Goal: Task Accomplishment & Management: Use online tool/utility

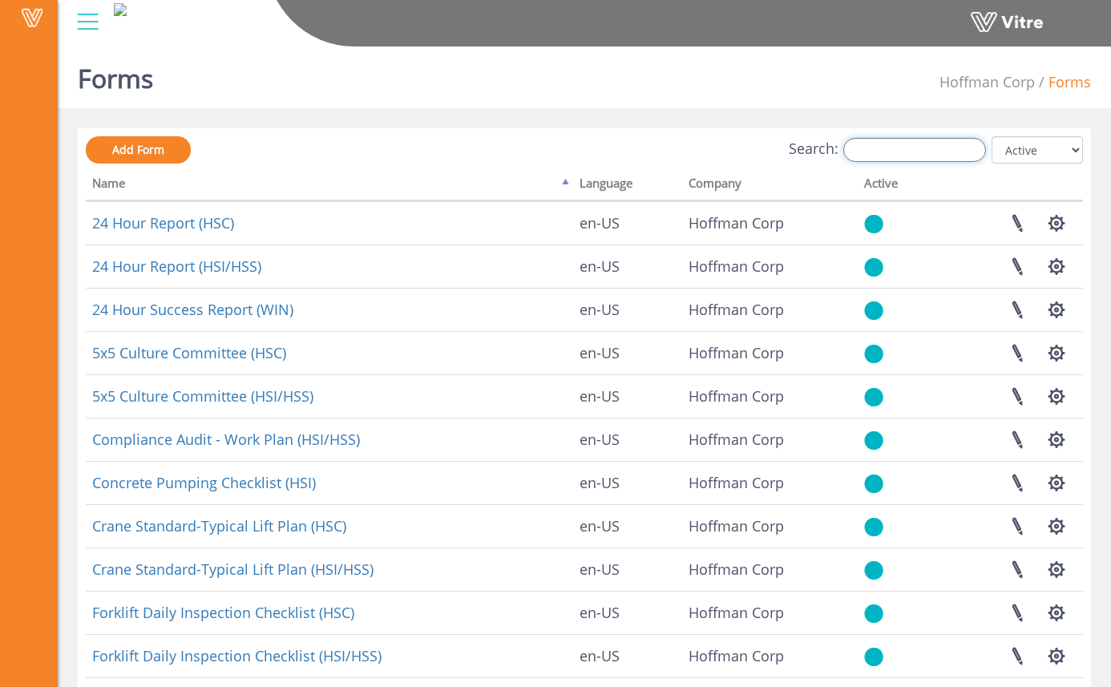
click at [882, 155] on input "Search:" at bounding box center [914, 150] width 143 height 24
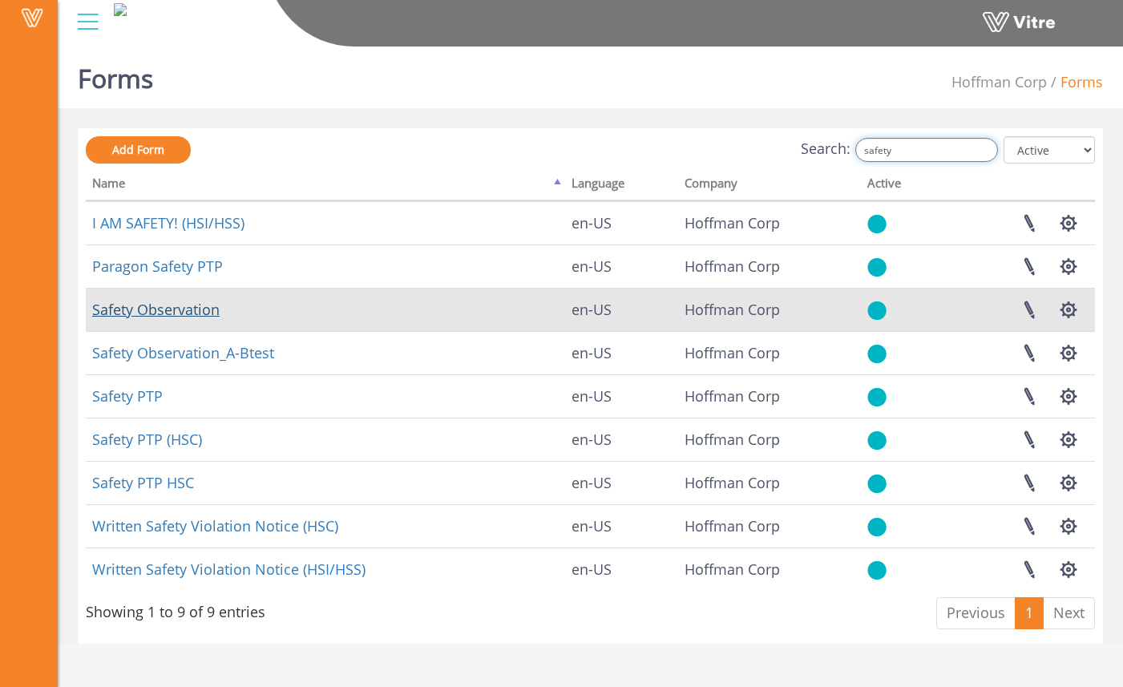
type input "safety"
click at [194, 311] on link "Safety Observation" at bounding box center [155, 309] width 127 height 19
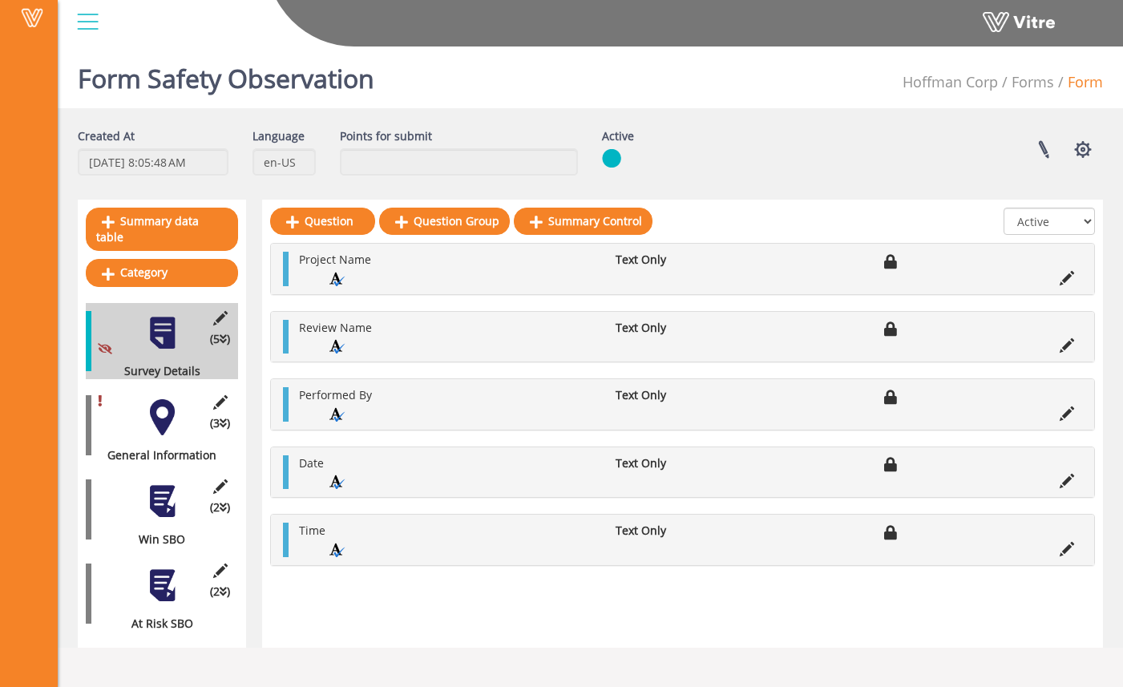
click at [183, 555] on div "(2 ) At Risk SBO" at bounding box center [162, 593] width 152 height 76
click at [175, 567] on div at bounding box center [162, 585] width 36 height 36
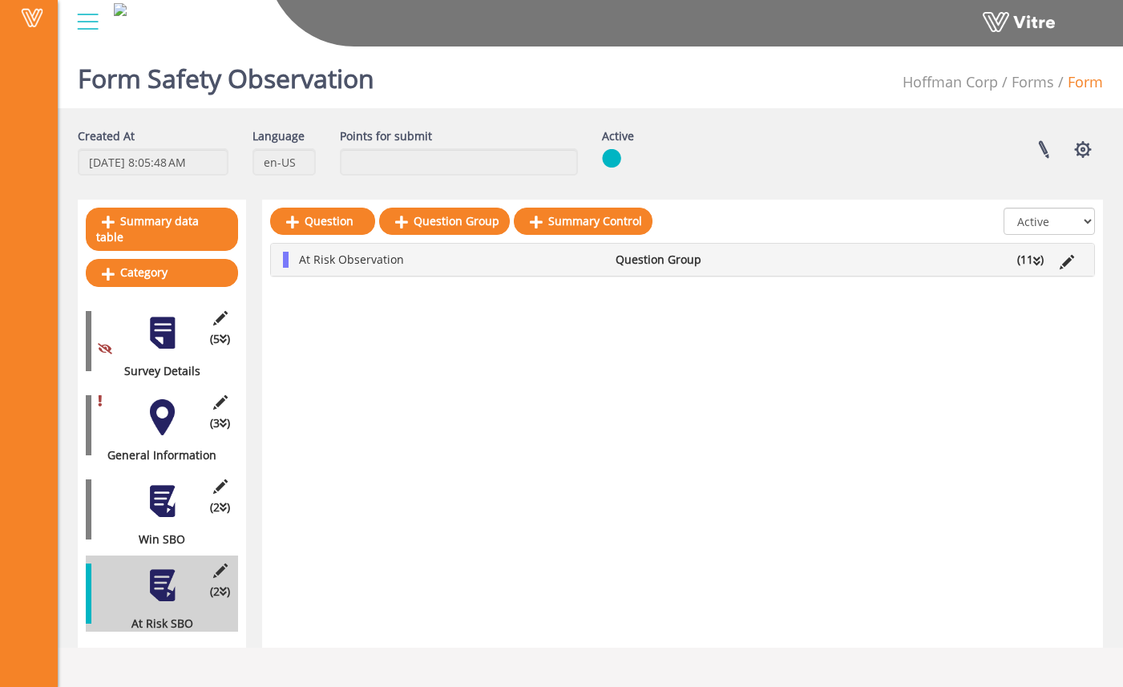
click at [1023, 258] on li "(11 )" at bounding box center [1030, 260] width 42 height 16
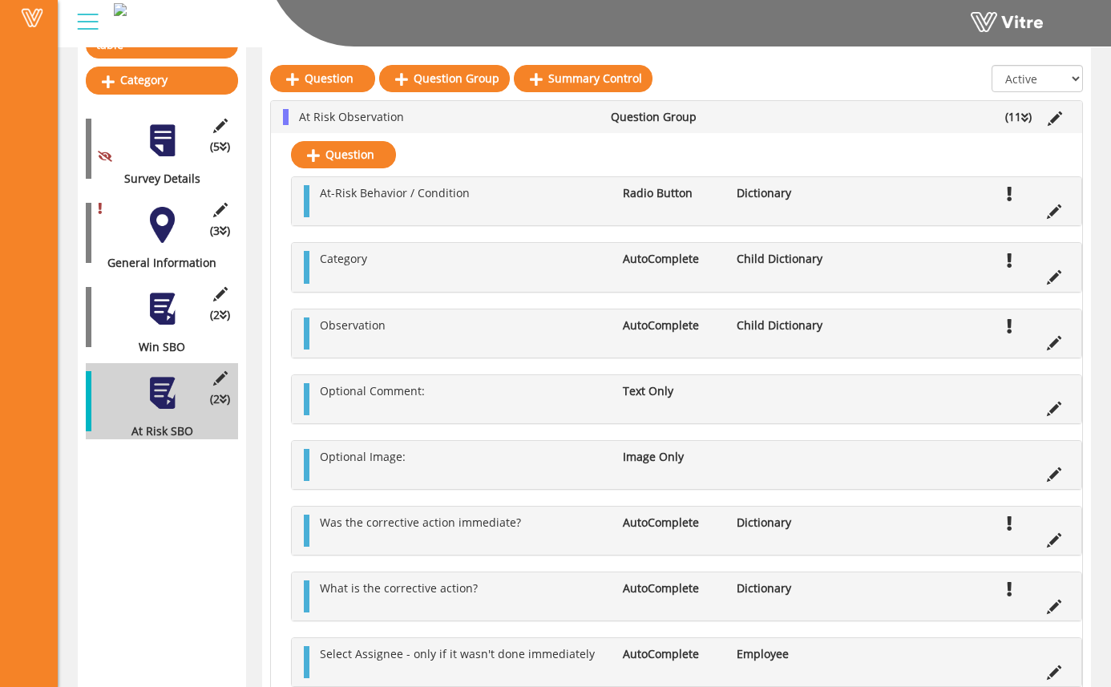
scroll to position [193, 0]
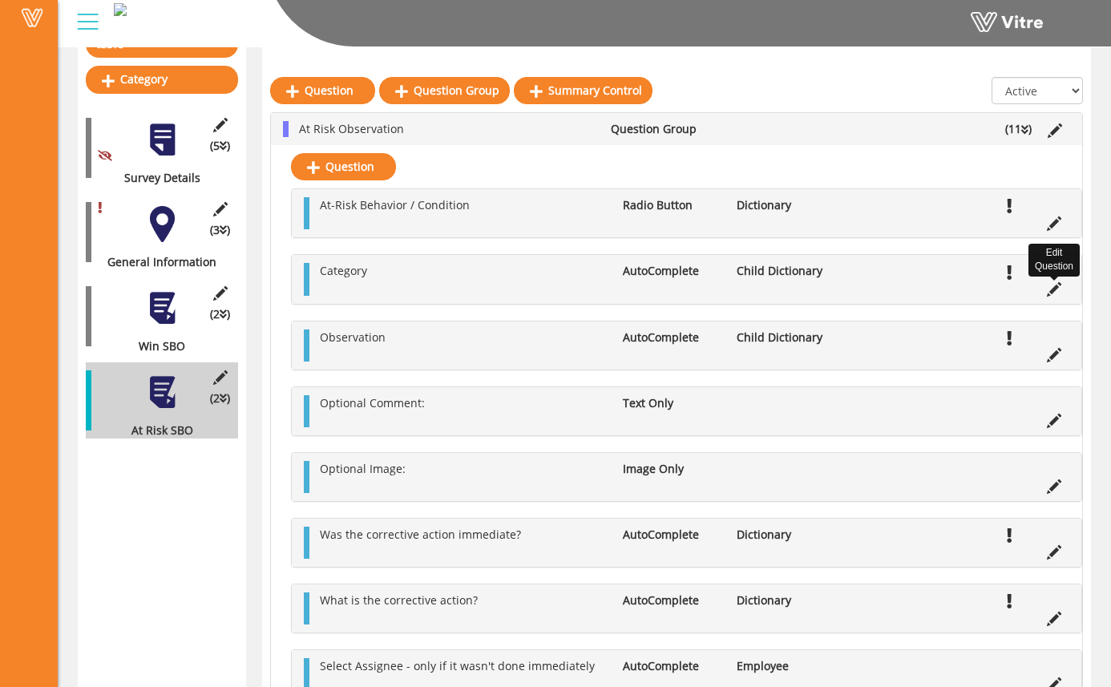
click at [1057, 292] on icon at bounding box center [1054, 289] width 14 height 14
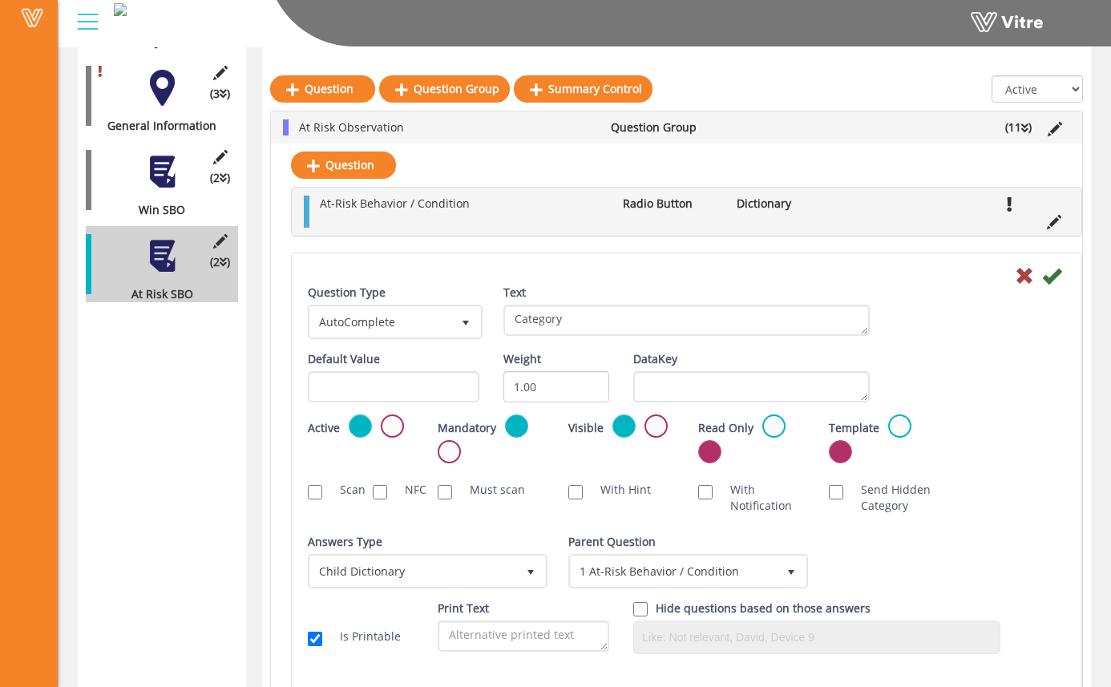
scroll to position [331, 0]
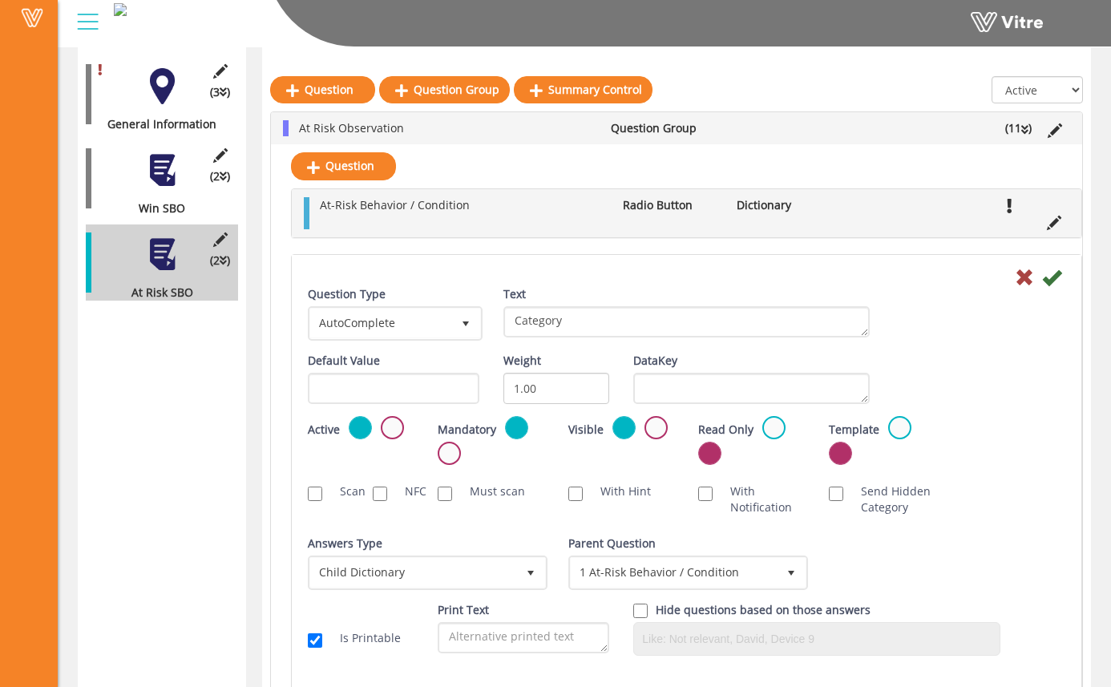
click at [424, 539] on div "Answers Type Child Dictionary 2" at bounding box center [426, 562] width 236 height 54
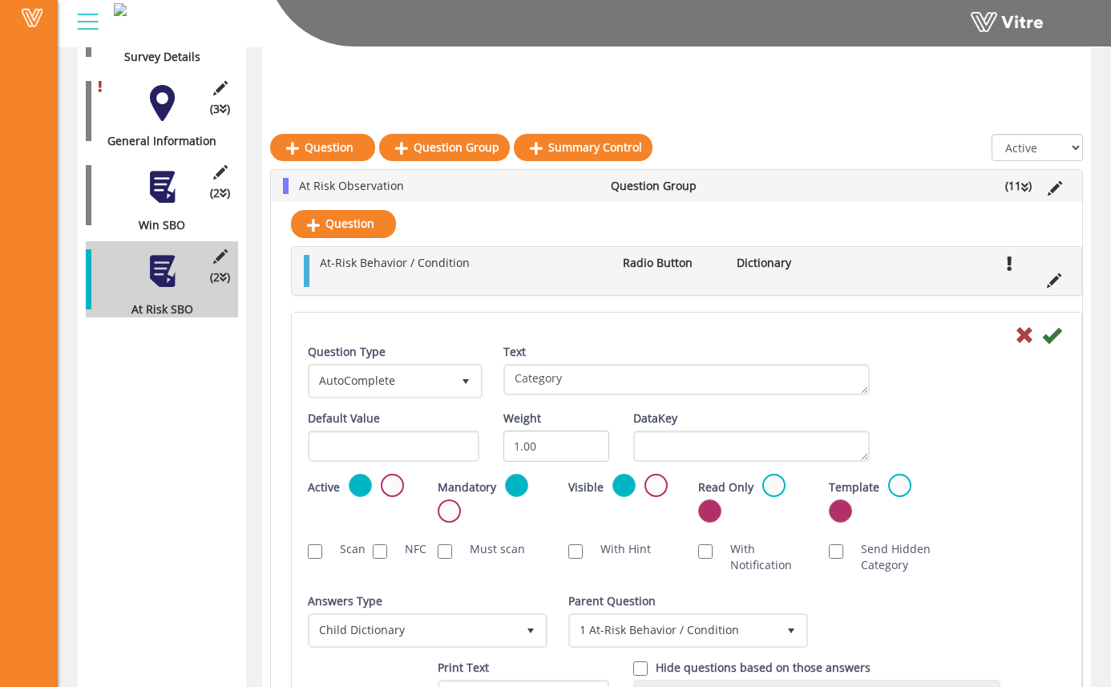
scroll to position [286, 0]
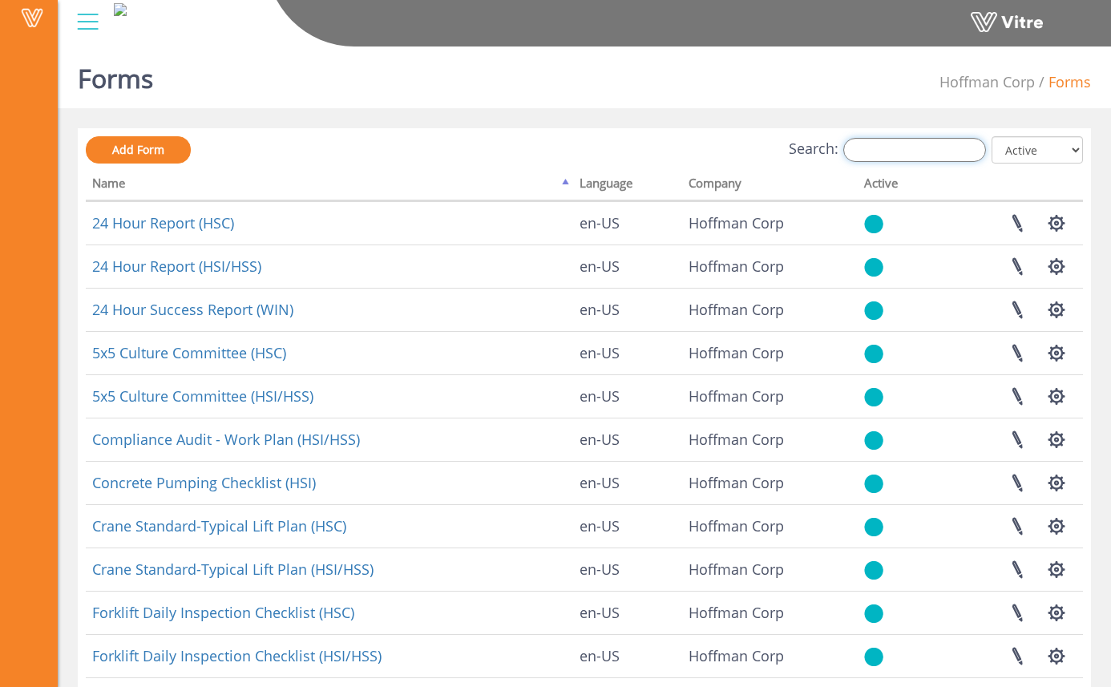
click at [951, 155] on input "Search:" at bounding box center [914, 150] width 143 height 24
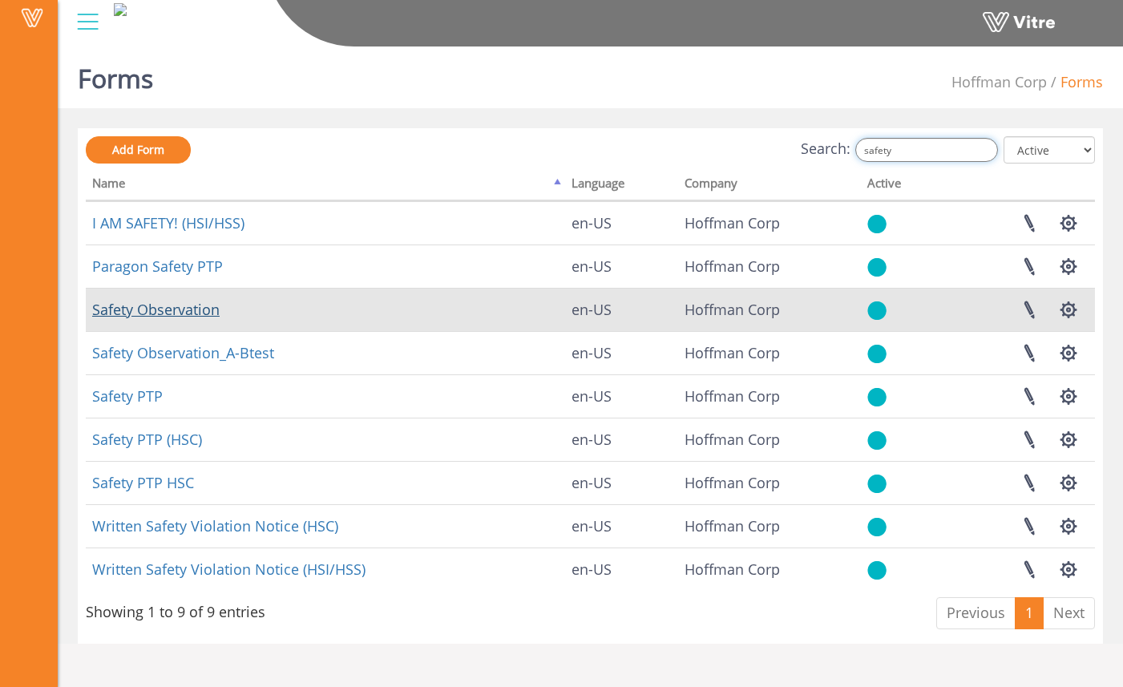
type input "safety"
click at [197, 306] on link "Safety Observation" at bounding box center [155, 309] width 127 height 19
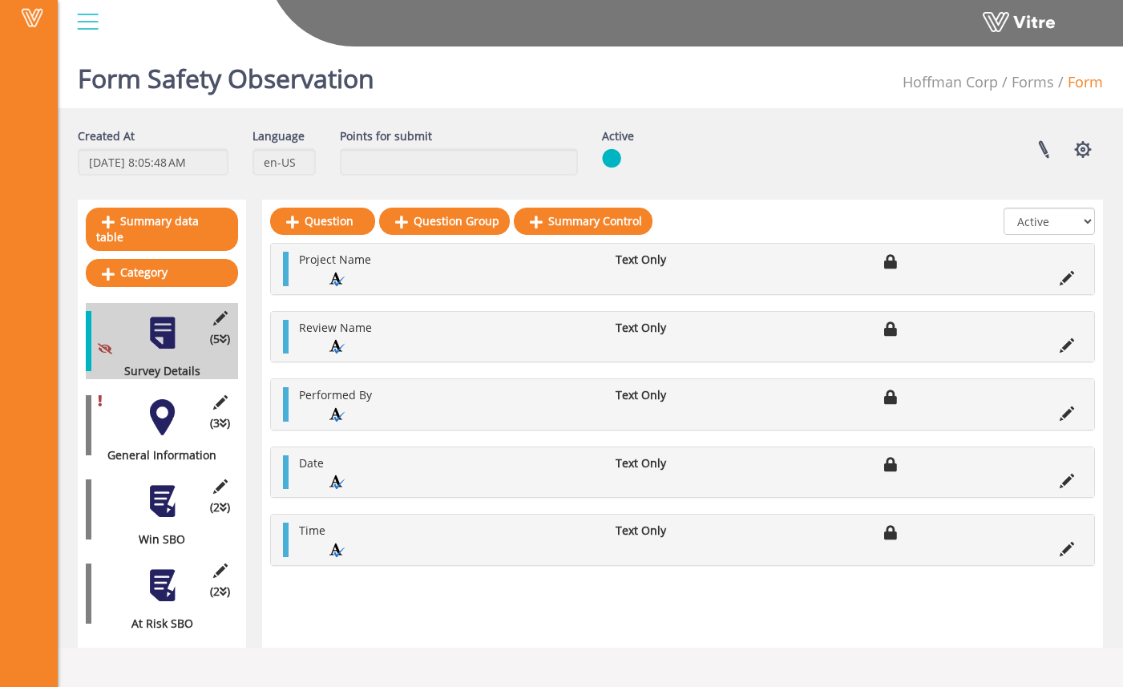
click at [154, 591] on div "(2 ) At Risk SBO" at bounding box center [162, 593] width 152 height 76
click at [161, 579] on div at bounding box center [162, 585] width 36 height 36
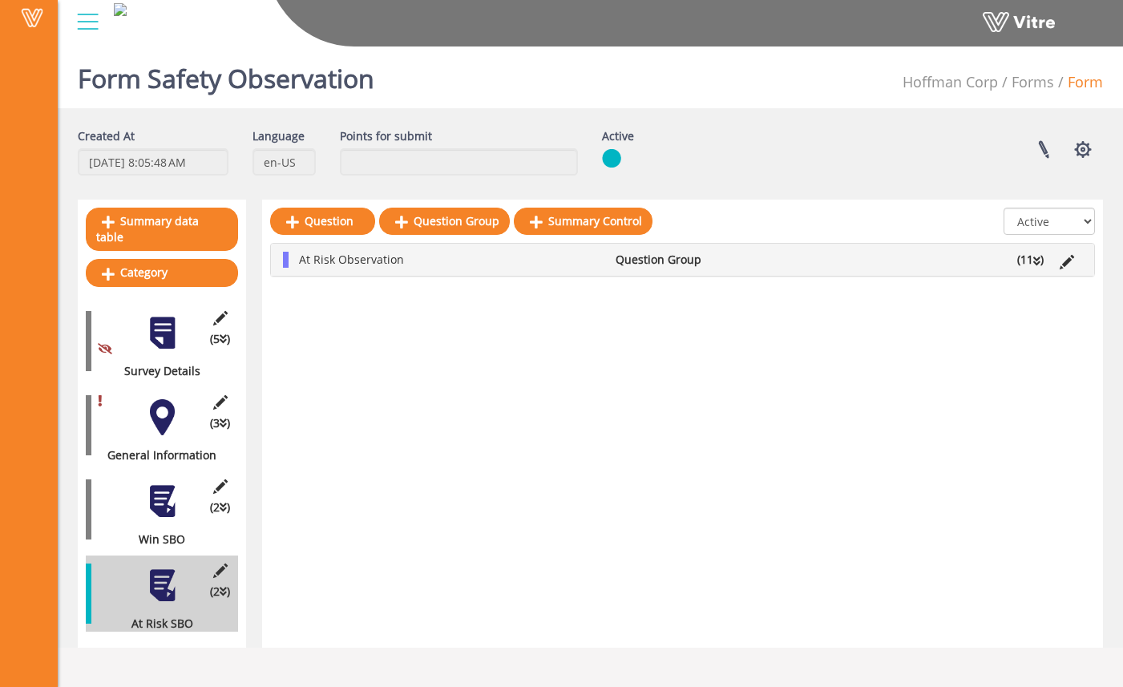
click at [1032, 263] on li "(11 )" at bounding box center [1030, 260] width 42 height 16
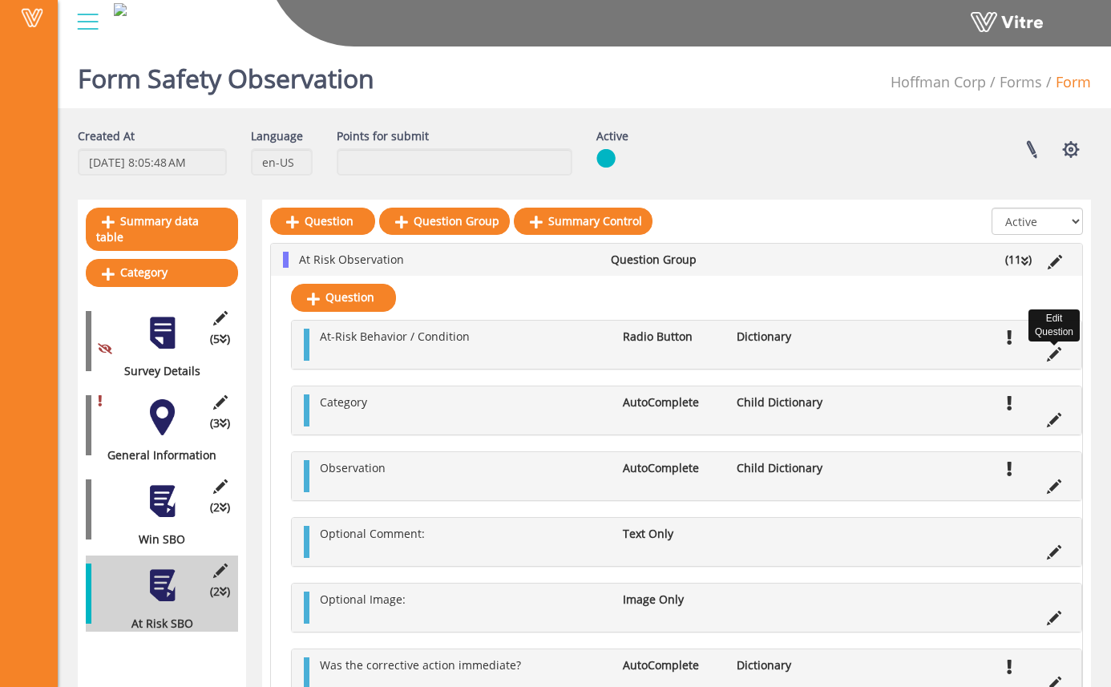
click at [1053, 350] on icon at bounding box center [1054, 354] width 14 height 14
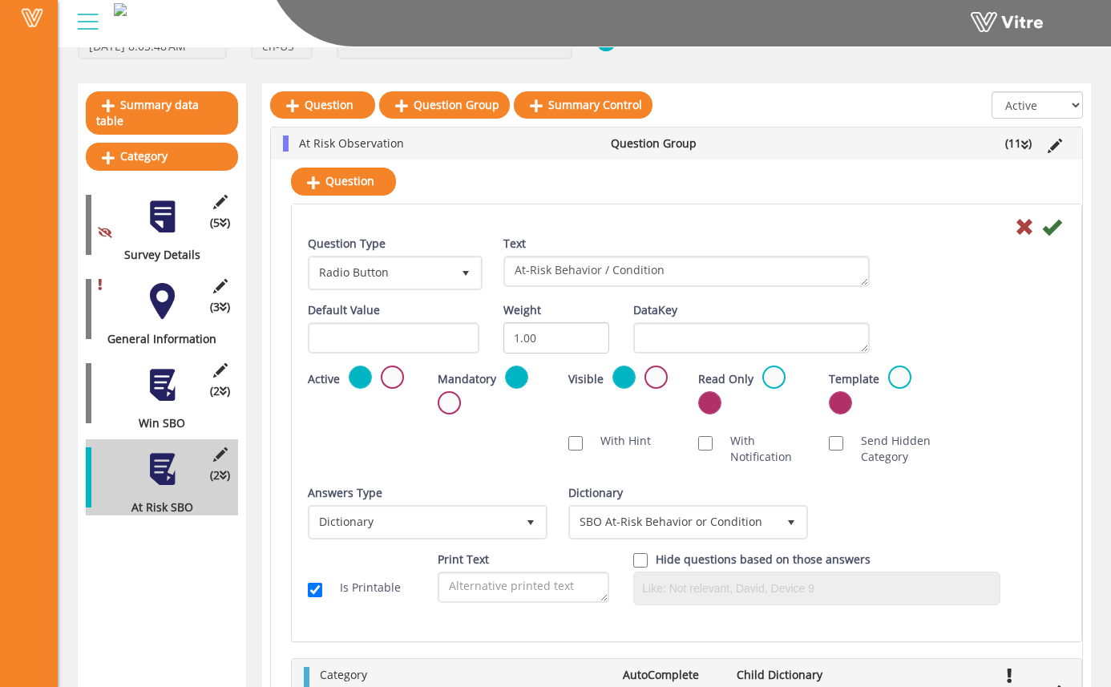
scroll to position [233, 0]
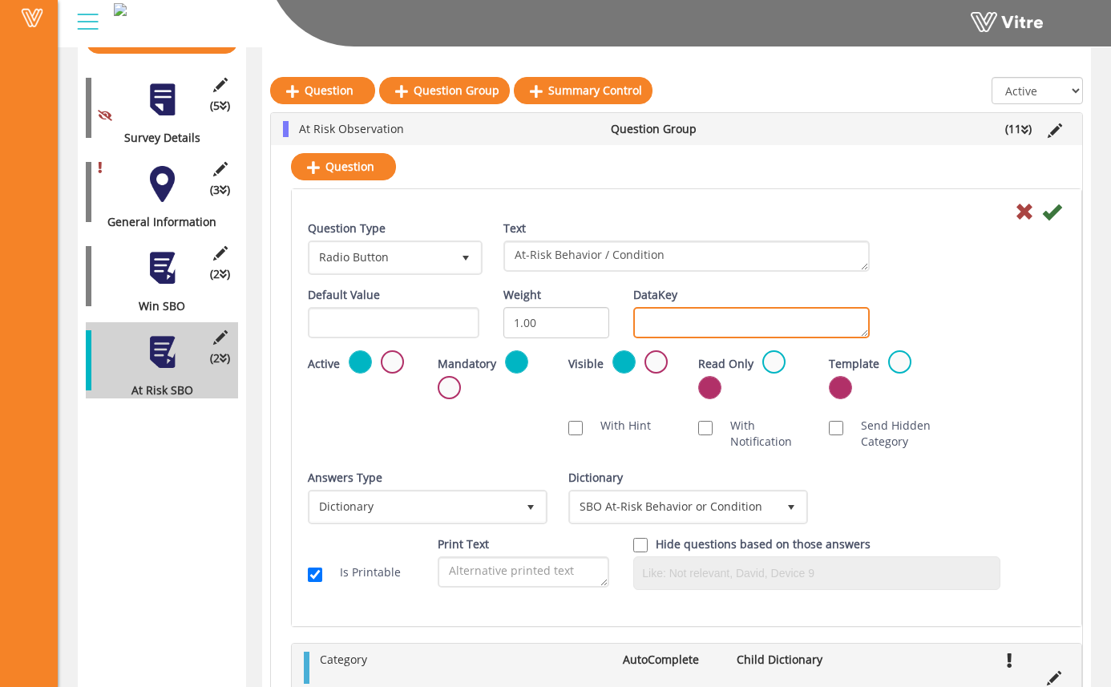
drag, startPoint x: 837, startPoint y: 313, endPoint x: 846, endPoint y: 309, distance: 9.4
click at [845, 310] on div "DataKey" at bounding box center [751, 312] width 236 height 51
click at [856, 223] on div "Text At-Risk Behavior / Condition" at bounding box center [686, 245] width 367 height 51
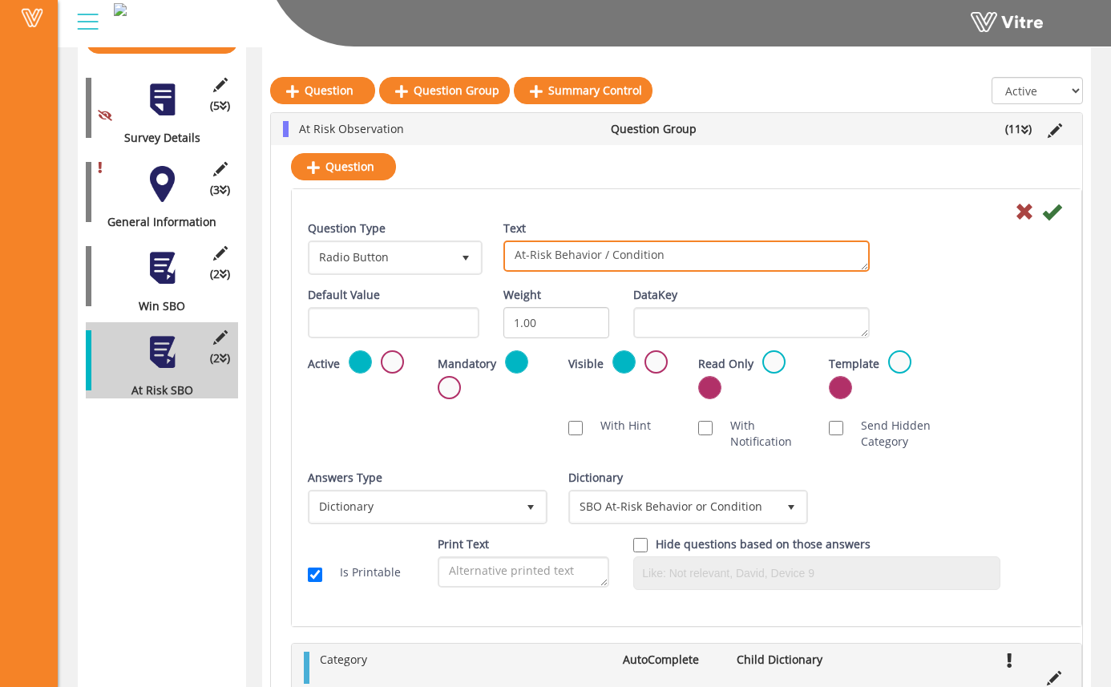
drag, startPoint x: 683, startPoint y: 264, endPoint x: 494, endPoint y: 247, distance: 189.9
click at [494, 247] on div "Text At-Risk Behavior / Condition" at bounding box center [686, 251] width 391 height 63
click at [591, 216] on div at bounding box center [686, 210] width 781 height 19
drag, startPoint x: 698, startPoint y: 257, endPoint x: 515, endPoint y: 237, distance: 184.6
click at [515, 237] on div "Text At-Risk Behavior / Condition" at bounding box center [686, 245] width 367 height 51
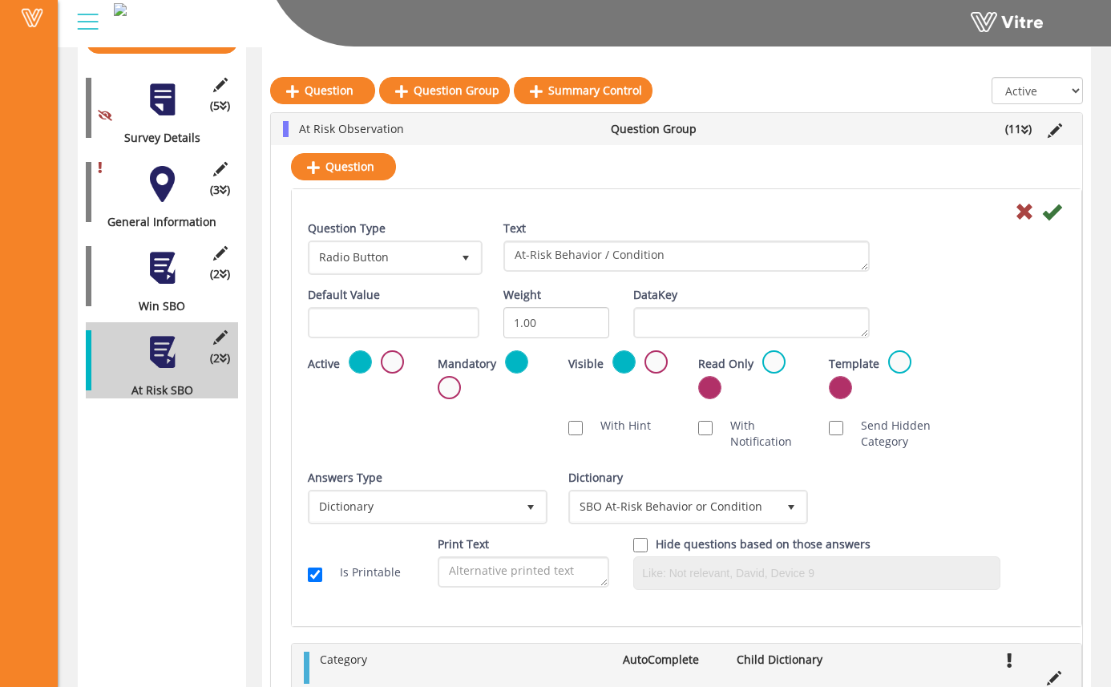
click at [561, 214] on div at bounding box center [686, 210] width 781 height 19
click at [720, 490] on span "SBO At-Risk Behavior or Condition 13418" at bounding box center [688, 507] width 240 height 34
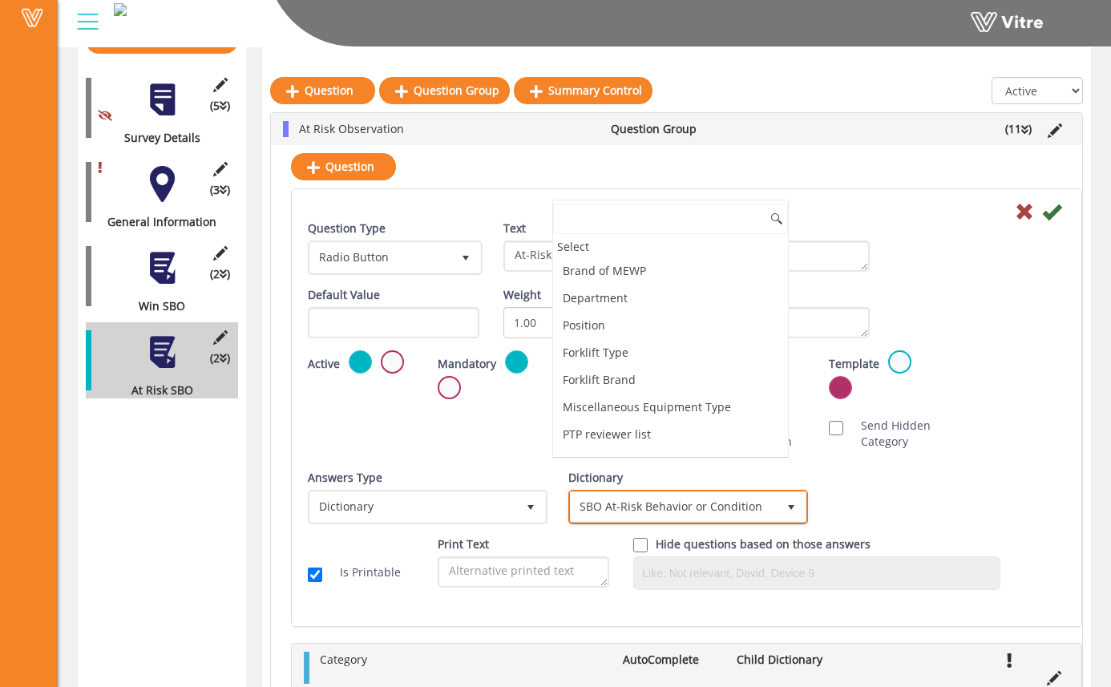
scroll to position [3614, 0]
click at [721, 498] on span "SBO At-Risk Behavior or Condition" at bounding box center [674, 506] width 206 height 29
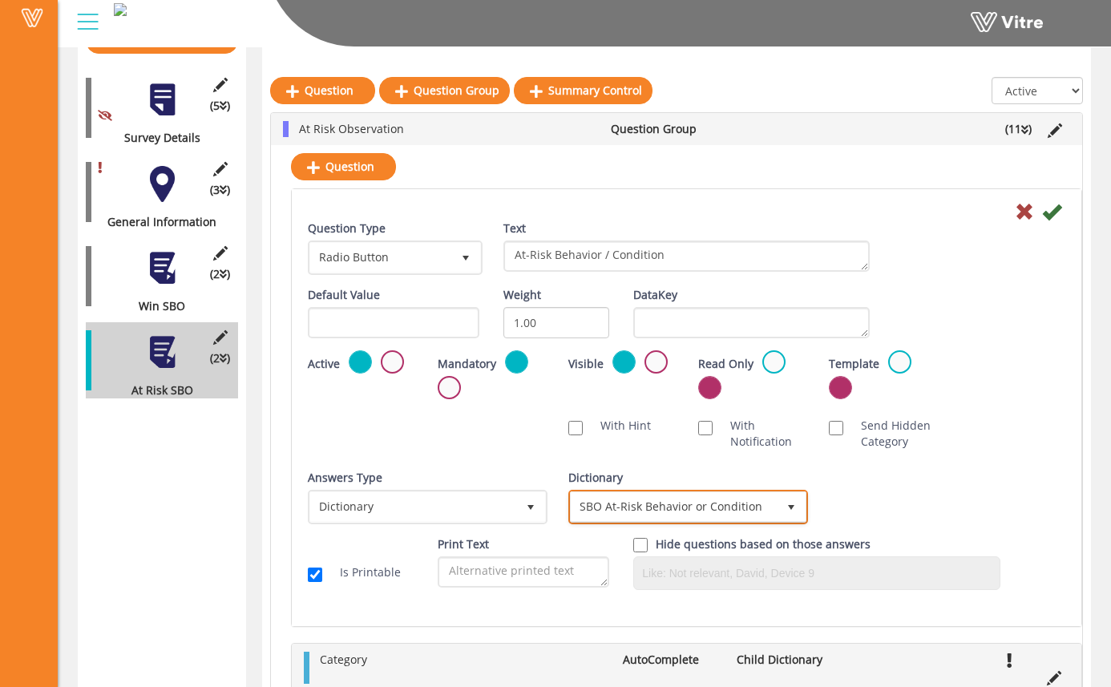
click at [721, 498] on span "SBO At-Risk Behavior or Condition" at bounding box center [674, 506] width 206 height 29
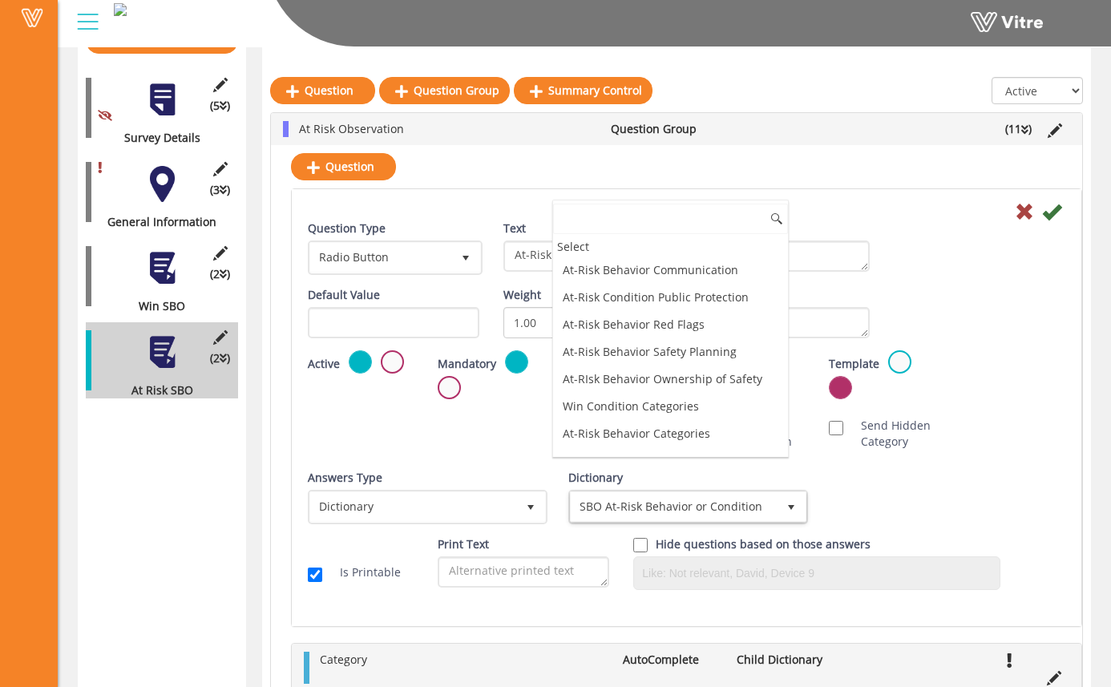
click at [725, 474] on li "SBO At-Risk Behavior or Condition" at bounding box center [670, 487] width 235 height 27
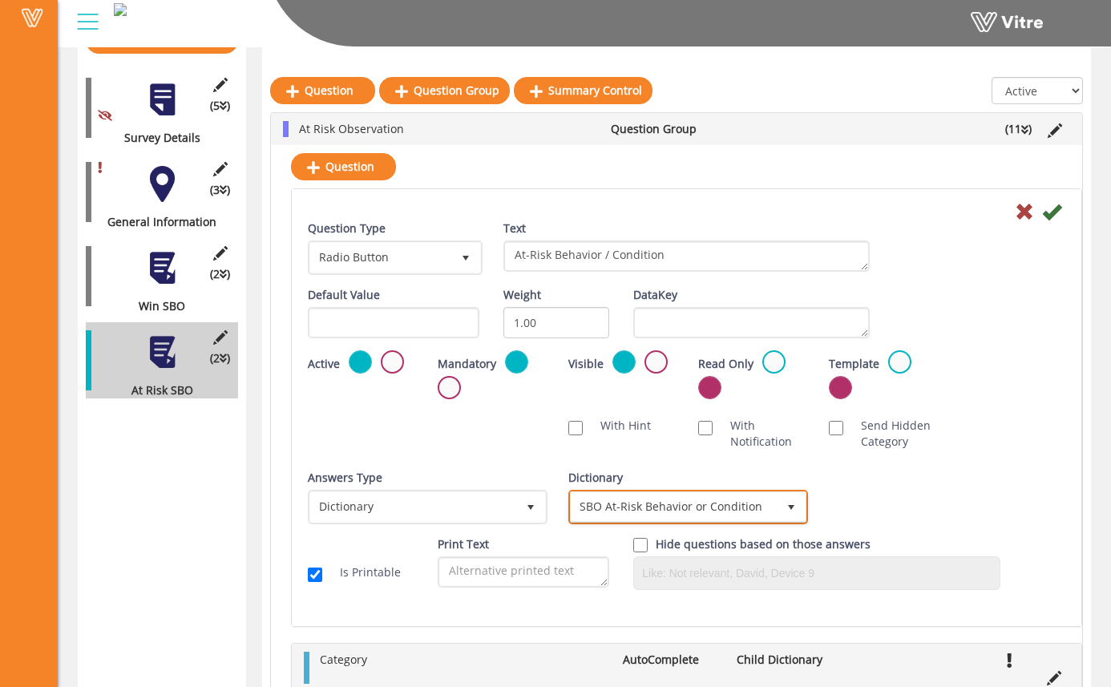
click at [712, 514] on span "SBO At-Risk Behavior or Condition" at bounding box center [674, 506] width 206 height 29
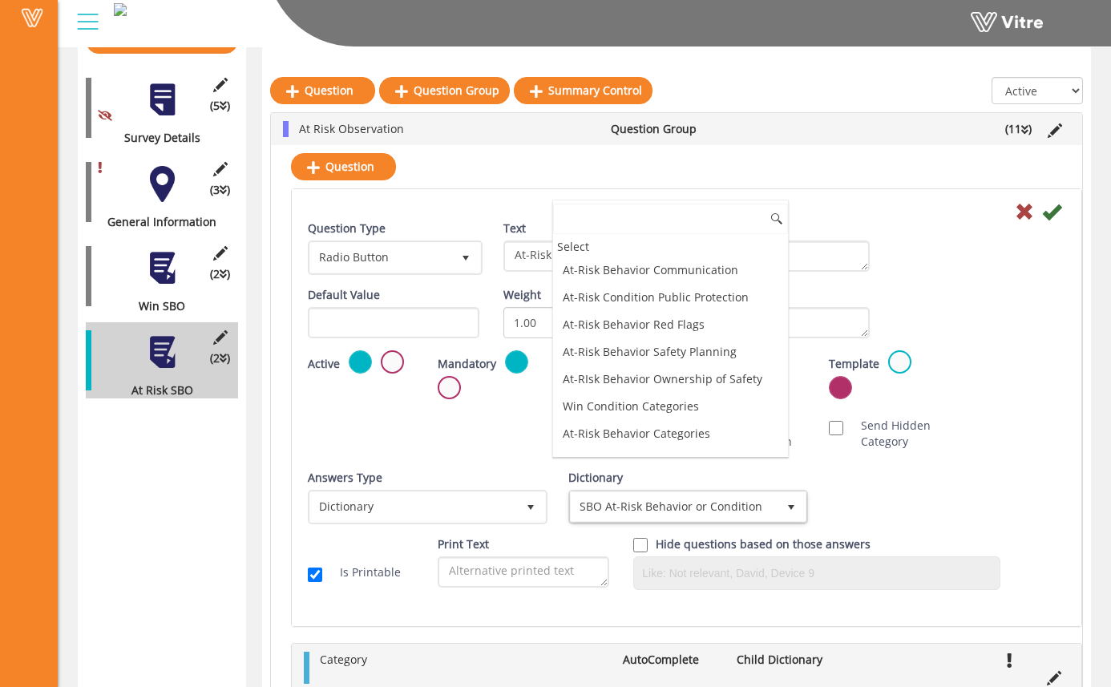
click at [719, 474] on li "SBO At-Risk Behavior or Condition" at bounding box center [670, 487] width 235 height 27
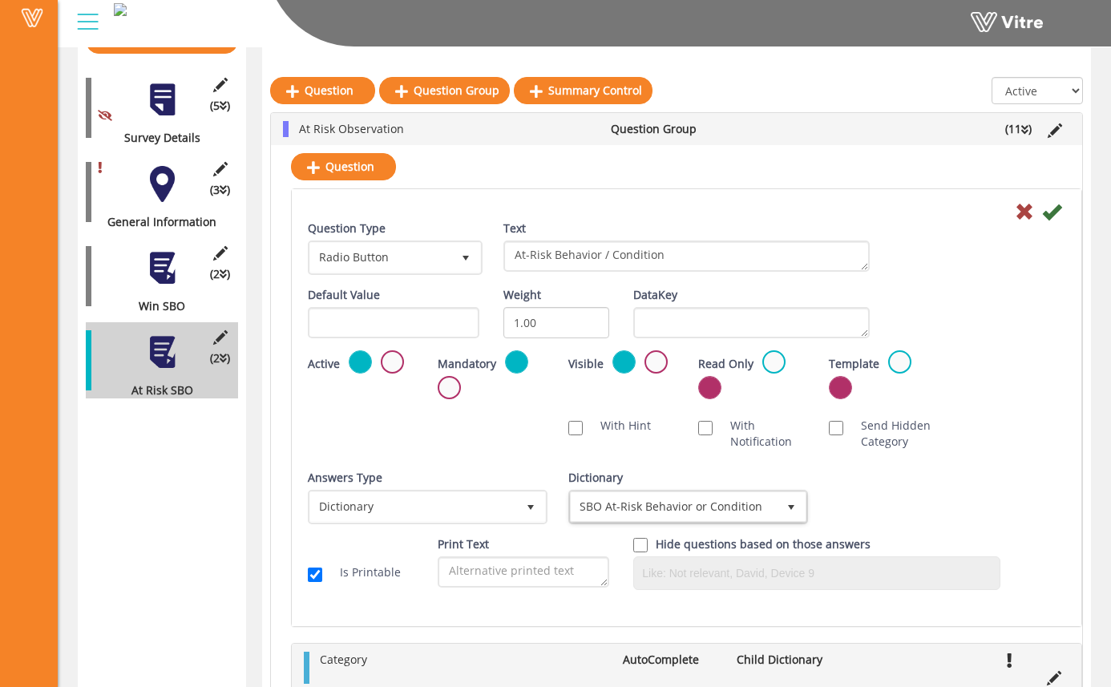
click at [874, 499] on div "Answers Type Dictionary 1 Answers Type Dictionary 1 Module Select Form Context …" at bounding box center [686, 503] width 781 height 67
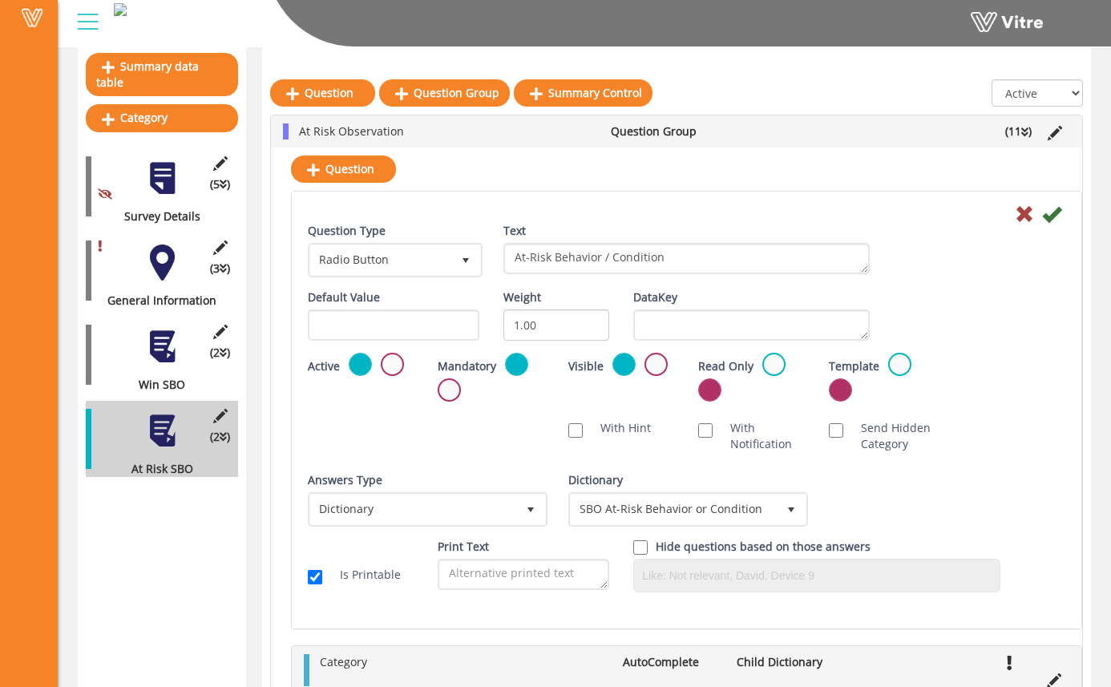
scroll to position [152, 0]
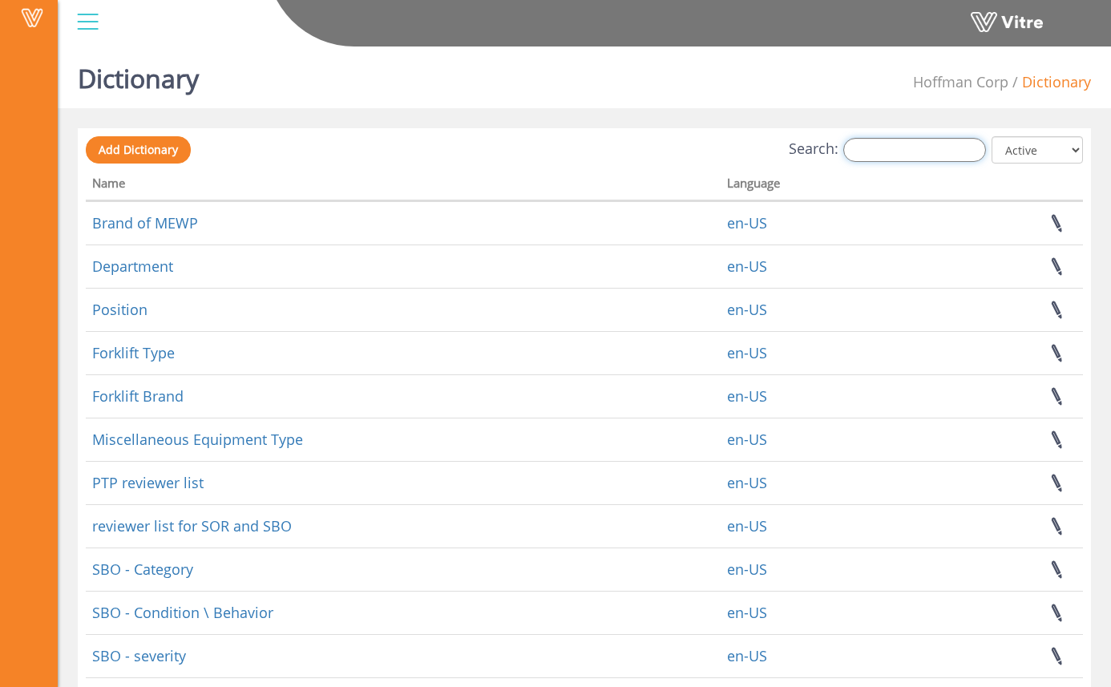
click at [918, 149] on input "Search:" at bounding box center [914, 150] width 143 height 24
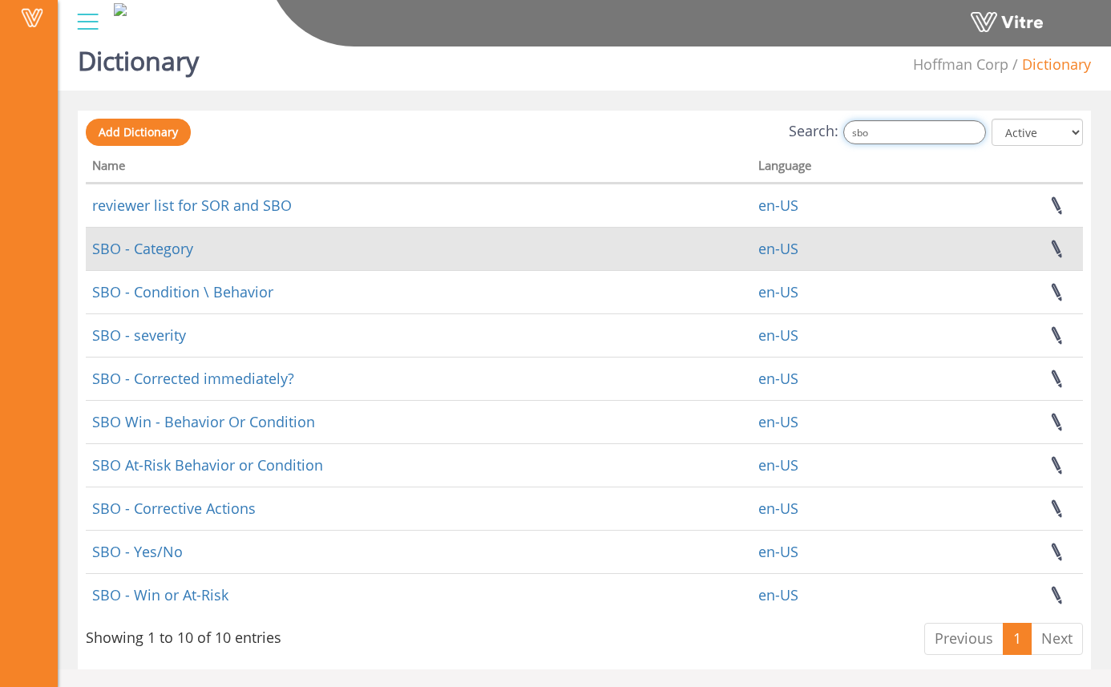
scroll to position [20, 0]
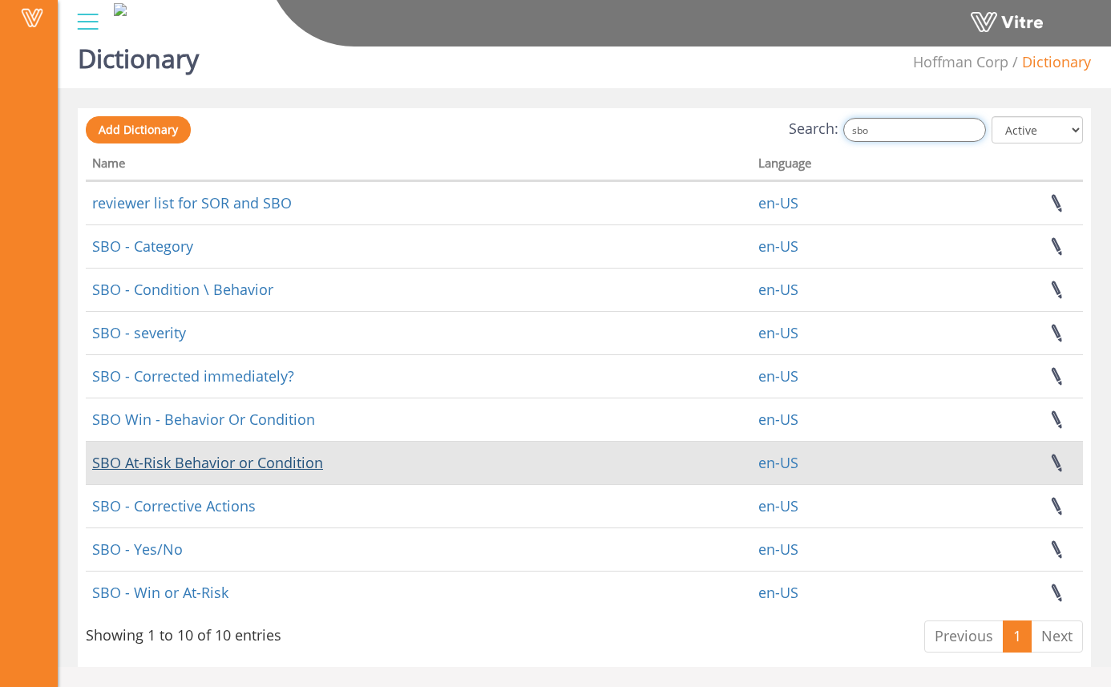
type input "sbo"
click at [281, 465] on link "SBO At-Risk Behavior or Condition" at bounding box center [207, 462] width 231 height 19
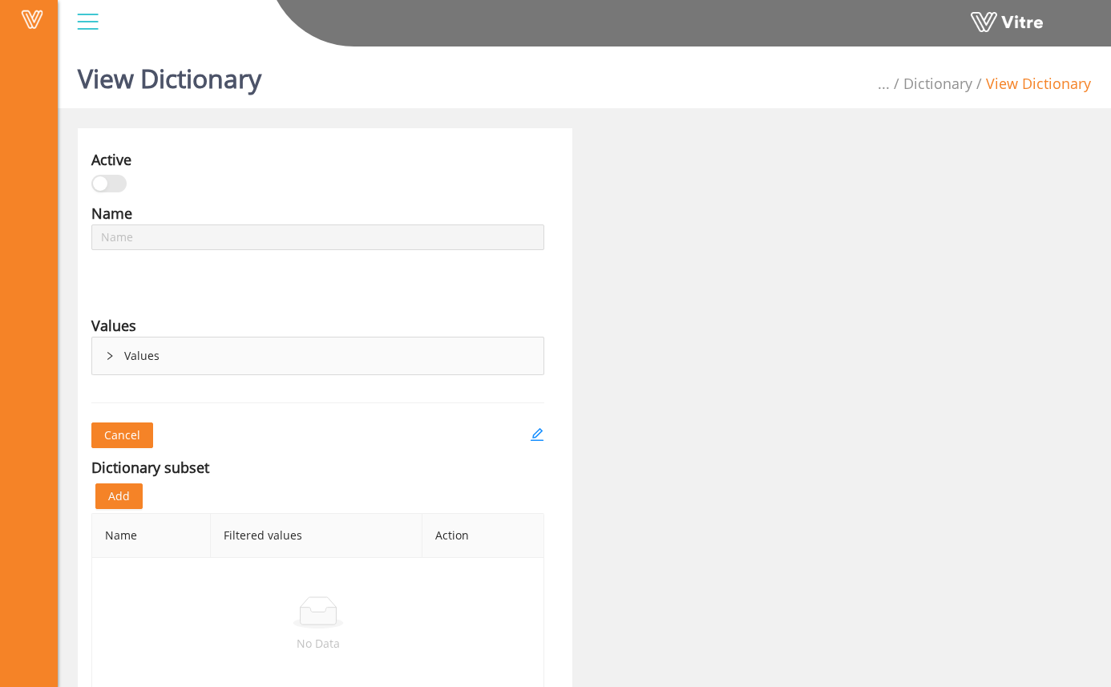
type input "SBO At-Risk Behavior or Condition"
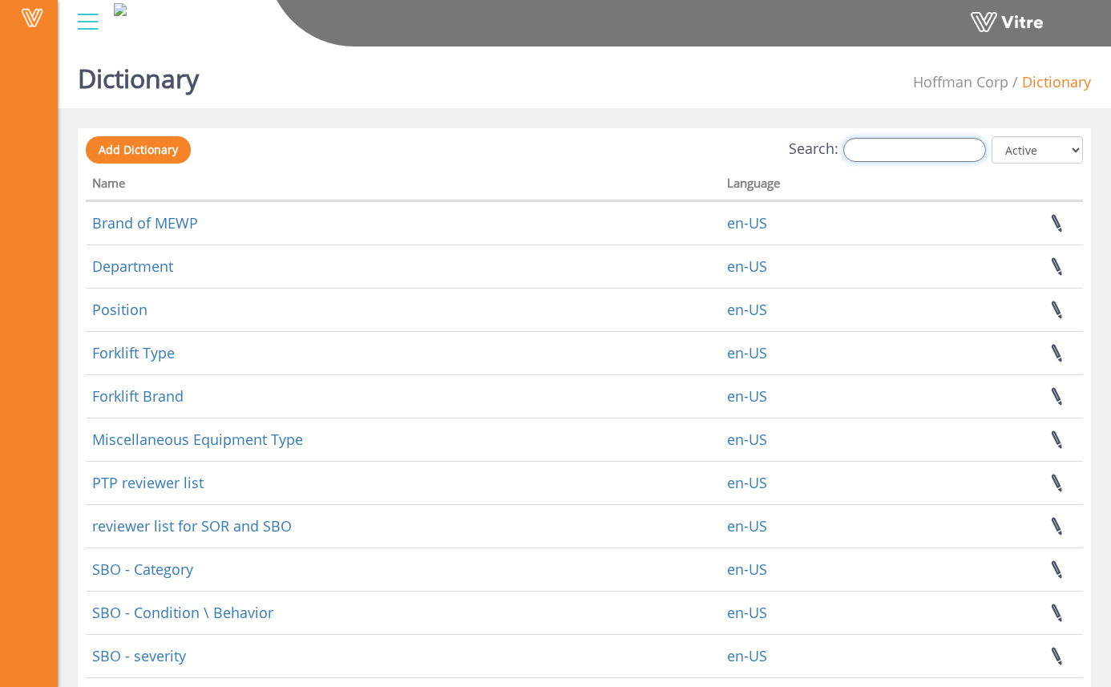
click at [934, 146] on input "Search:" at bounding box center [914, 150] width 143 height 24
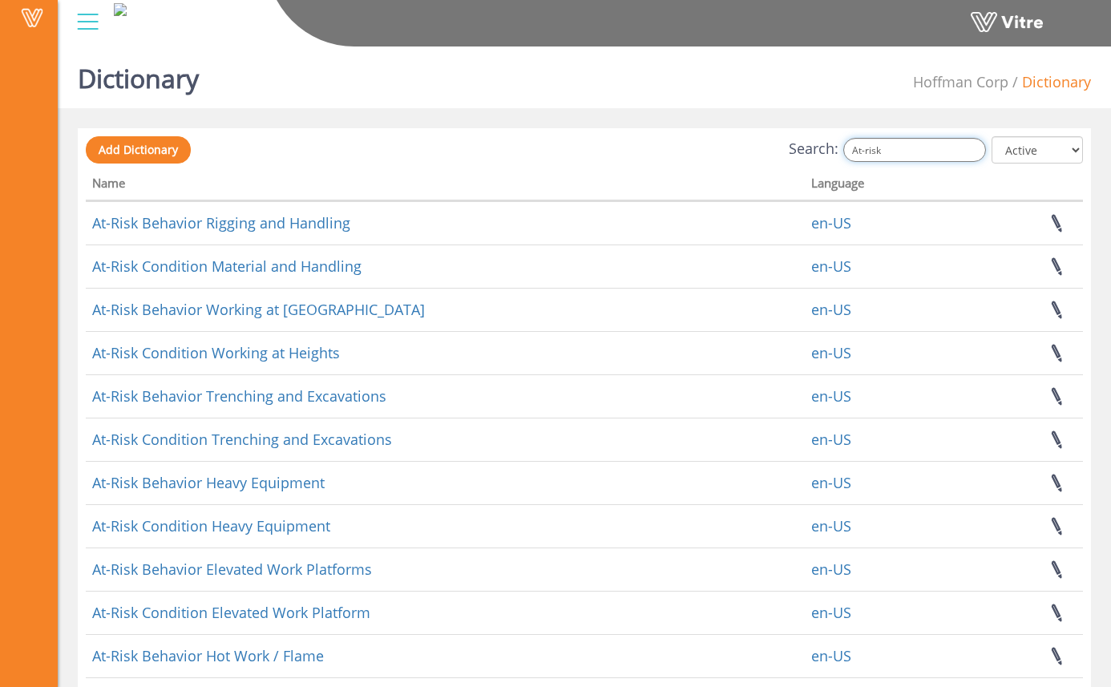
drag, startPoint x: 879, startPoint y: 148, endPoint x: 833, endPoint y: 142, distance: 46.9
click at [833, 142] on label "Search: At-risk" at bounding box center [887, 150] width 197 height 24
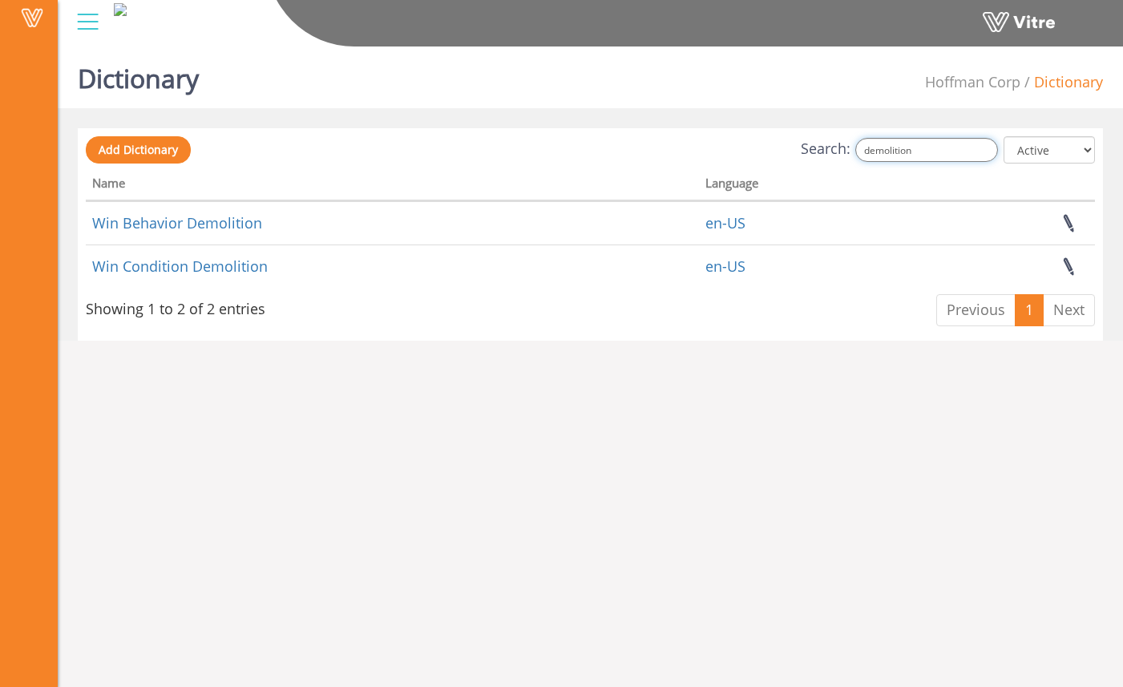
drag, startPoint x: 942, startPoint y: 147, endPoint x: 860, endPoint y: 143, distance: 81.8
click at [860, 143] on label "Search: demolition" at bounding box center [899, 150] width 197 height 24
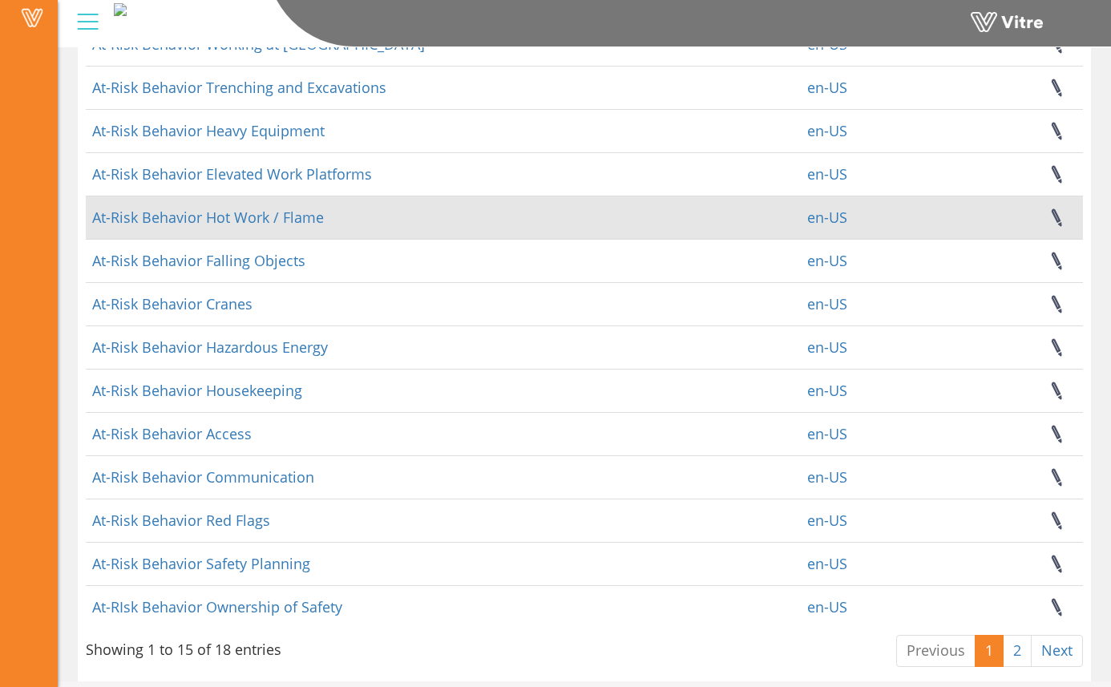
scroll to position [236, 0]
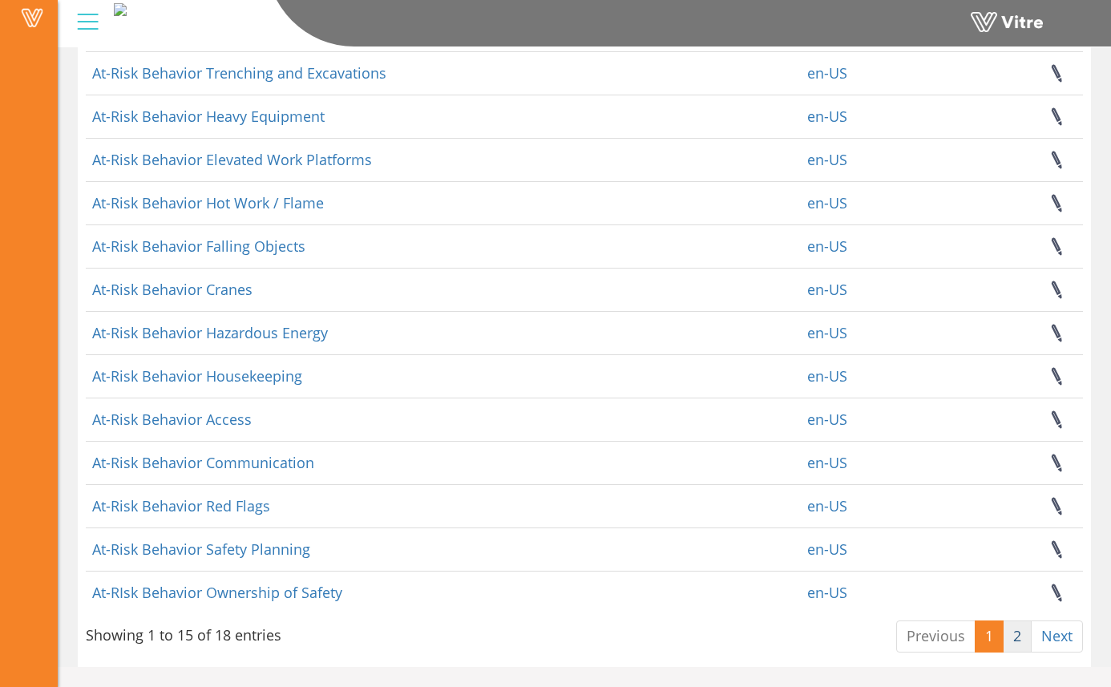
type input "at-risk behavior"
click at [1014, 632] on link "2" at bounding box center [1017, 636] width 29 height 32
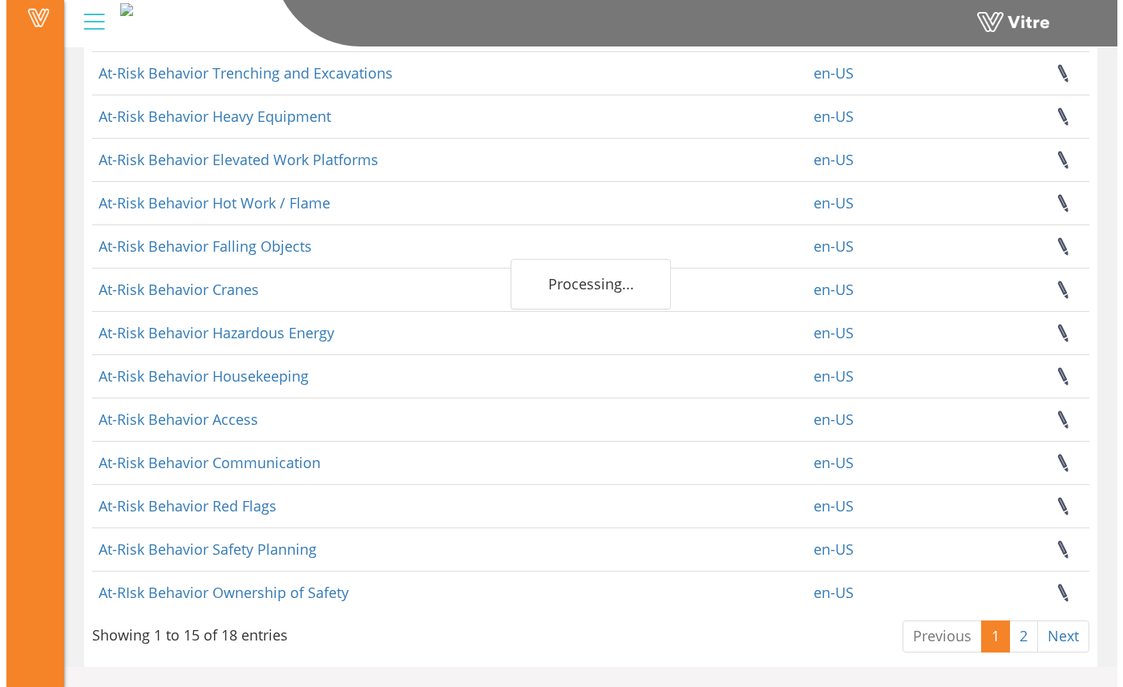
scroll to position [0, 0]
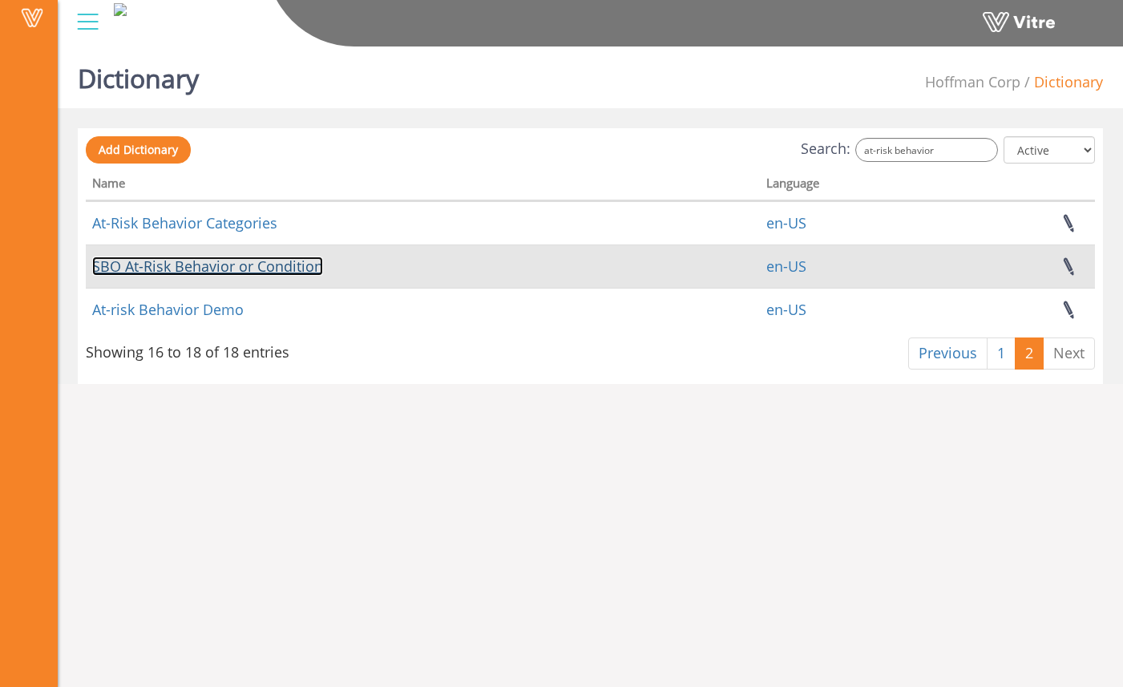
click at [267, 268] on link "SBO At-Risk Behavior or Condition" at bounding box center [207, 265] width 231 height 19
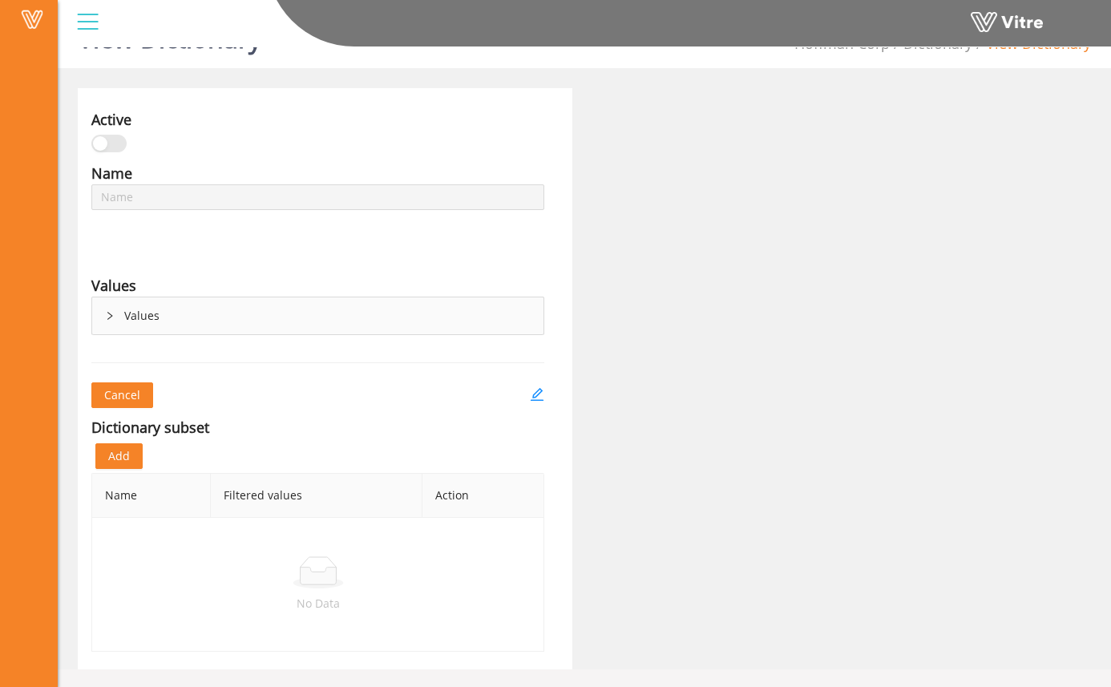
type input "SBO At-Risk Behavior or Condition"
click at [123, 318] on div "Values" at bounding box center [317, 315] width 451 height 37
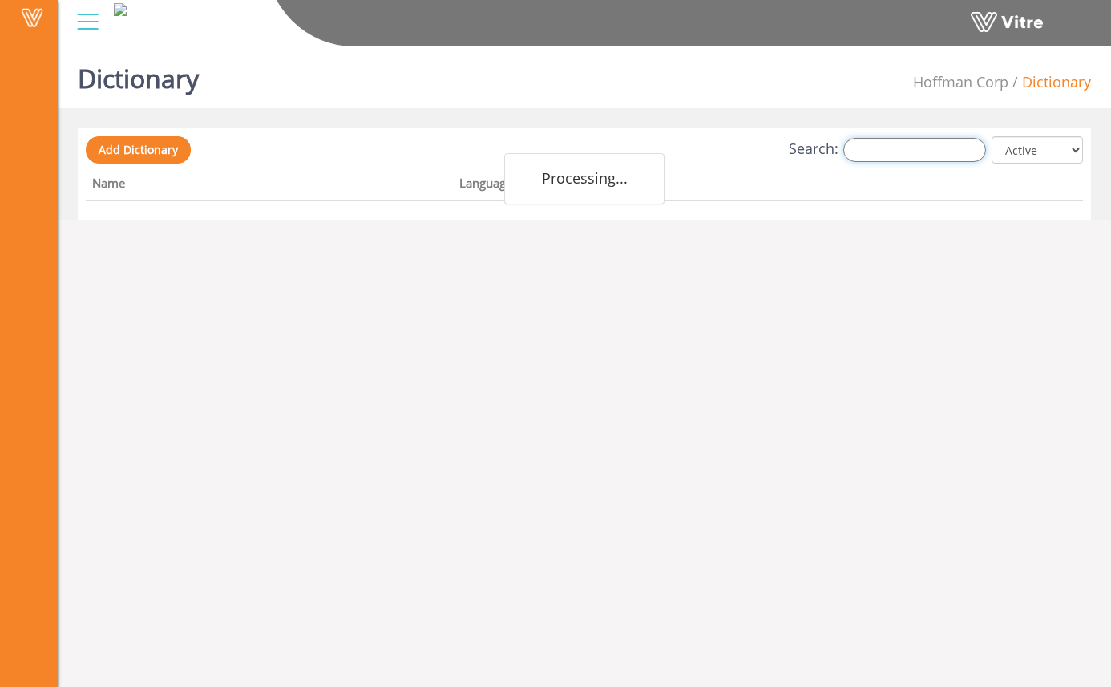
click at [917, 157] on input "Search:" at bounding box center [914, 150] width 143 height 24
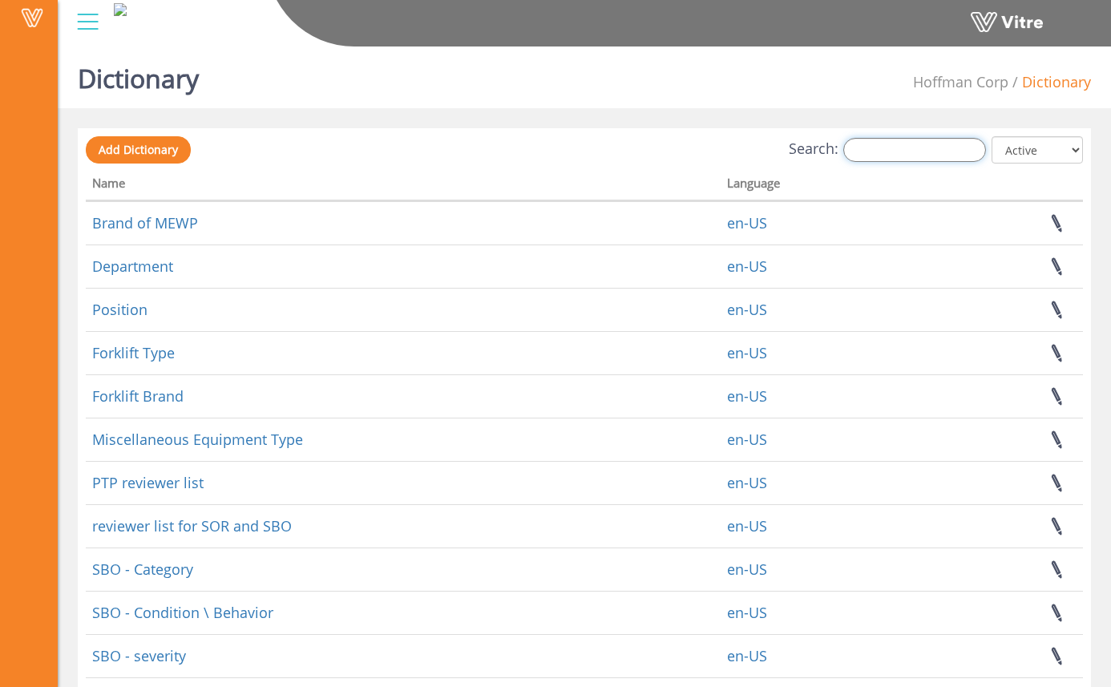
click at [953, 143] on input "Search:" at bounding box center [914, 150] width 143 height 24
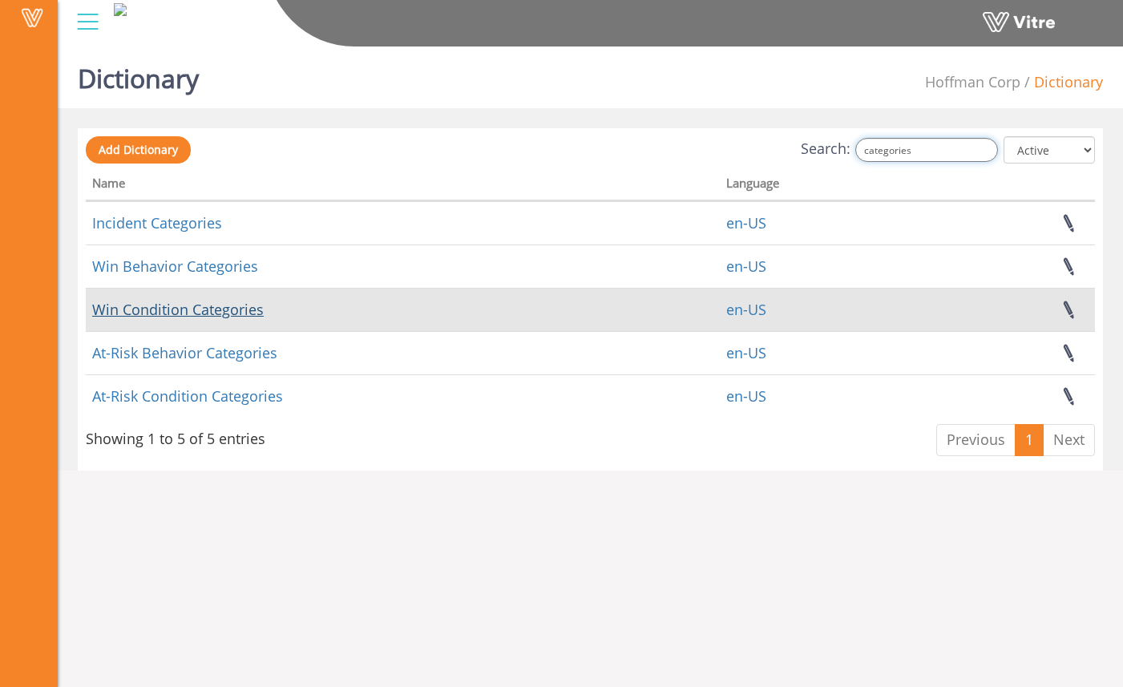
type input "categories"
click at [249, 313] on link "Win Condition Categories" at bounding box center [178, 309] width 172 height 19
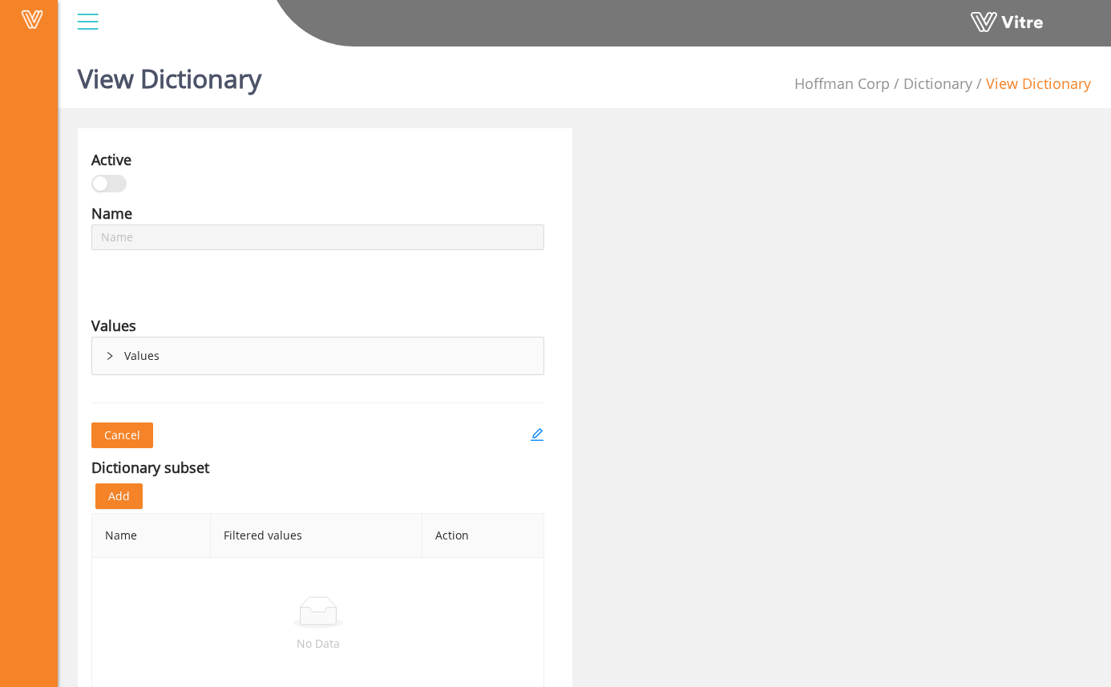
type input "Win Condition Categories"
click at [115, 354] on div "Values" at bounding box center [317, 355] width 451 height 37
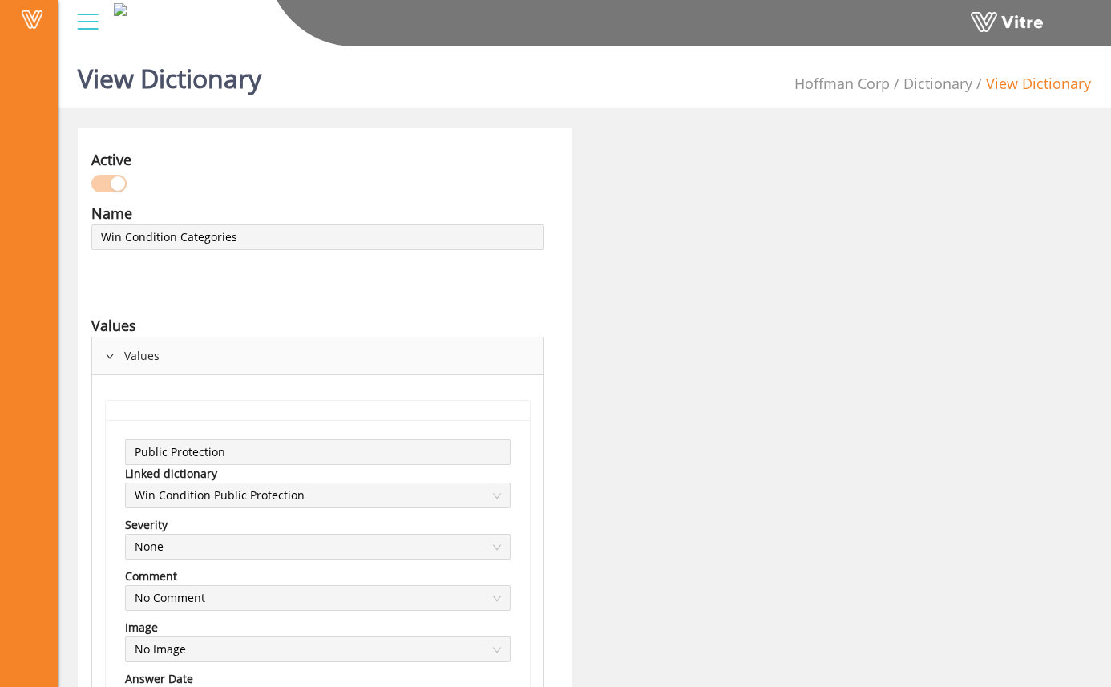
click at [949, 93] on li "Dictionary" at bounding box center [931, 83] width 83 height 22
click at [948, 81] on link "Dictionary" at bounding box center [937, 83] width 69 height 19
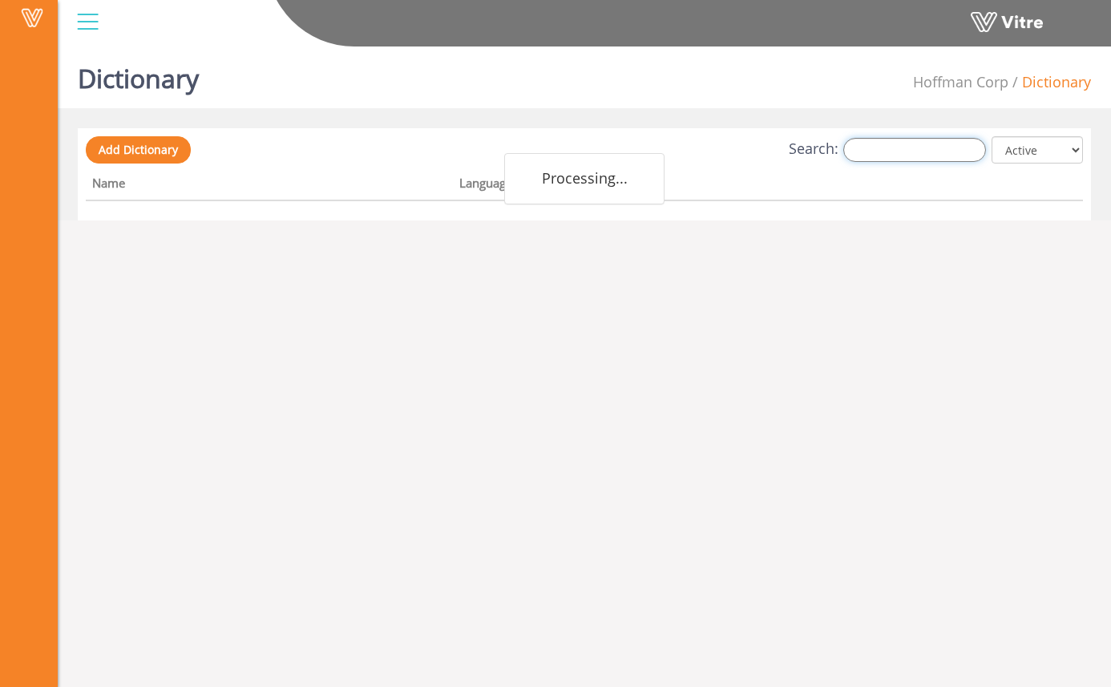
click at [941, 154] on input "Search:" at bounding box center [914, 150] width 143 height 24
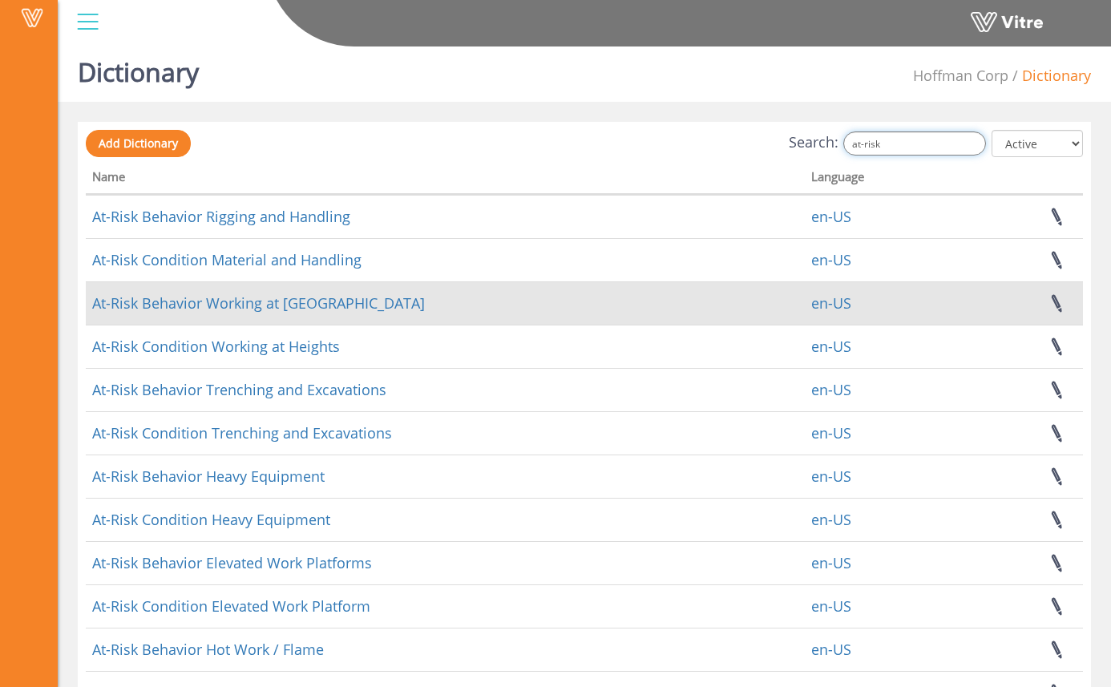
scroll to position [4, 0]
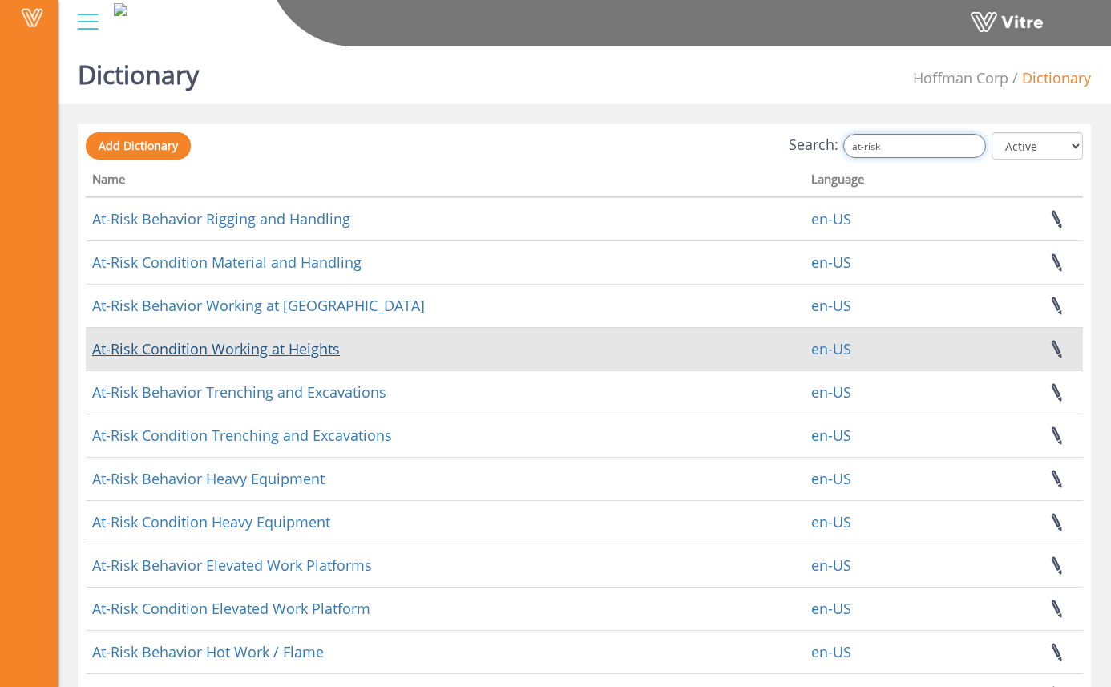
type input "at-risk"
click at [300, 341] on link "At-Risk Condition Working at Heights" at bounding box center [216, 348] width 248 height 19
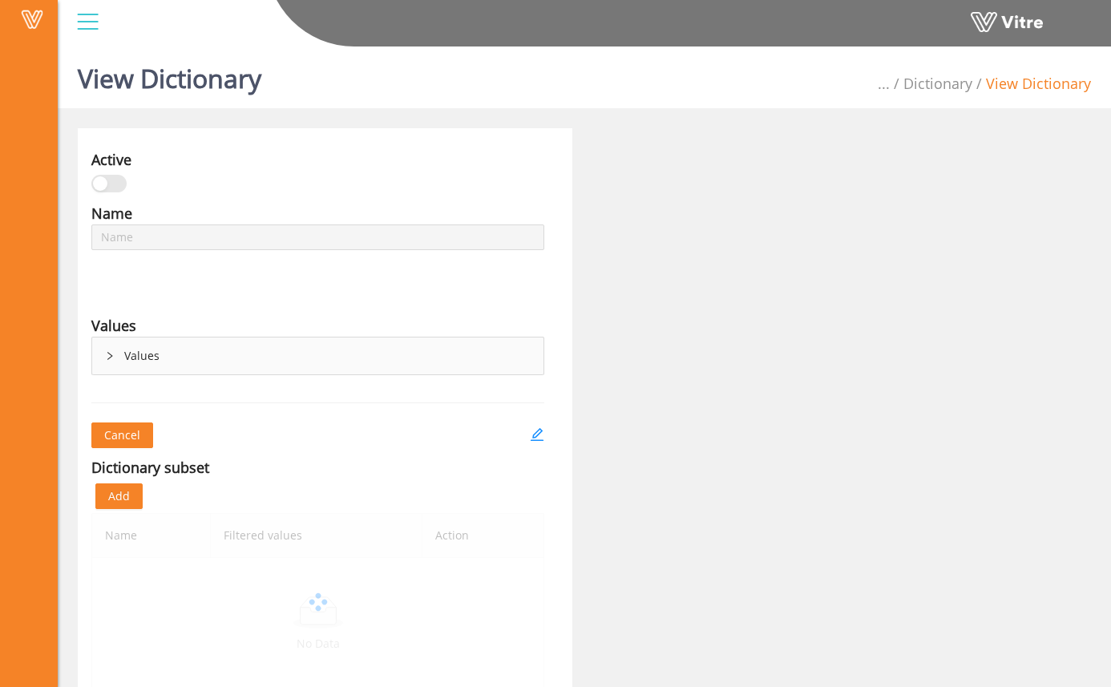
type input "At-Risk Condition Working at Heights"
click at [146, 362] on div "Values" at bounding box center [317, 355] width 451 height 37
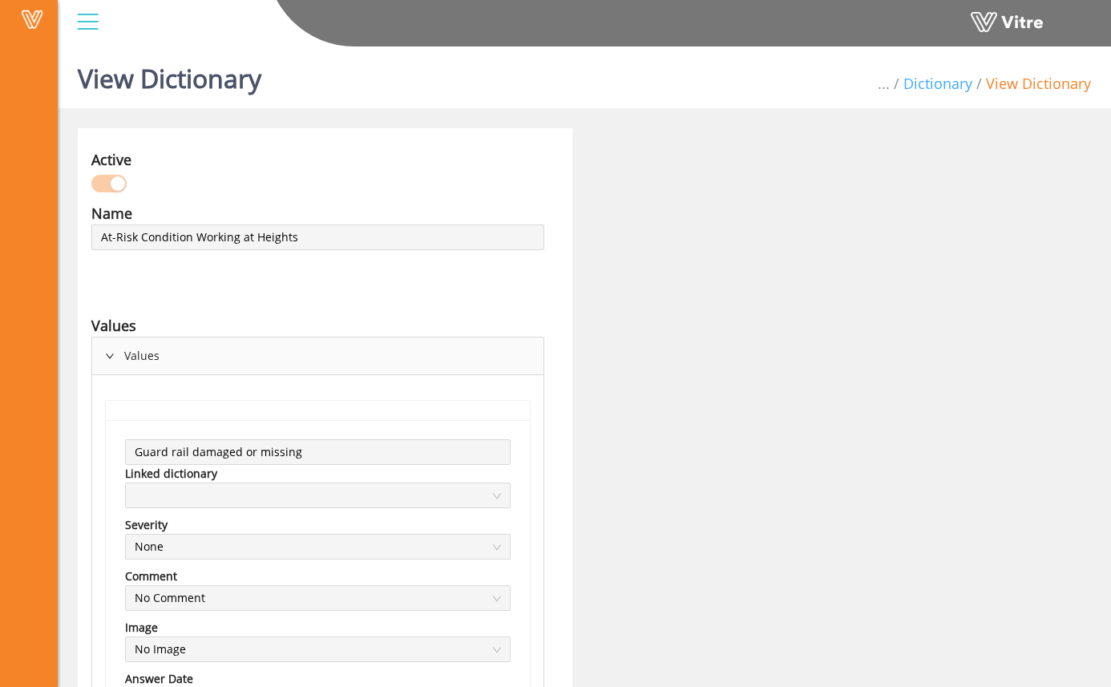
click at [934, 82] on link "Dictionary" at bounding box center [937, 83] width 69 height 19
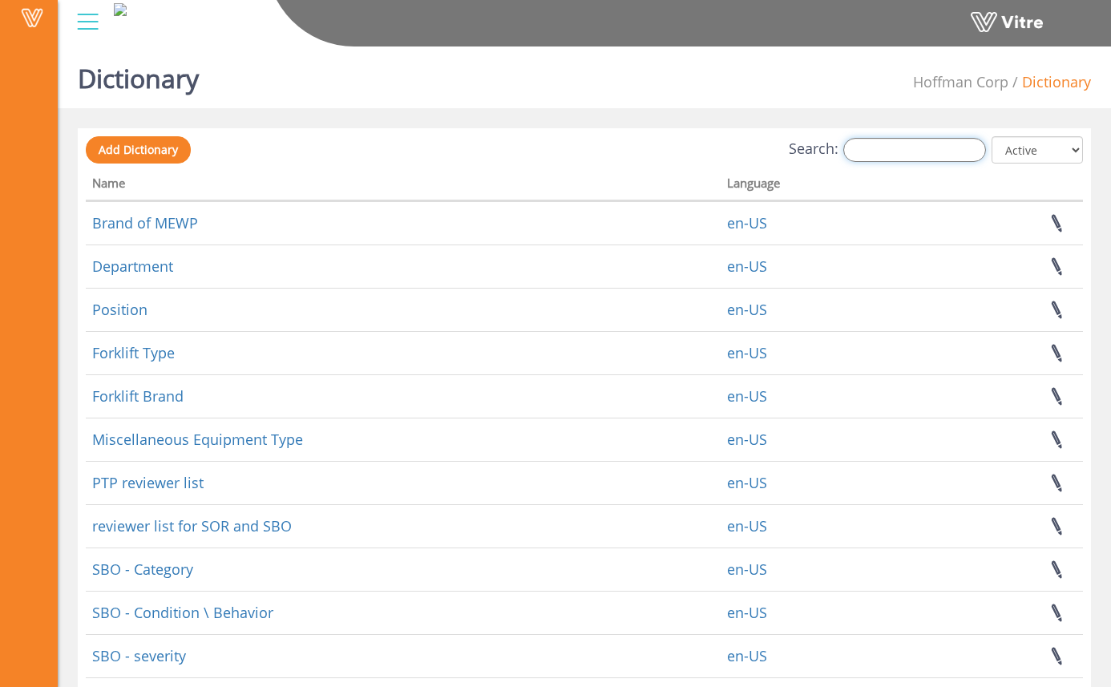
click at [910, 147] on input "Search:" at bounding box center [914, 150] width 143 height 24
click at [915, 160] on input "Search:" at bounding box center [914, 150] width 143 height 24
click at [895, 150] on input "Search:" at bounding box center [914, 150] width 143 height 24
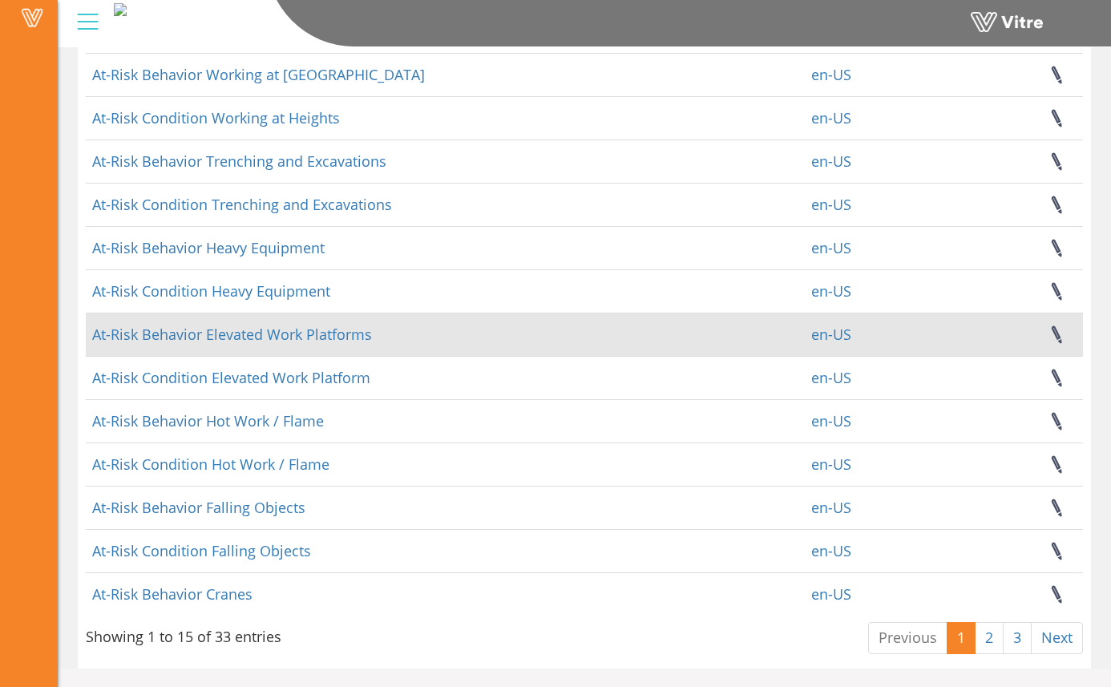
scroll to position [236, 0]
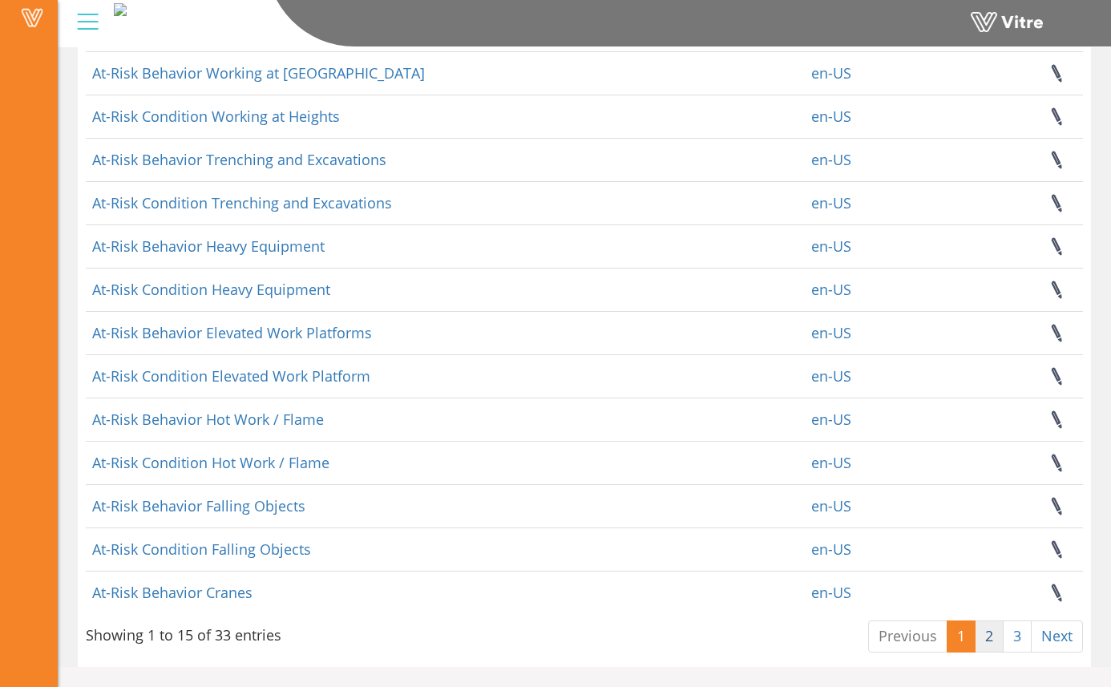
type input "at-risk"
click at [995, 640] on link "2" at bounding box center [989, 636] width 29 height 32
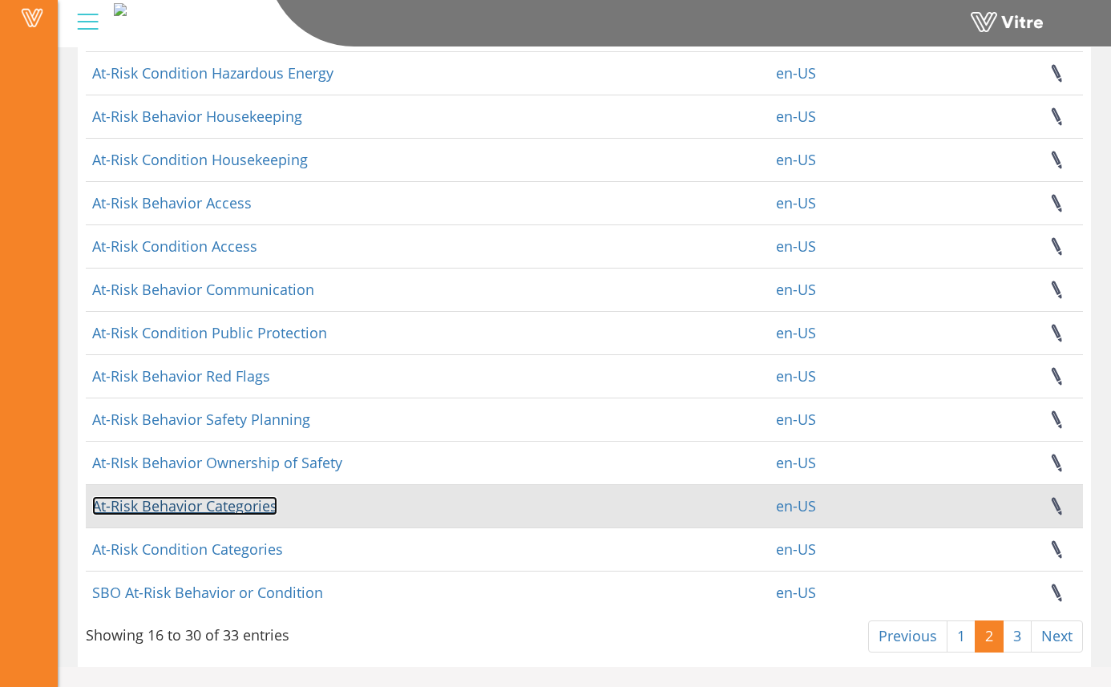
click at [260, 505] on link "At-Risk Behavior Categories" at bounding box center [184, 505] width 185 height 19
click at [231, 504] on link "At-Risk Behavior Categories" at bounding box center [184, 505] width 185 height 19
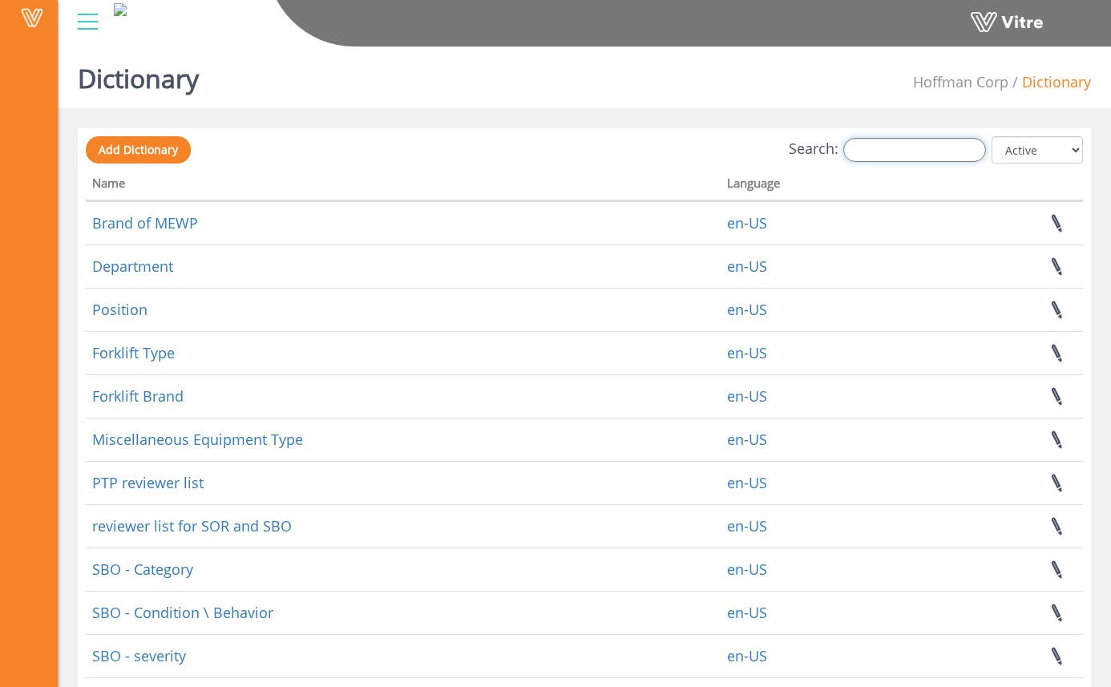
click at [942, 153] on input "Search:" at bounding box center [914, 150] width 143 height 24
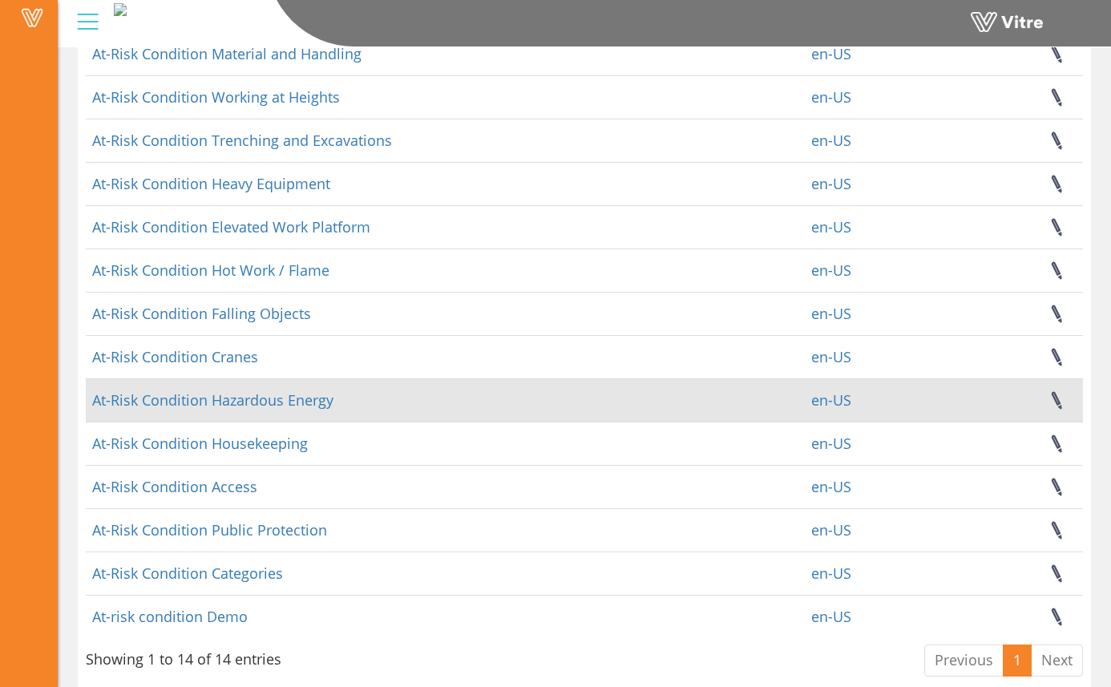
scroll to position [193, 0]
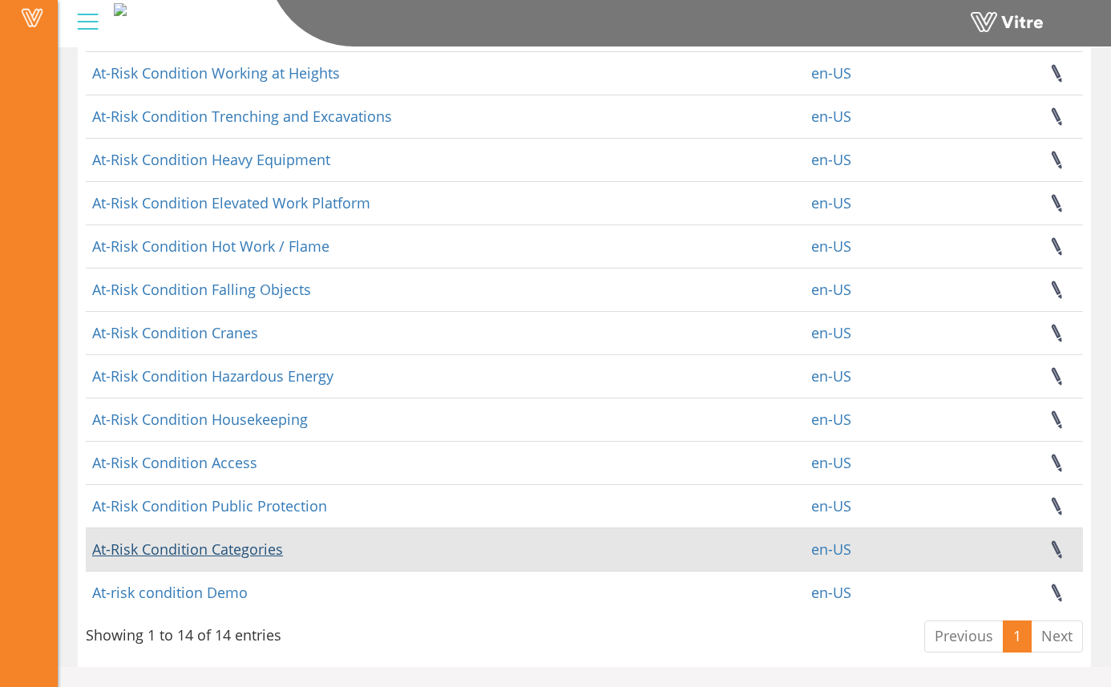
type input "at-risk condition"
click at [252, 551] on link "At-Risk Condition Categories" at bounding box center [187, 548] width 191 height 19
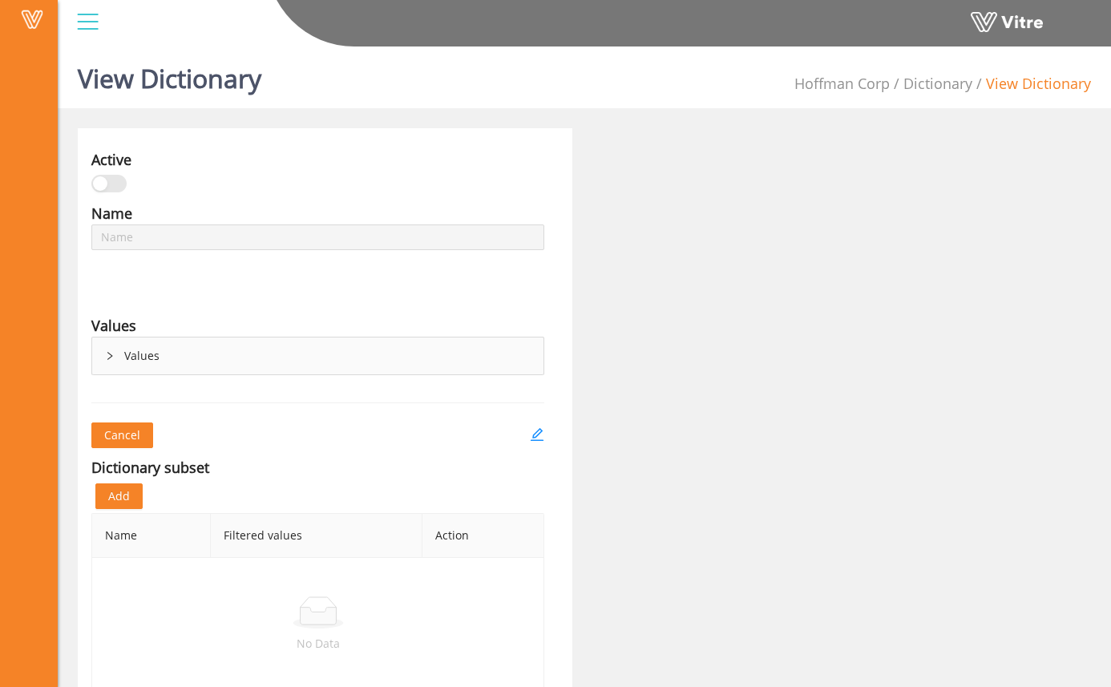
type input "At-Risk Condition Categories"
click at [102, 355] on div "Values" at bounding box center [317, 355] width 451 height 37
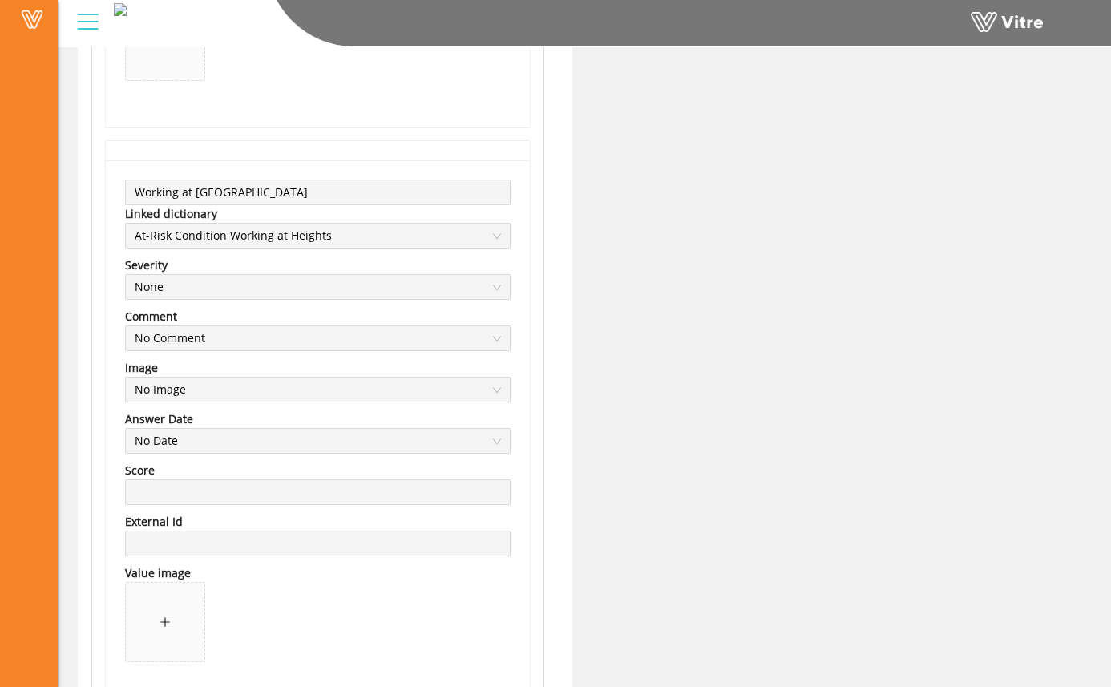
scroll to position [5855, 0]
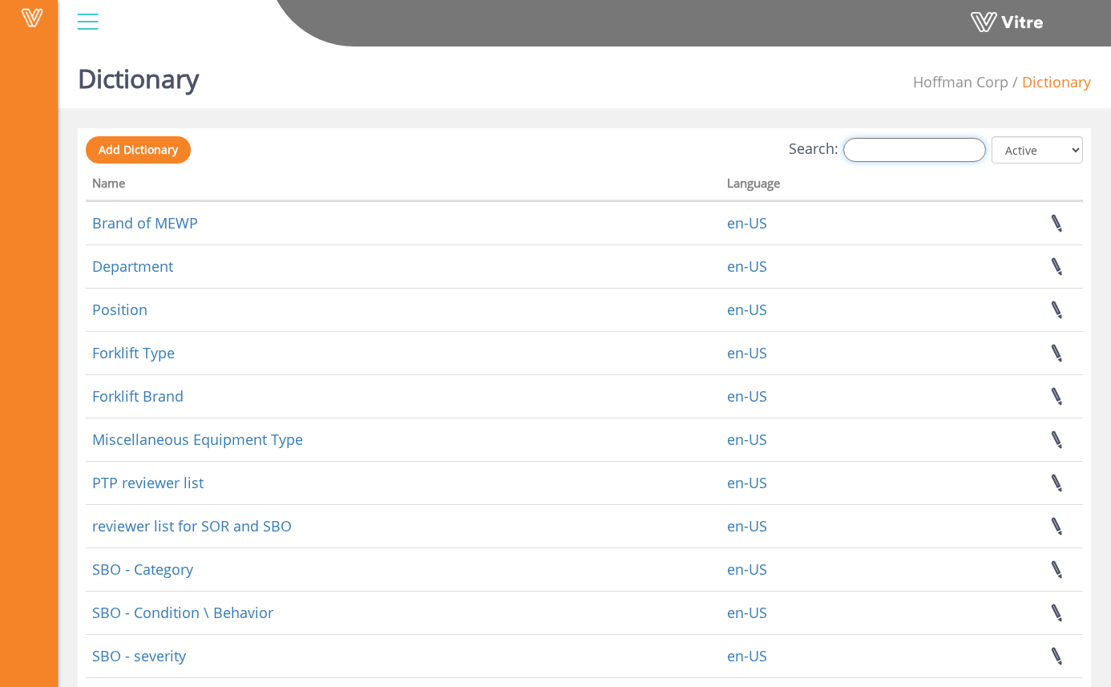
click at [919, 159] on input "Search:" at bounding box center [914, 150] width 143 height 24
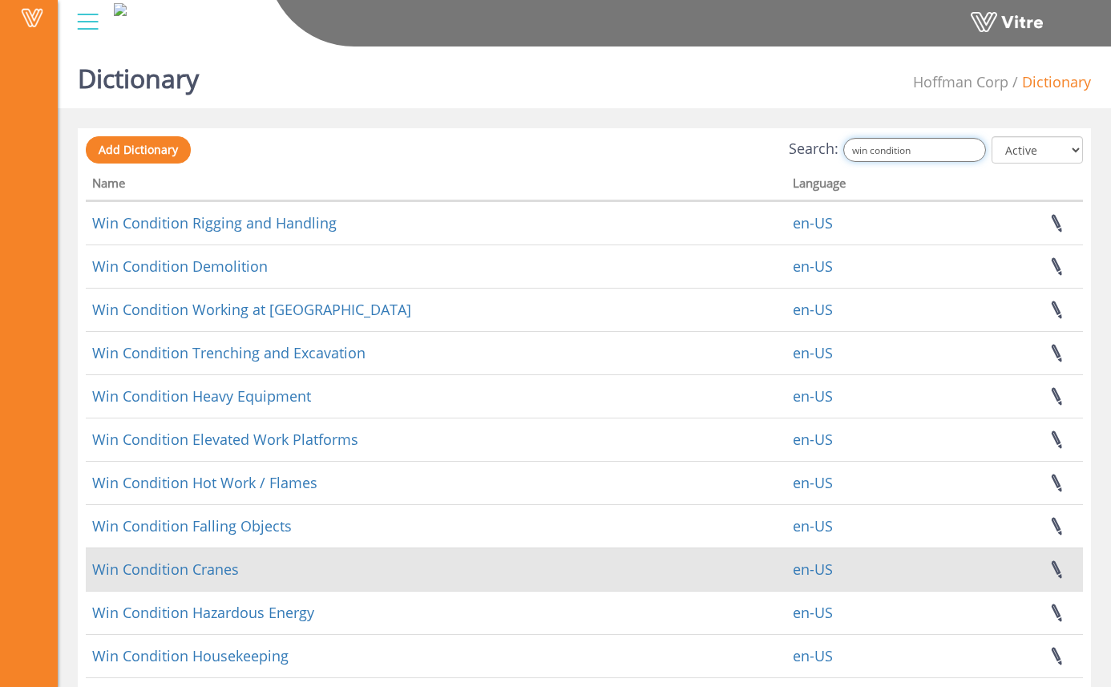
scroll to position [236, 0]
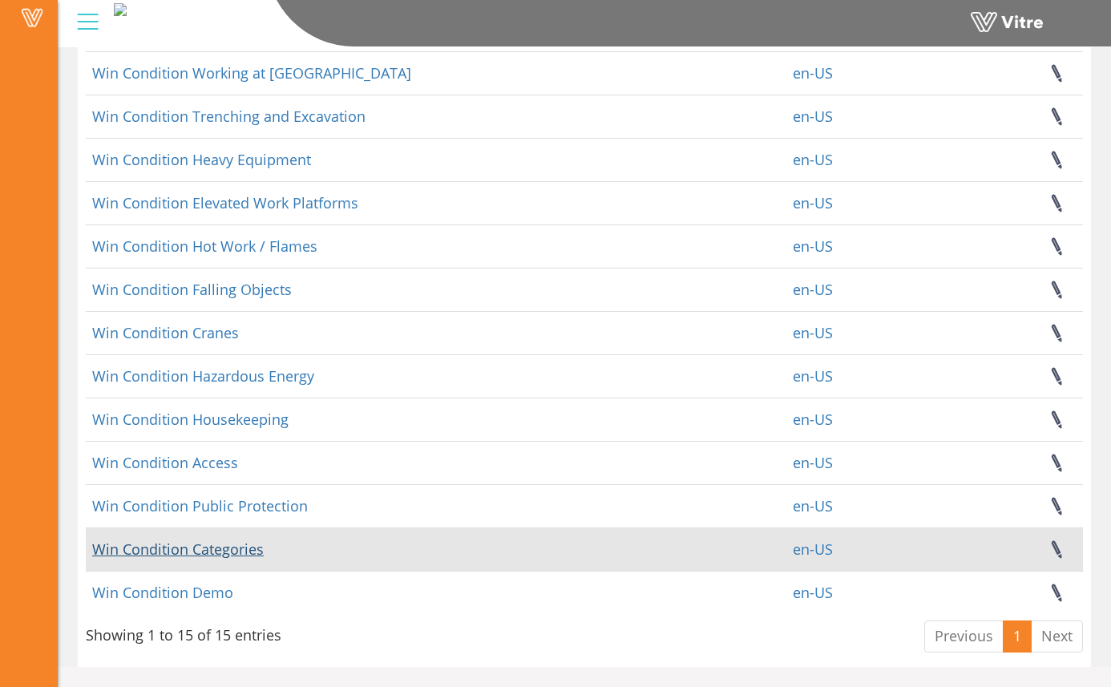
type input "win condition"
click at [233, 542] on link "Win Condition Categories" at bounding box center [178, 548] width 172 height 19
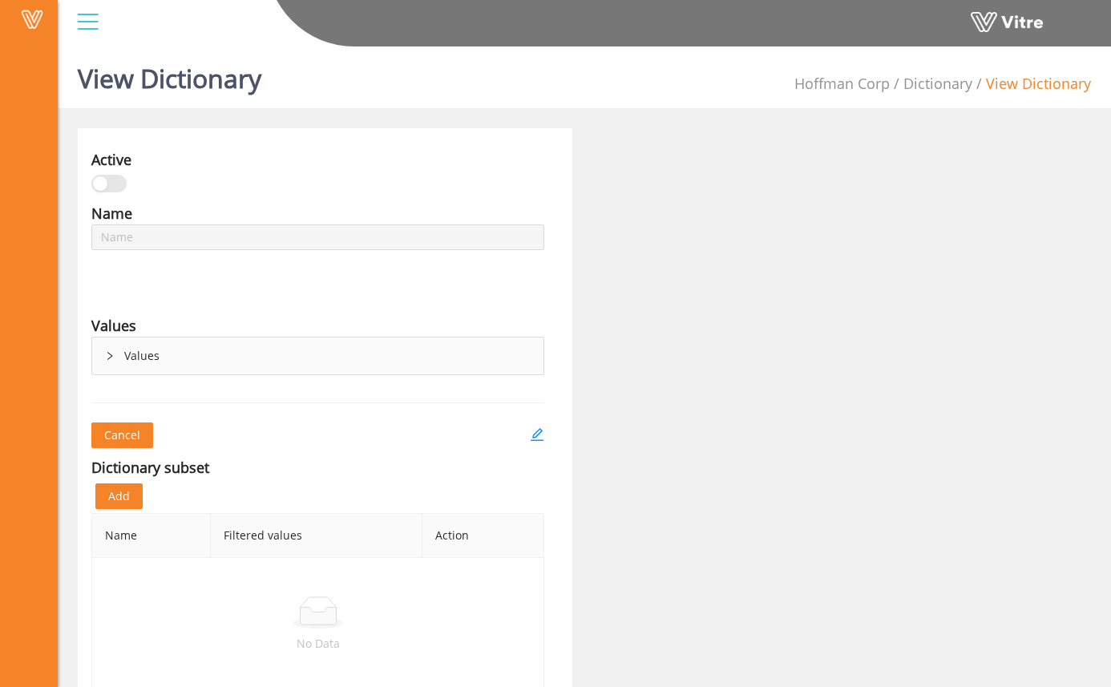
type input "Win Condition Categories"
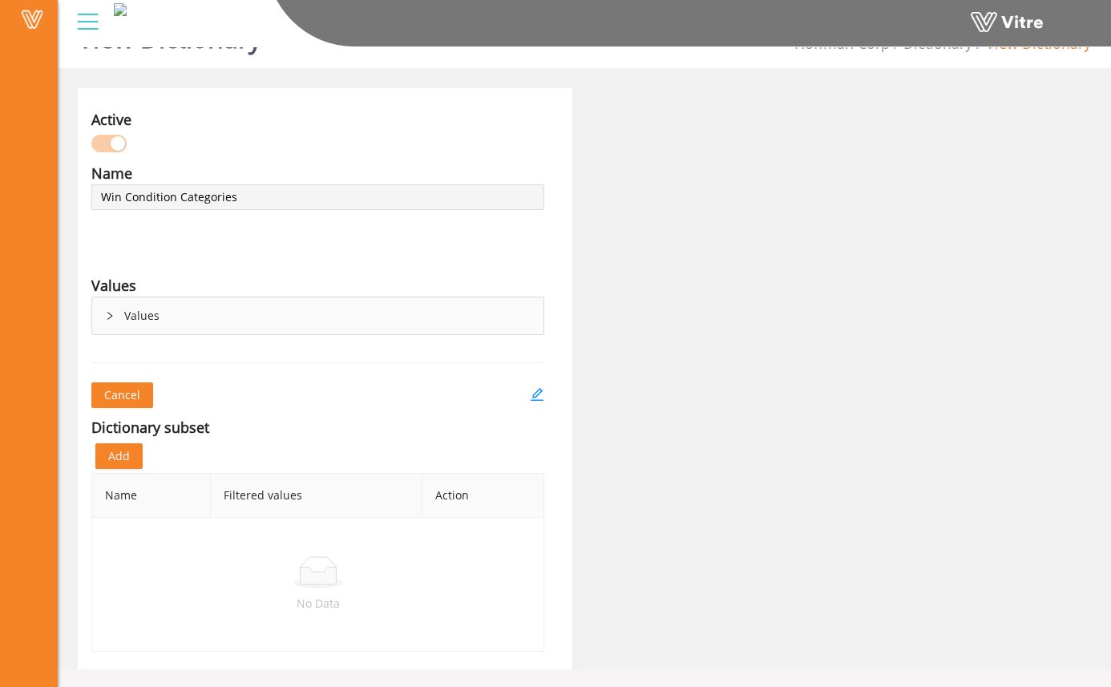
click at [122, 310] on div "Values" at bounding box center [317, 315] width 451 height 37
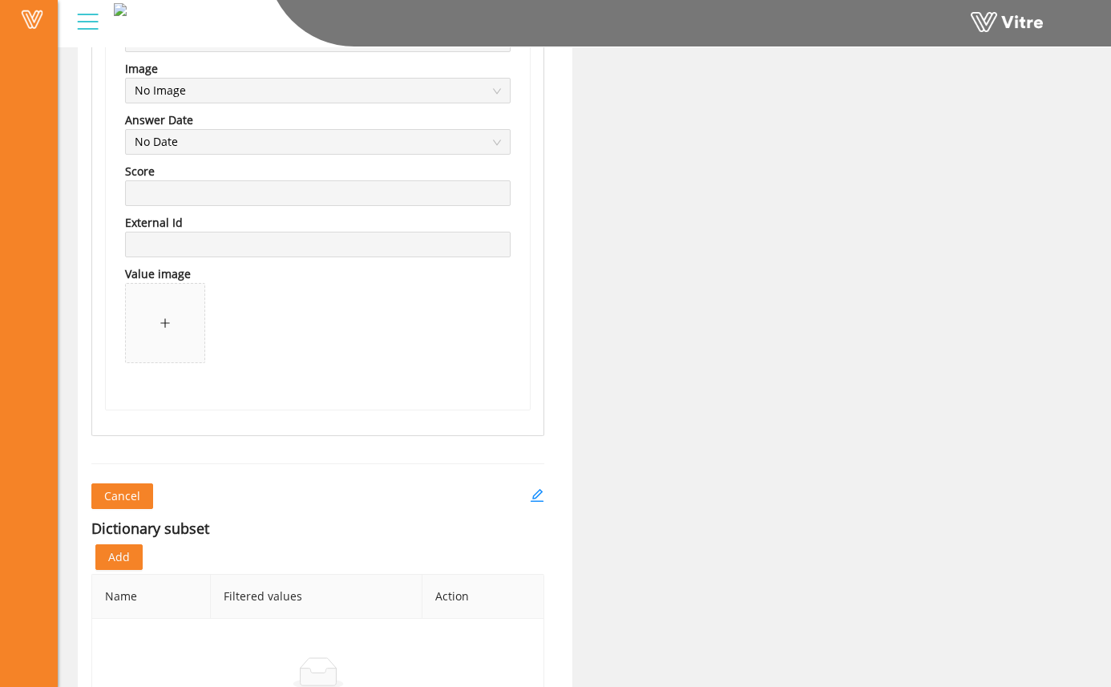
scroll to position [8195, 0]
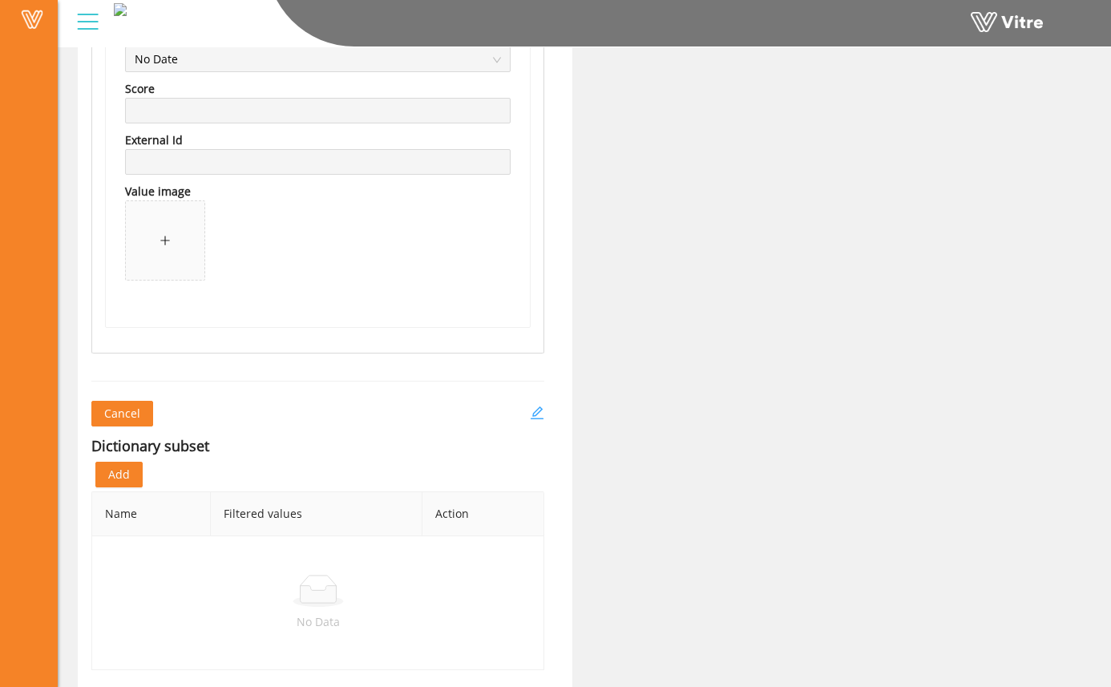
click at [531, 410] on icon "edit" at bounding box center [537, 413] width 14 height 14
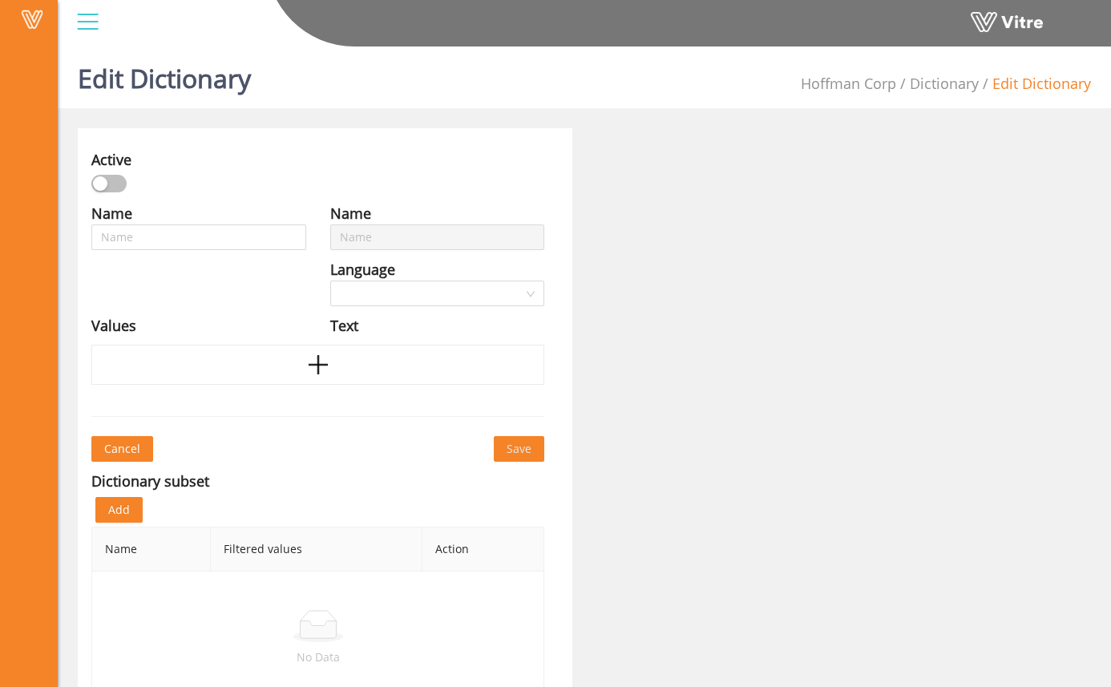
type input "Win Condition Categories"
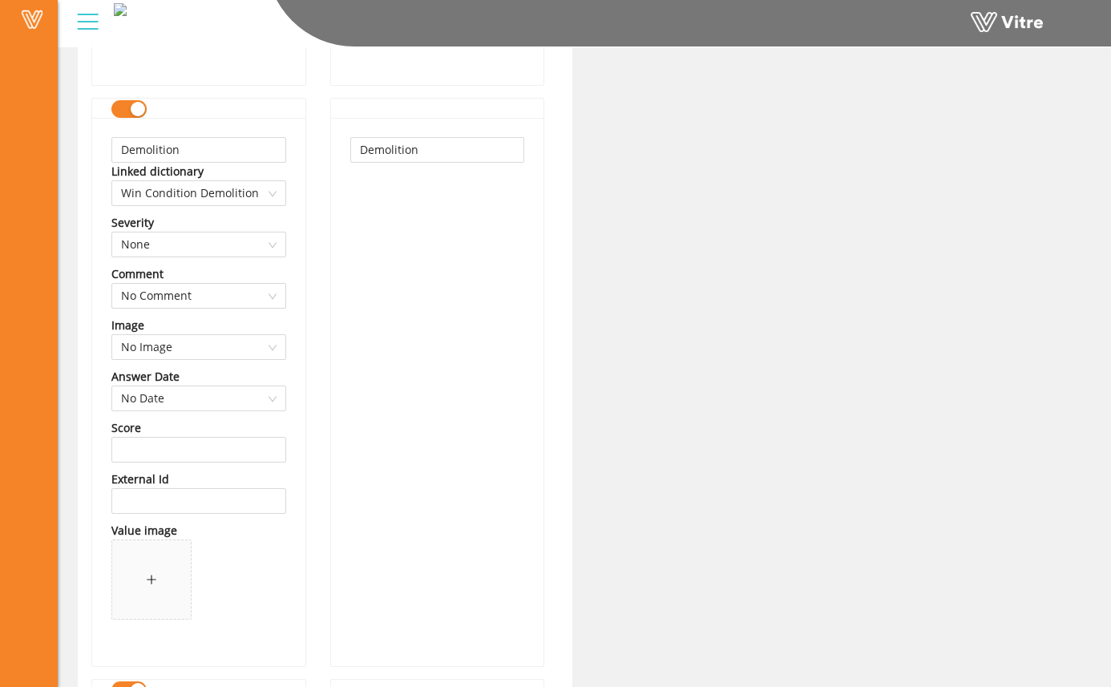
scroll to position [6416, 0]
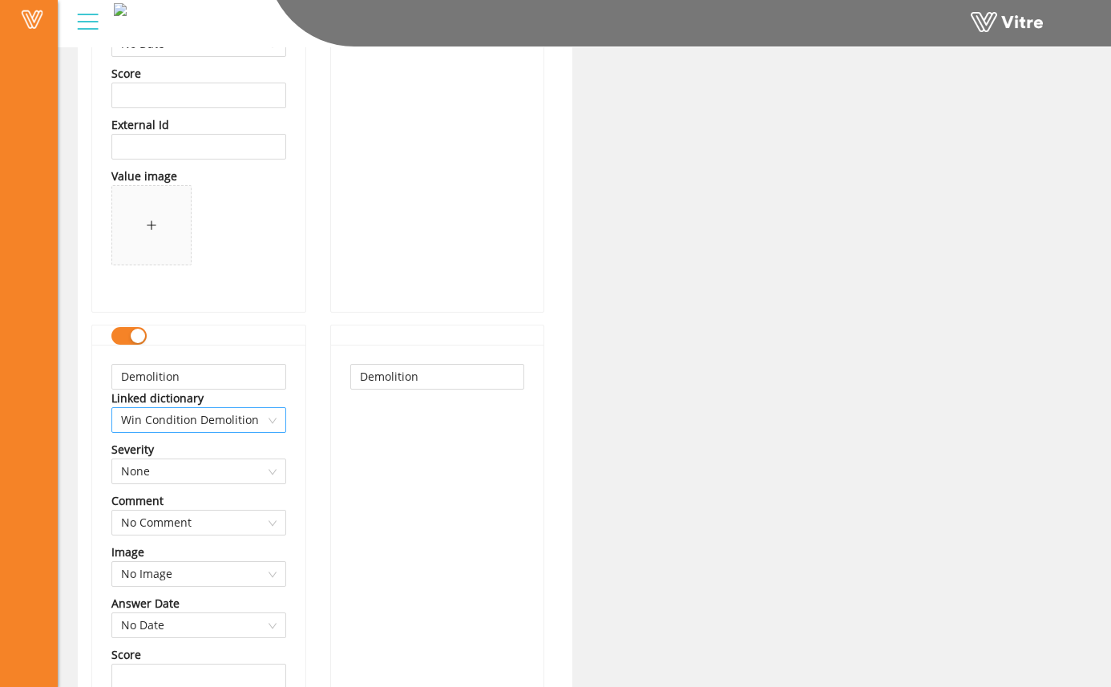
click at [204, 422] on span "Win Condition Demolition" at bounding box center [198, 420] width 155 height 24
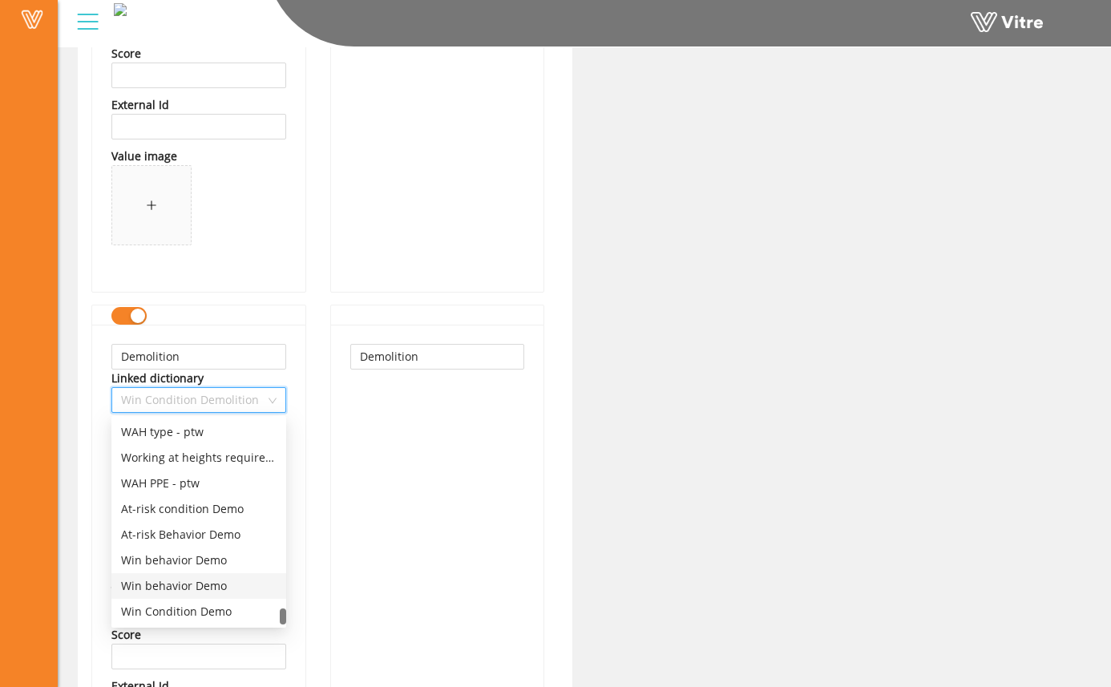
scroll to position [6441, 0]
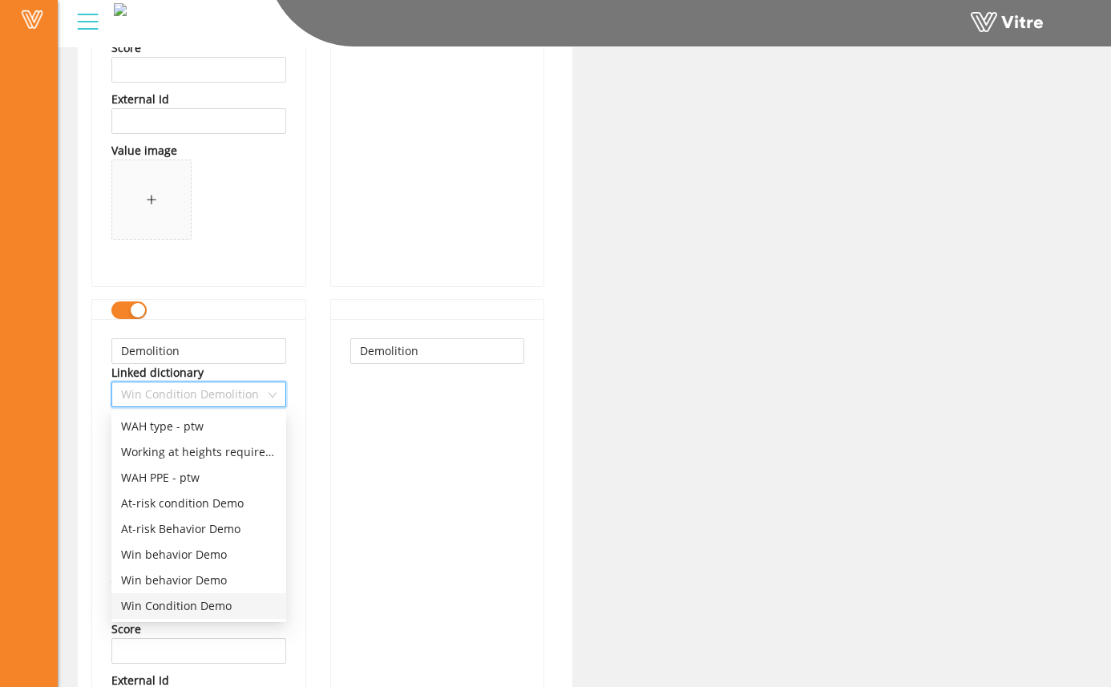
click at [216, 607] on div "Win Condition Demo" at bounding box center [198, 606] width 155 height 18
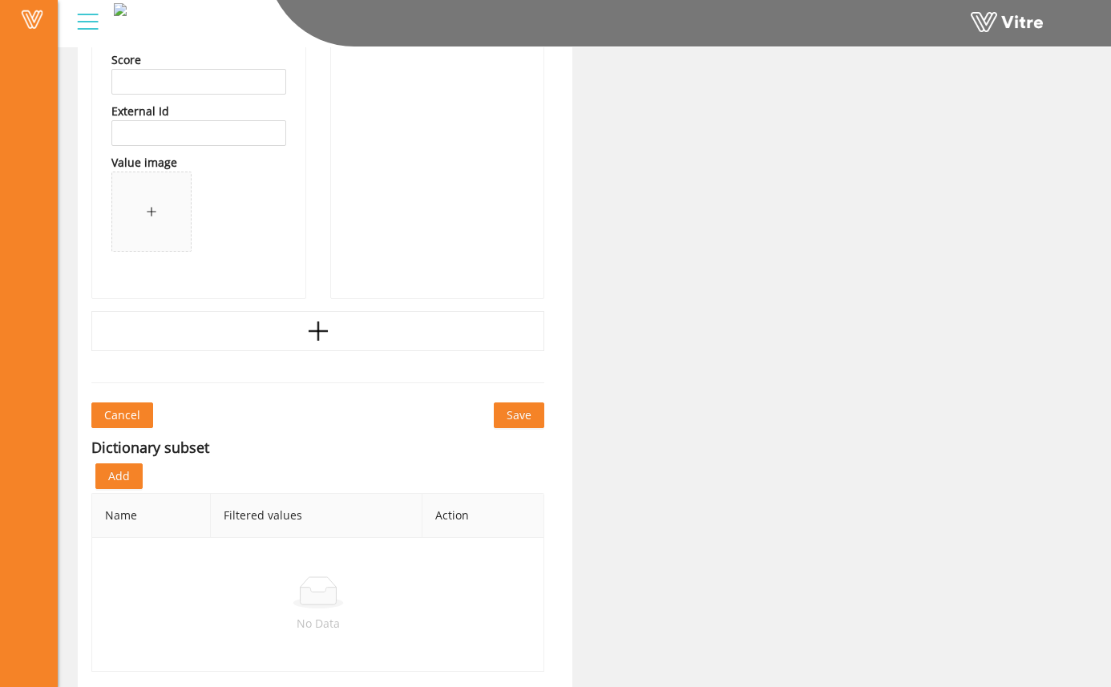
scroll to position [8174, 0]
click at [531, 410] on span "Save" at bounding box center [519, 414] width 25 height 18
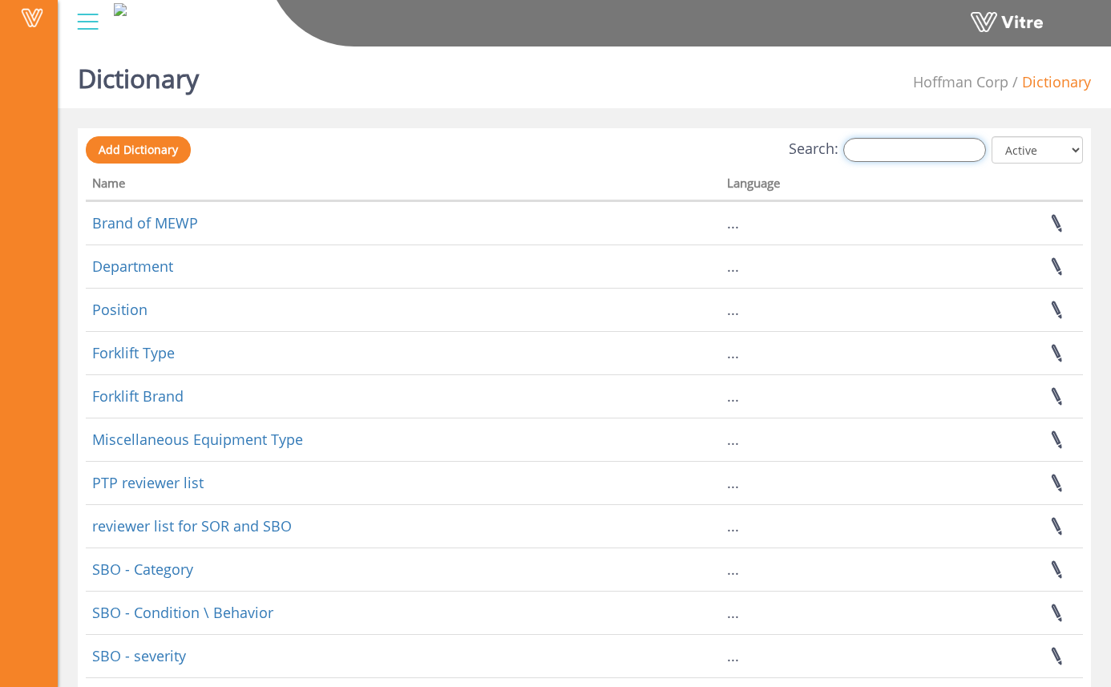
click at [892, 155] on input "Search:" at bounding box center [914, 150] width 143 height 24
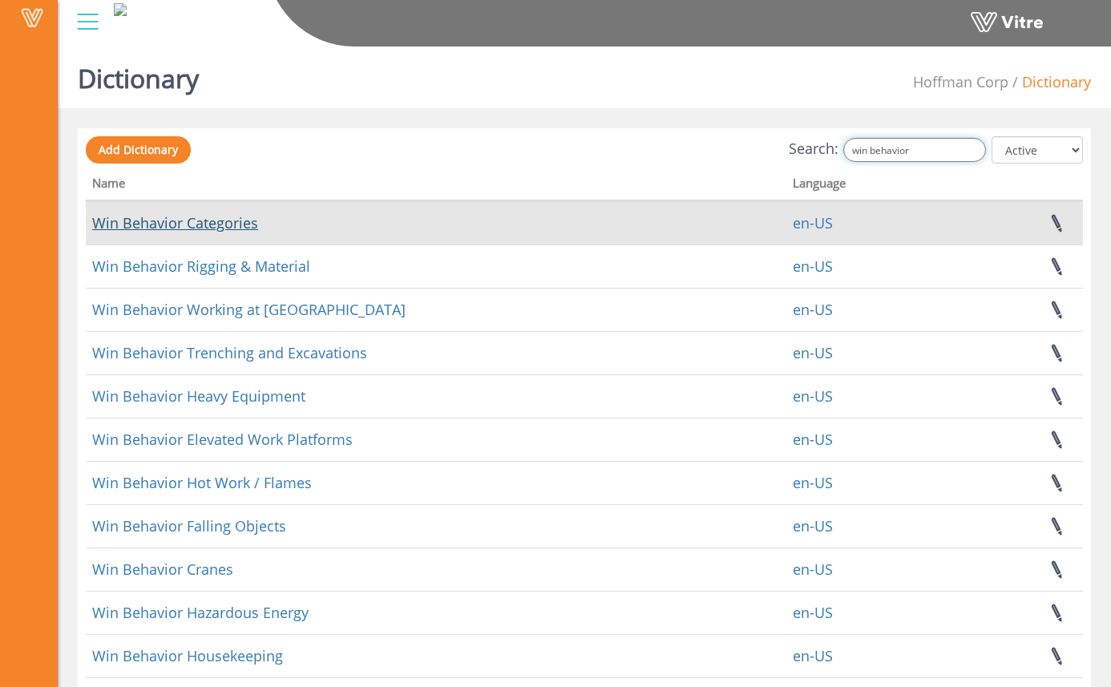
type input "win behavior"
click at [237, 218] on link "Win Behavior Categories" at bounding box center [175, 222] width 166 height 19
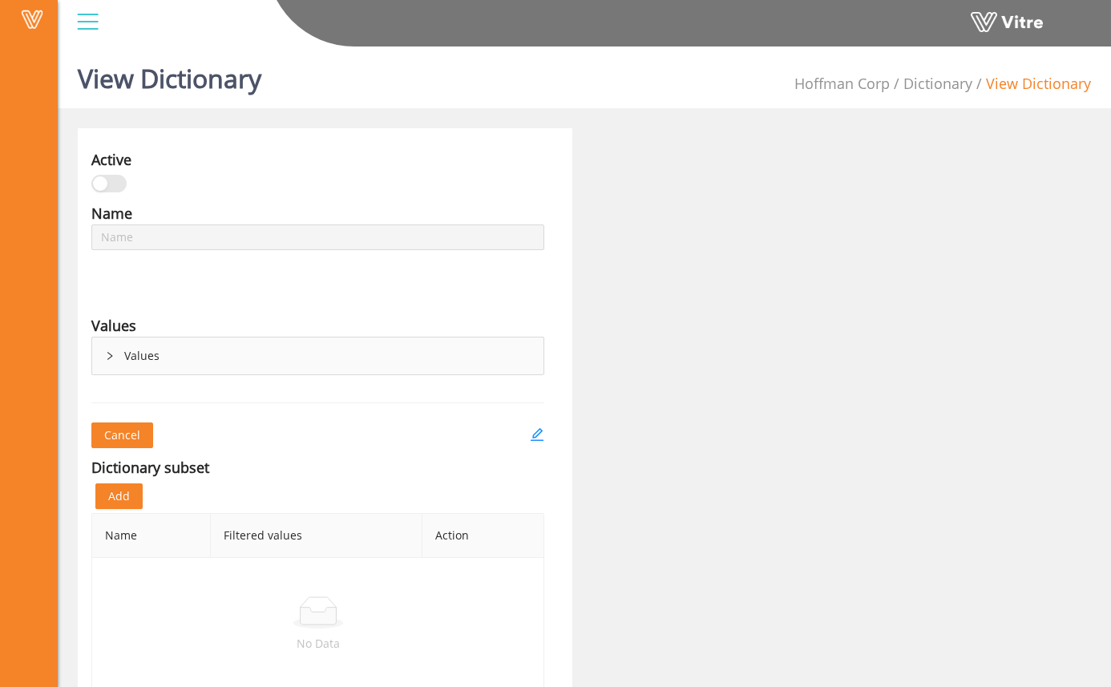
type input "Win Behavior Categories"
click at [112, 356] on icon "right" at bounding box center [109, 356] width 5 height 8
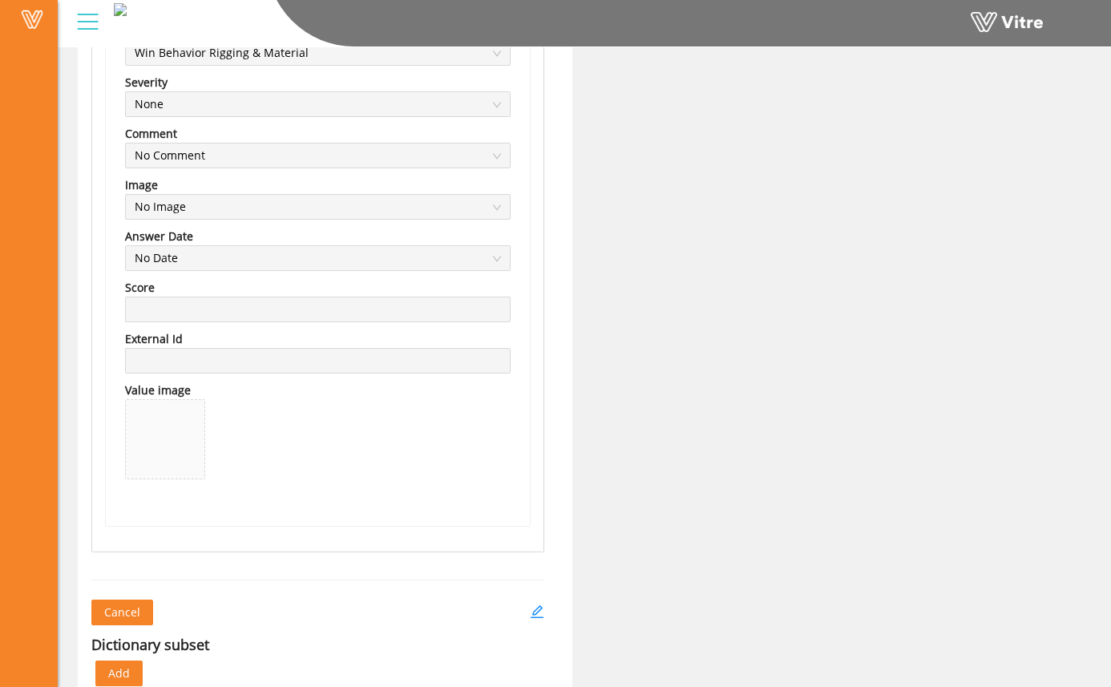
scroll to position [9357, 0]
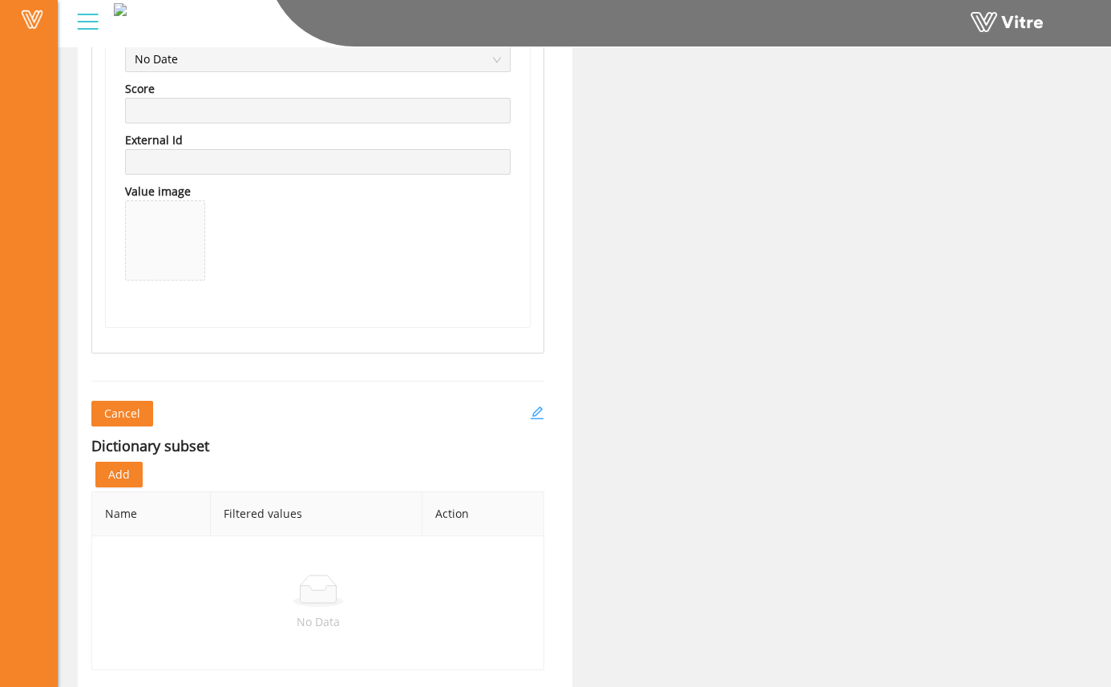
click at [538, 413] on icon "edit" at bounding box center [537, 413] width 14 height 14
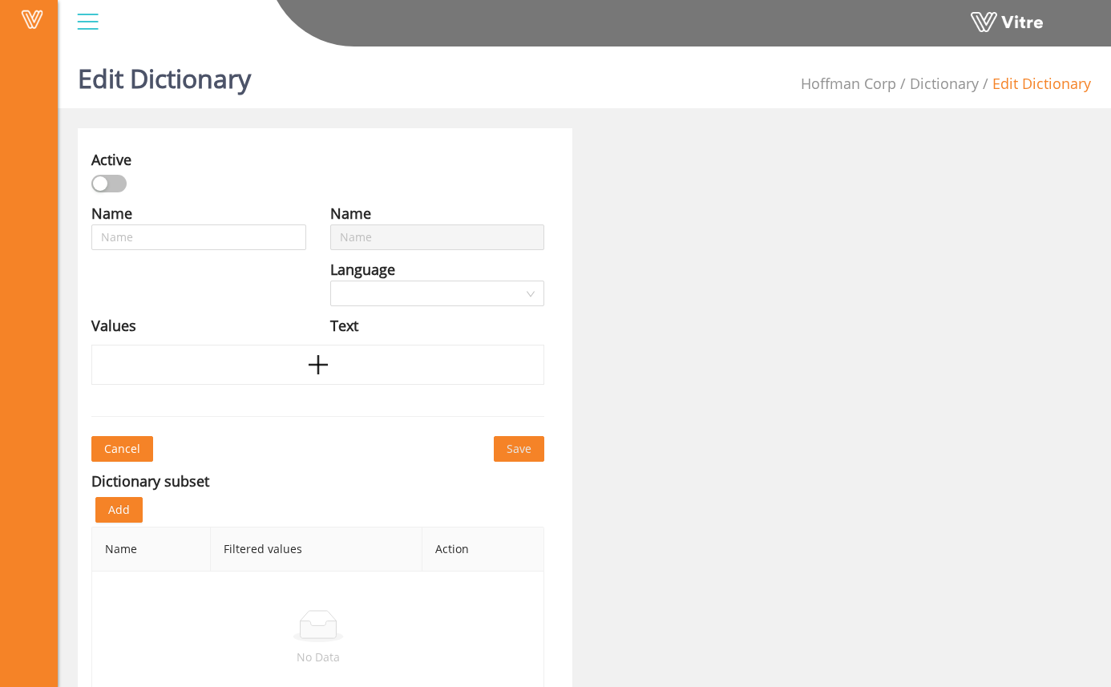
type input "Win Behavior Categories"
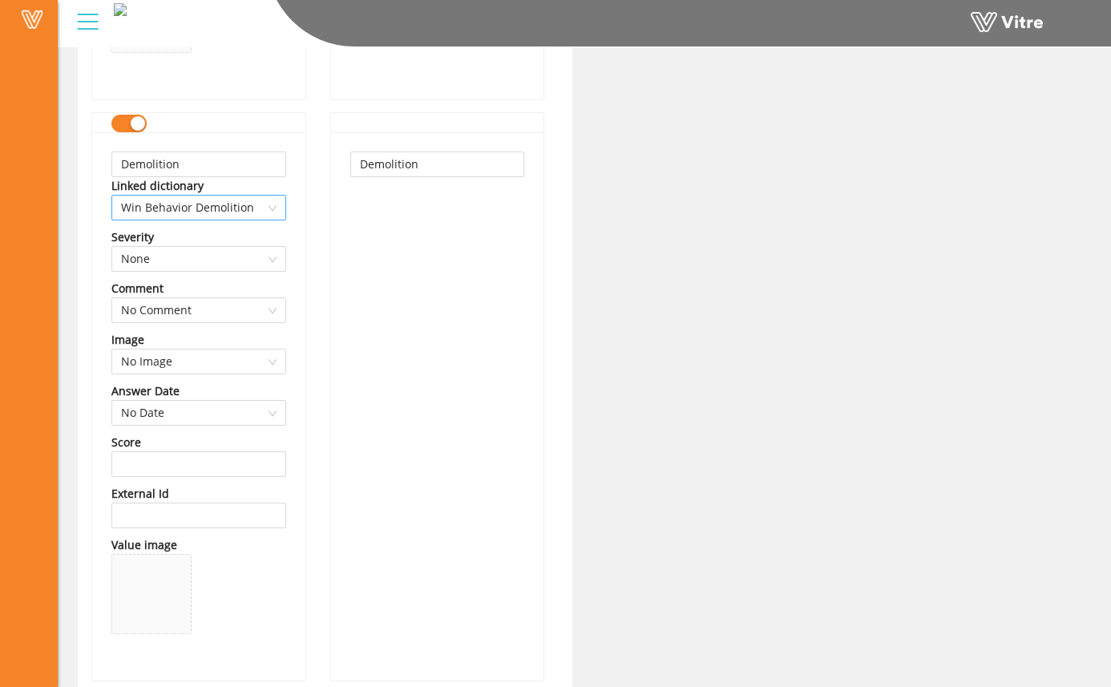
scroll to position [8358, 0]
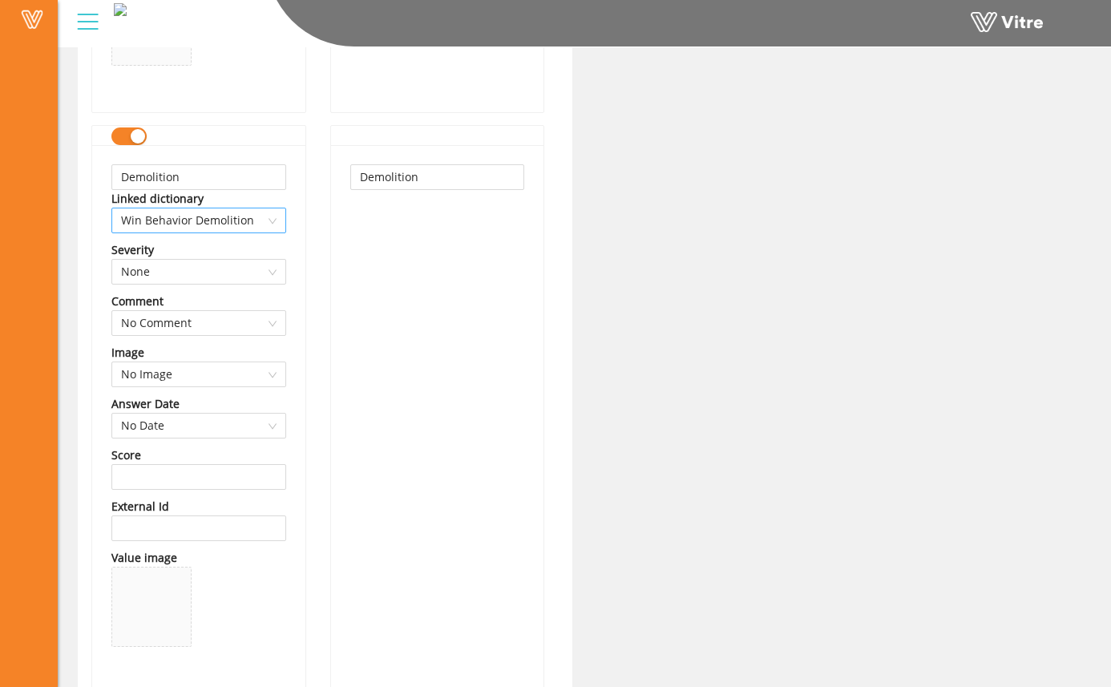
click at [256, 217] on span "Win Behavior Demolition" at bounding box center [198, 220] width 155 height 24
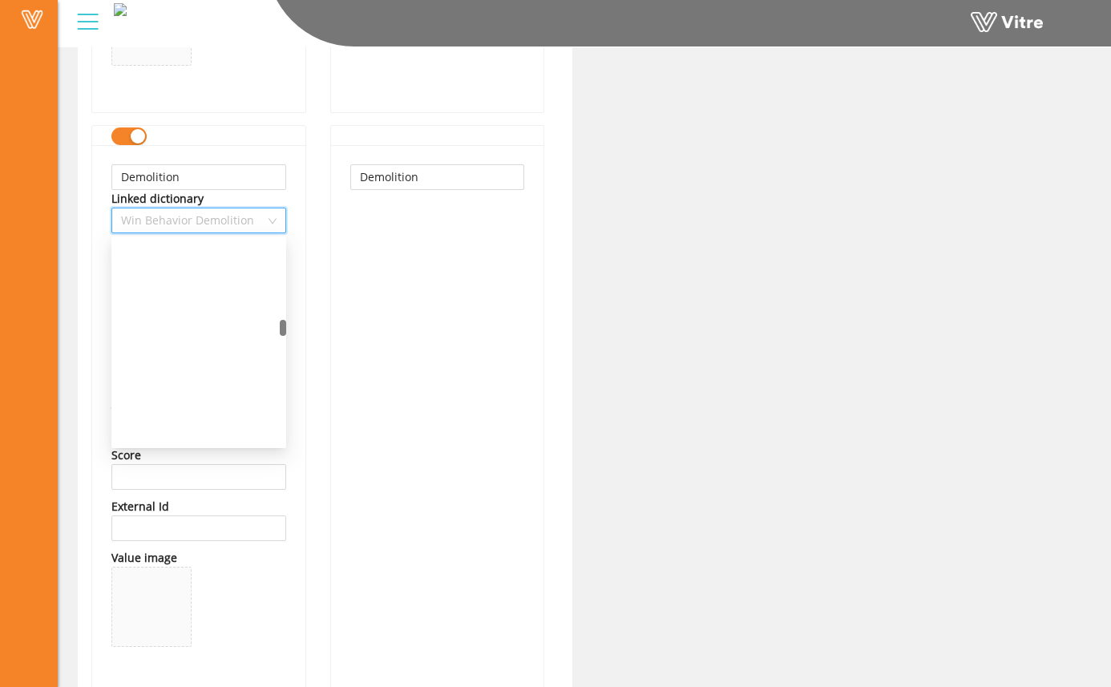
scroll to position [1385, 0]
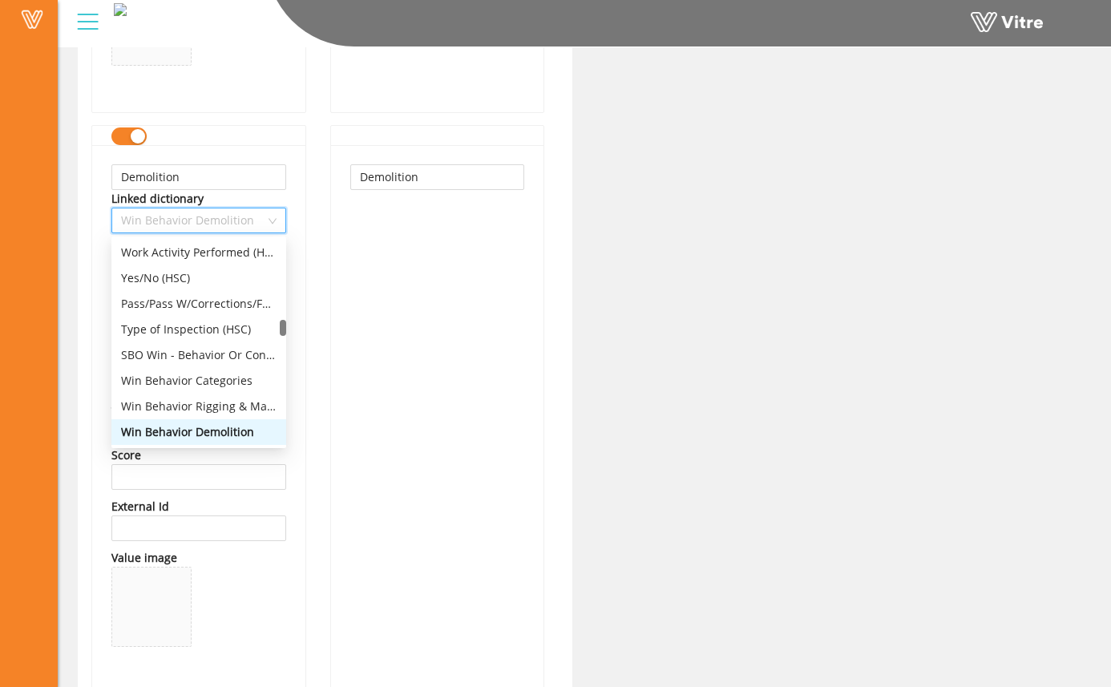
click at [256, 217] on span "Win Behavior Demolition" at bounding box center [198, 220] width 155 height 24
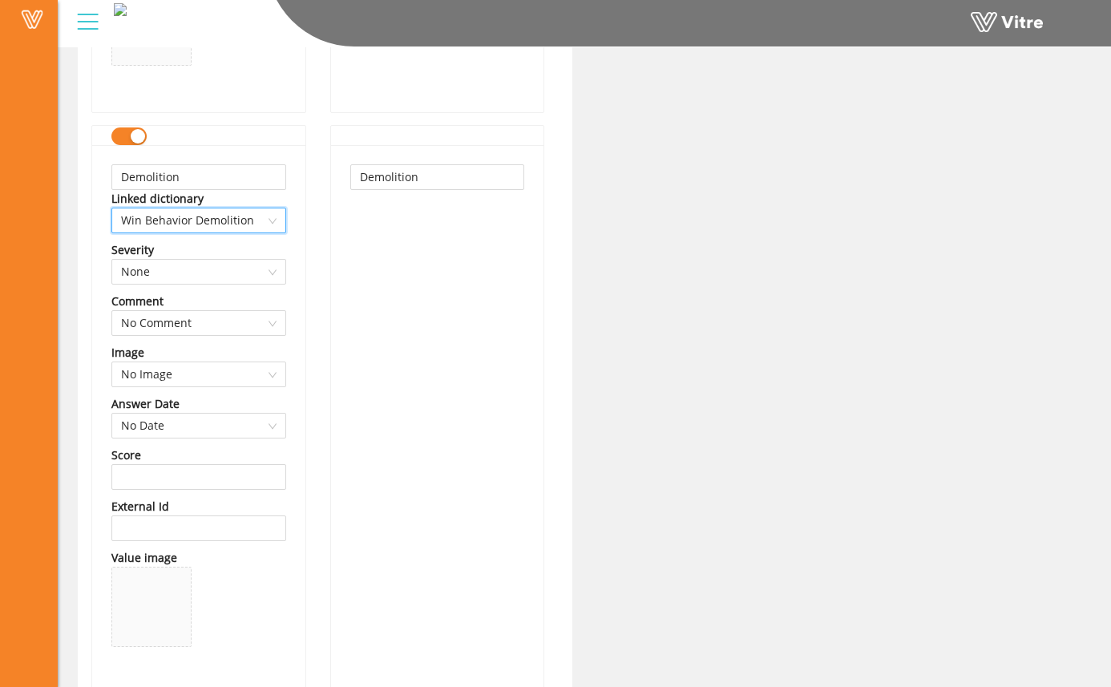
click at [258, 221] on span "Win Behavior Demolition" at bounding box center [198, 220] width 155 height 24
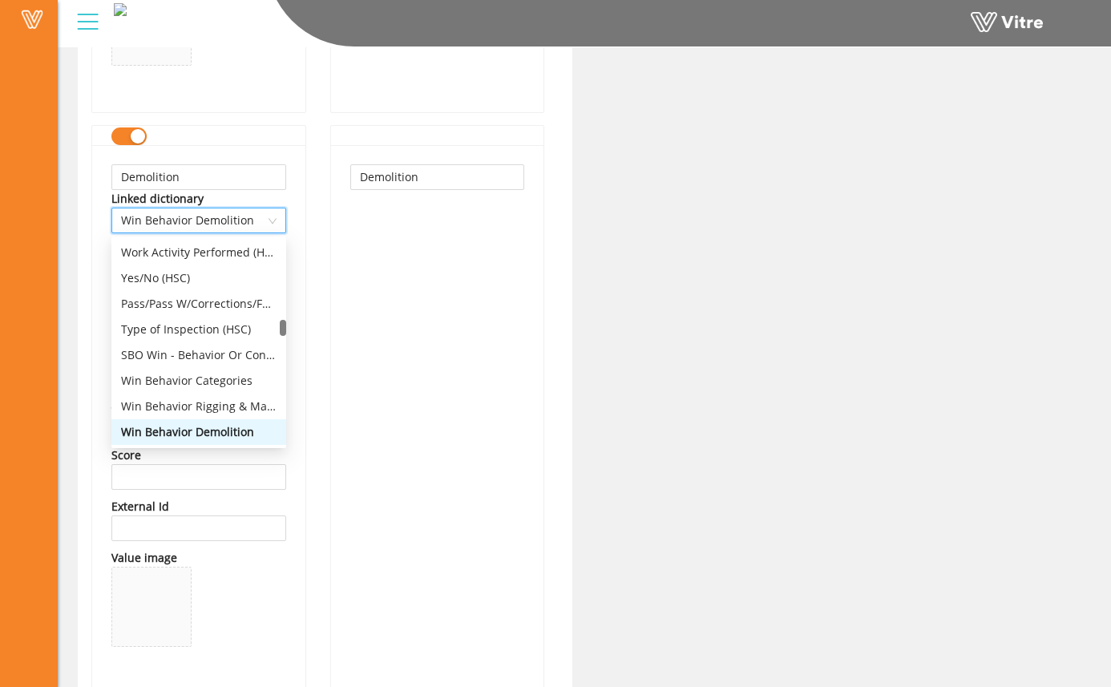
click at [258, 221] on span "Win Behavior Demolition" at bounding box center [198, 220] width 155 height 24
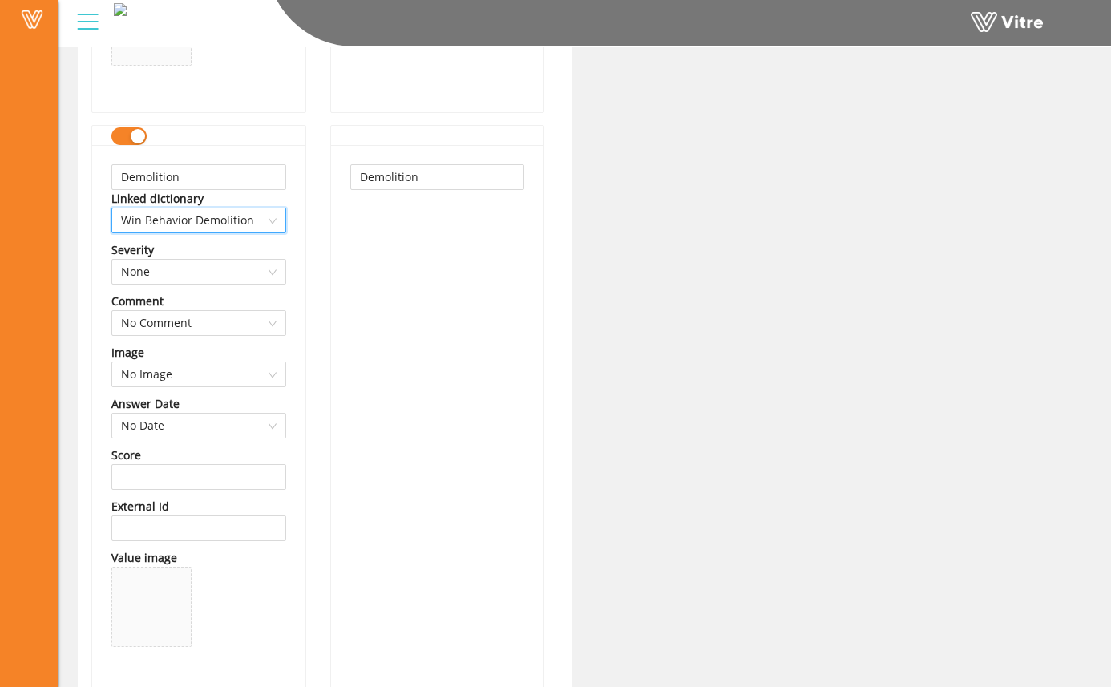
click at [258, 221] on span "Win Behavior Demolition" at bounding box center [198, 220] width 155 height 24
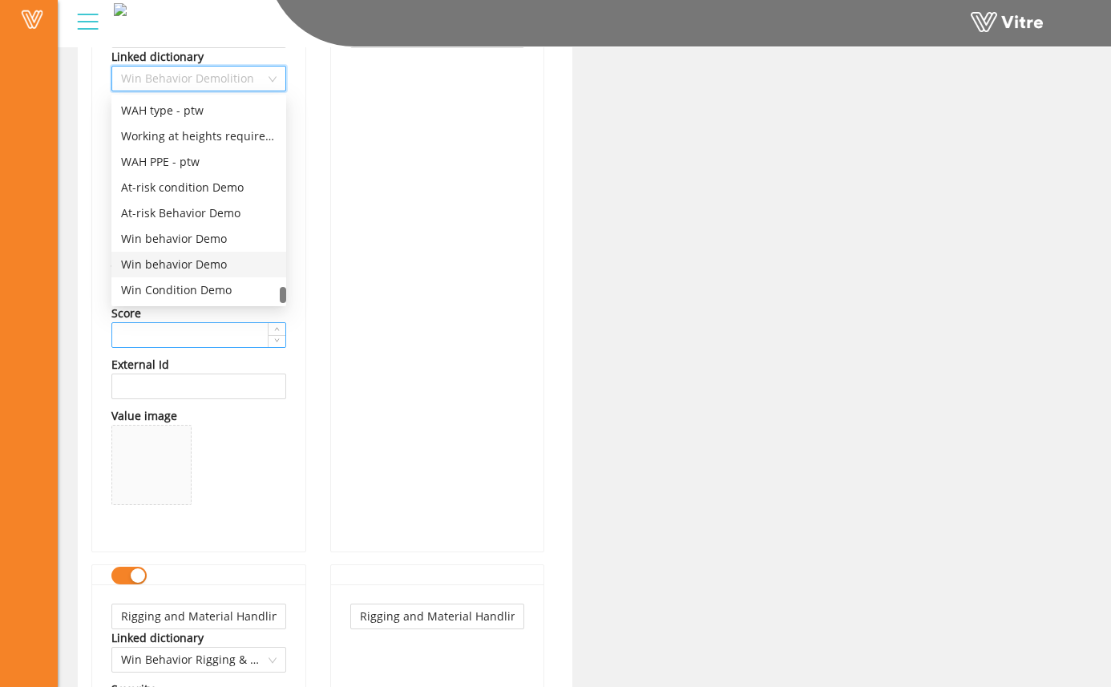
scroll to position [8503, 0]
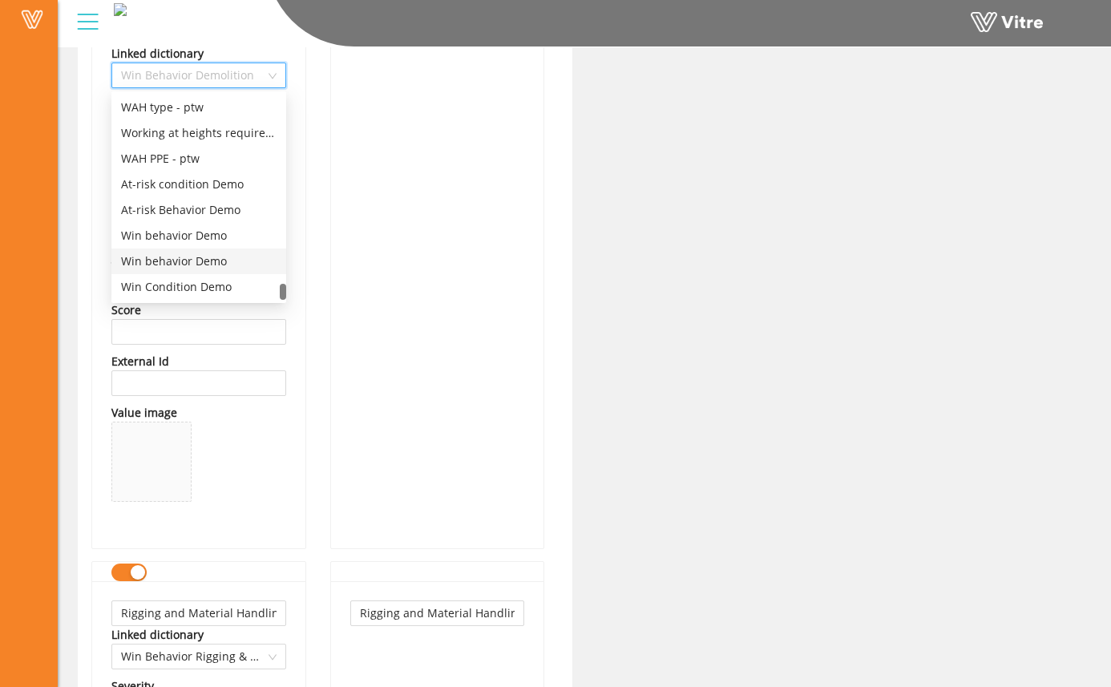
click at [230, 260] on div "Win behavior Demo" at bounding box center [198, 261] width 155 height 18
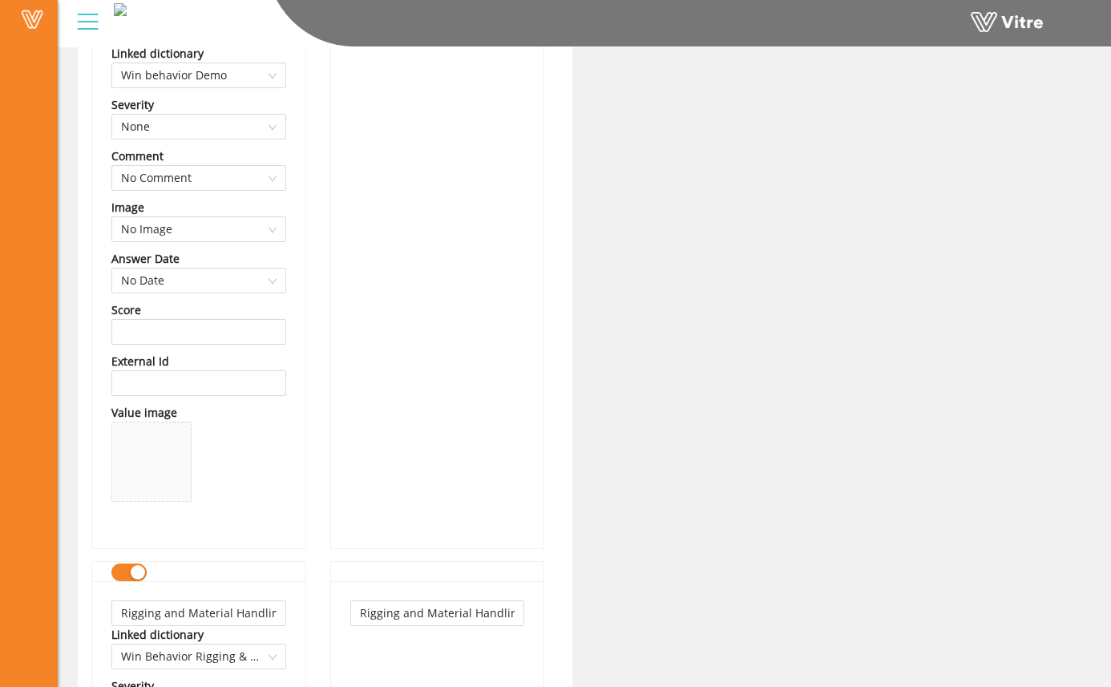
click at [438, 243] on div "Demolition" at bounding box center [437, 274] width 213 height 548
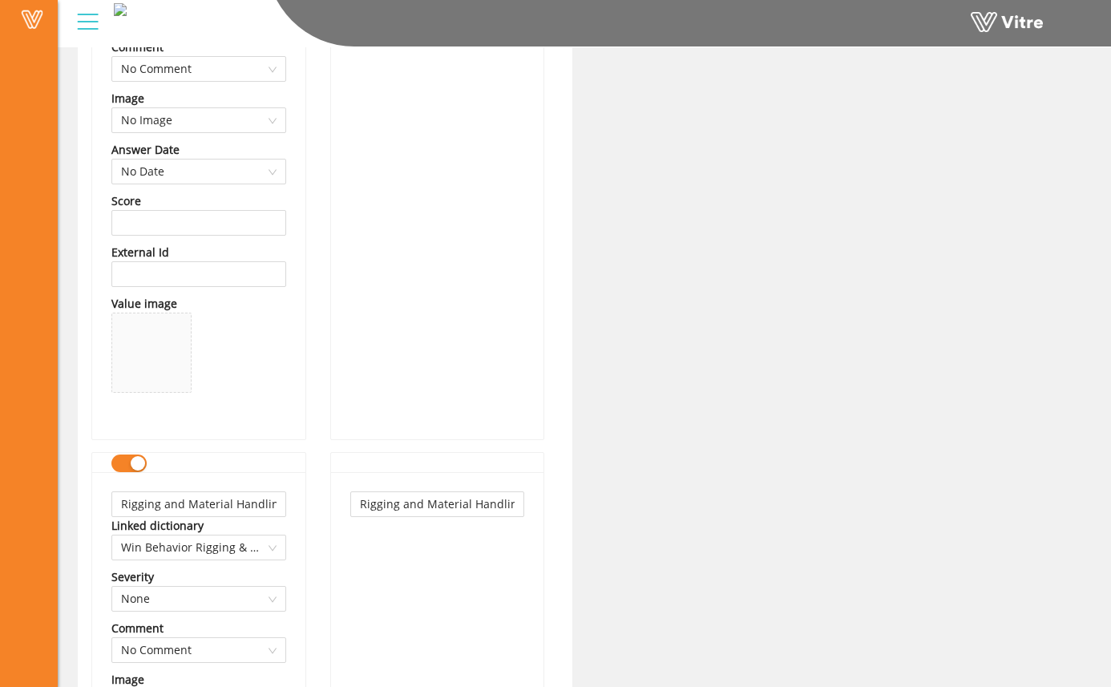
scroll to position [9336, 0]
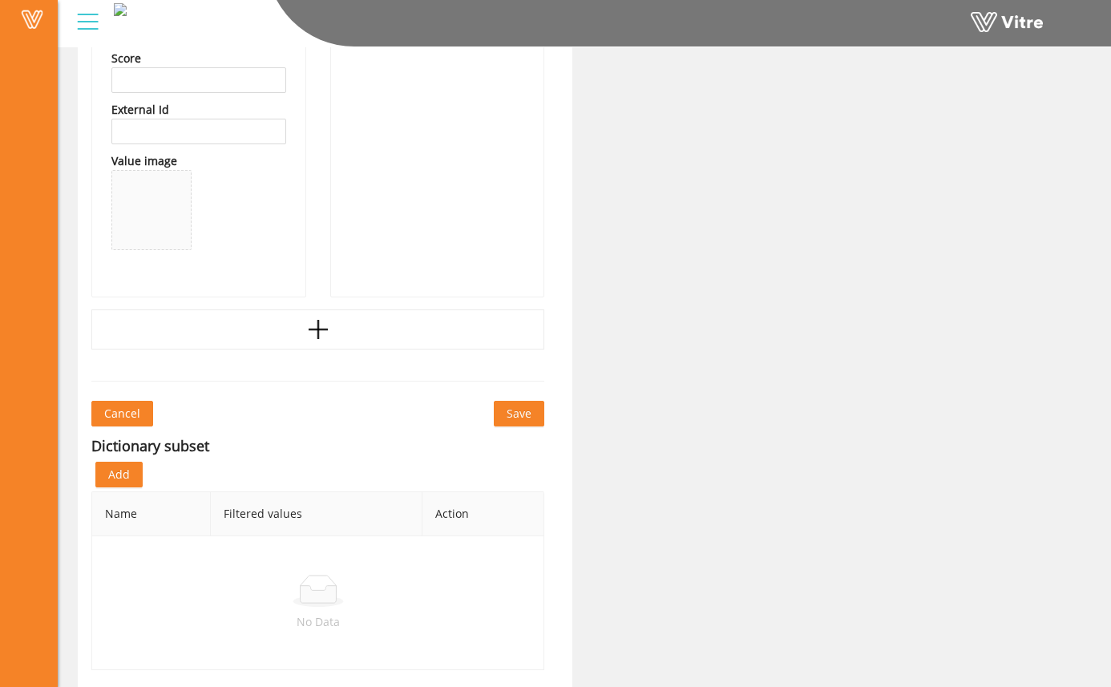
click at [523, 418] on span "Save" at bounding box center [519, 414] width 25 height 18
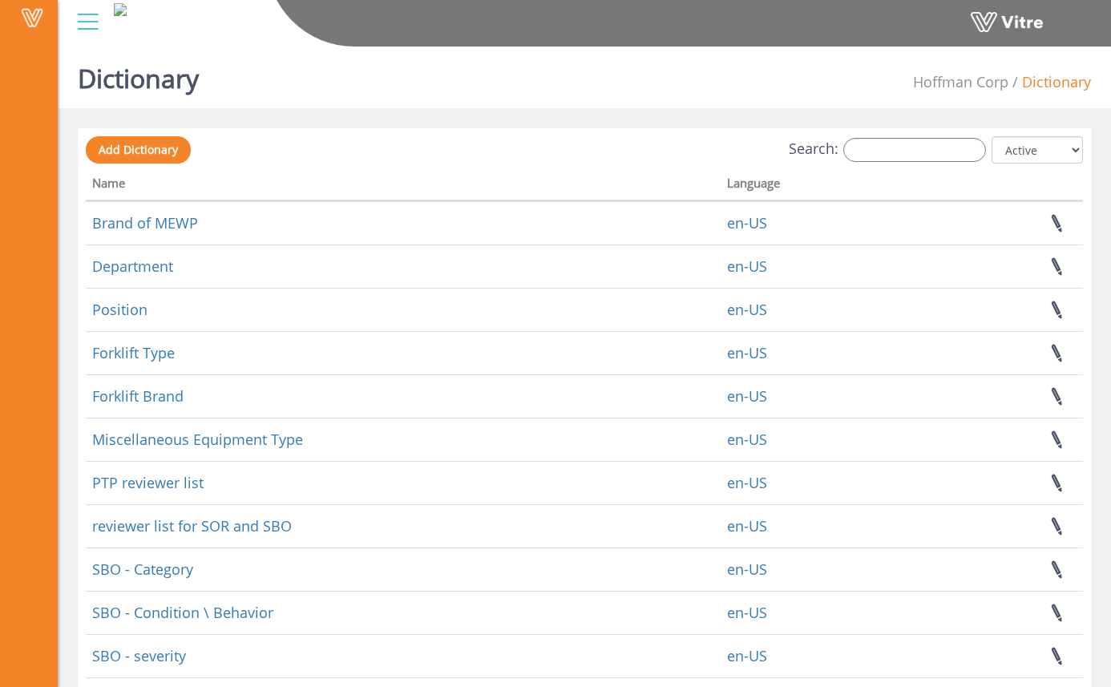
click at [687, 72] on div "Dictionary Hoffman Corp Dictionary" at bounding box center [584, 74] width 1053 height 68
click at [914, 159] on input "Search:" at bounding box center [914, 150] width 143 height 24
type input "w"
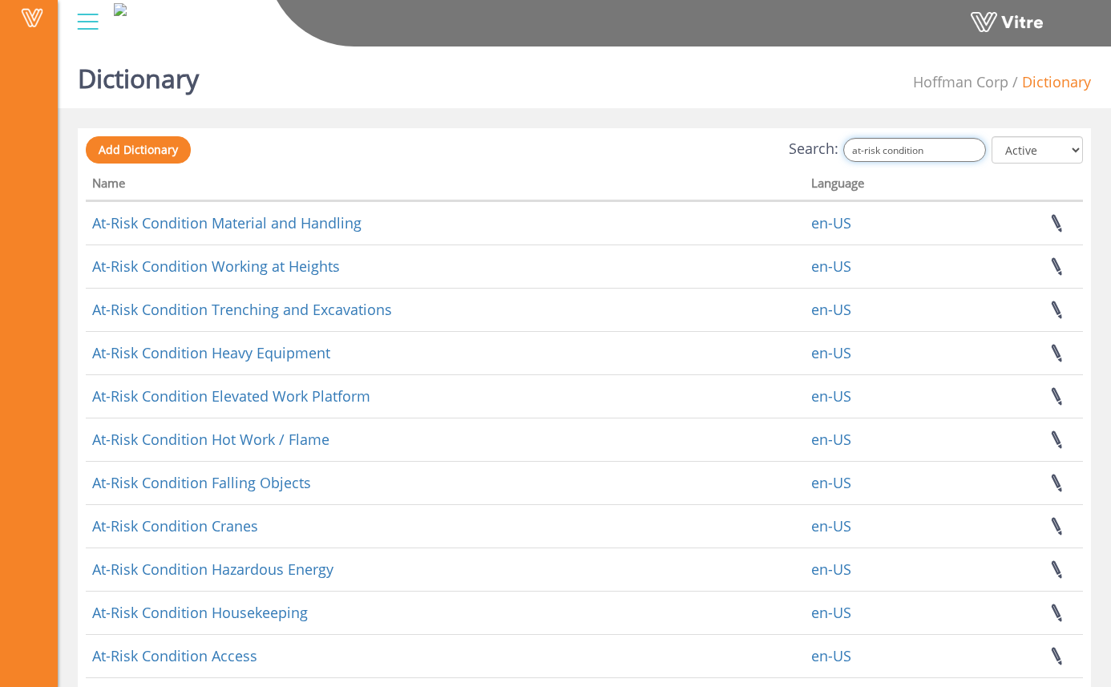
drag, startPoint x: 946, startPoint y: 153, endPoint x: 796, endPoint y: 141, distance: 151.1
click at [799, 144] on div "Search: at-risk condition All Active Not Active" at bounding box center [584, 151] width 997 height 30
drag, startPoint x: 955, startPoint y: 149, endPoint x: 785, endPoint y: 131, distance: 170.0
click at [785, 131] on div "Add Dictionary Search: at-risk behavior All Active Not Active Processing... Nam…" at bounding box center [584, 515] width 1013 height 775
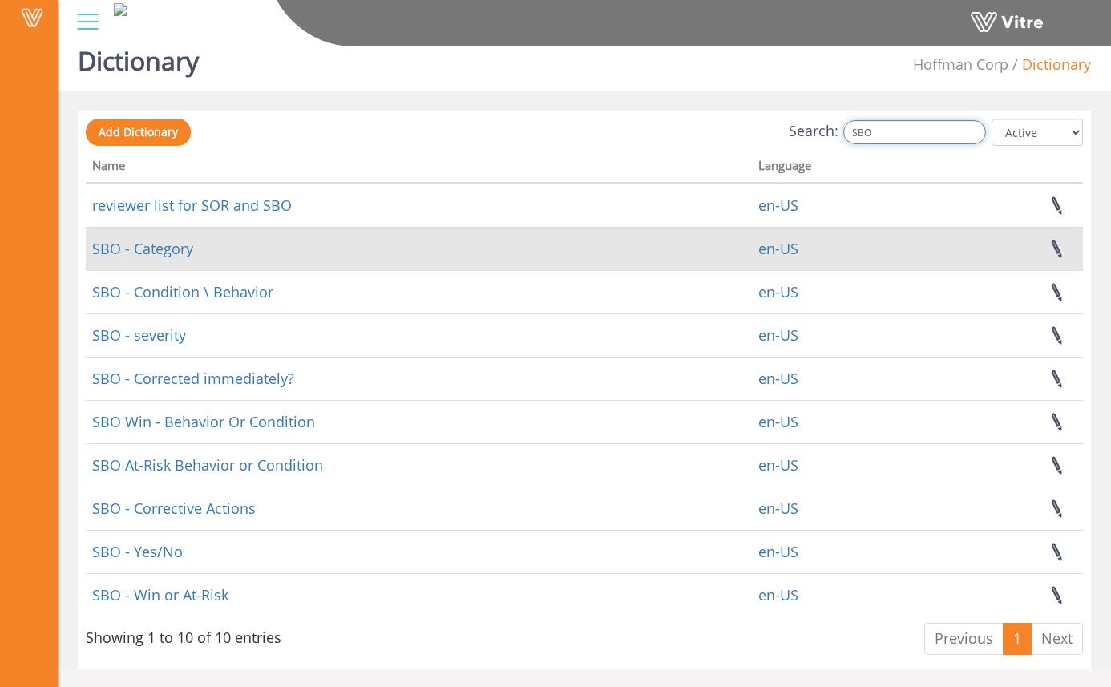
scroll to position [20, 0]
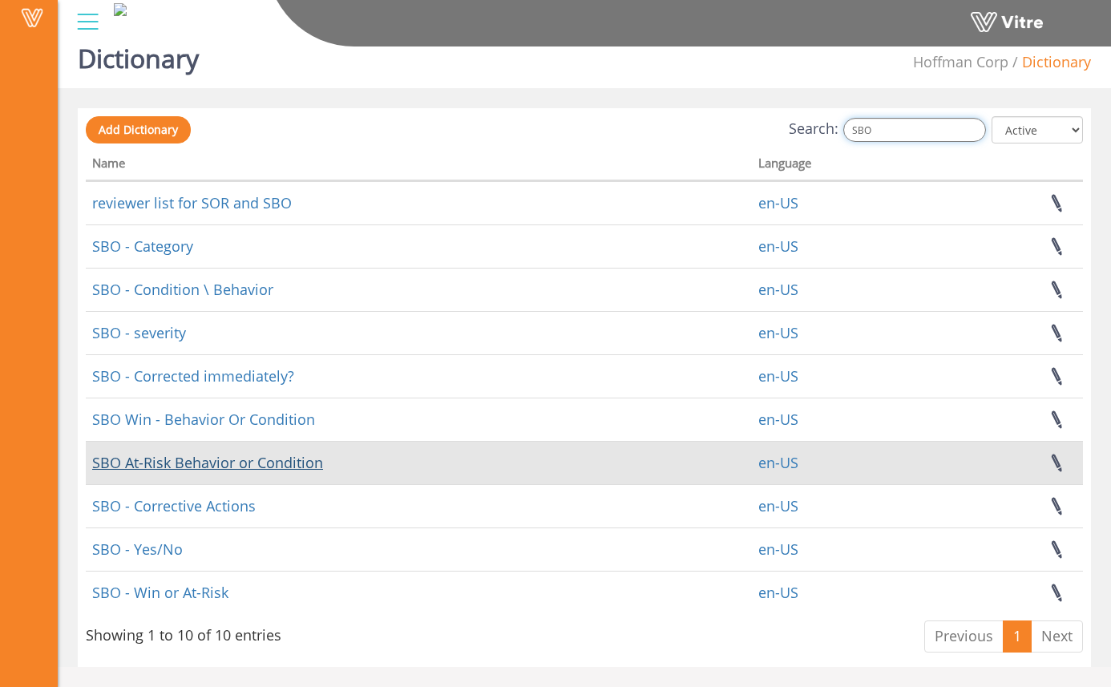
type input "SBO"
click at [240, 462] on link "SBO At-Risk Behavior or Condition" at bounding box center [207, 462] width 231 height 19
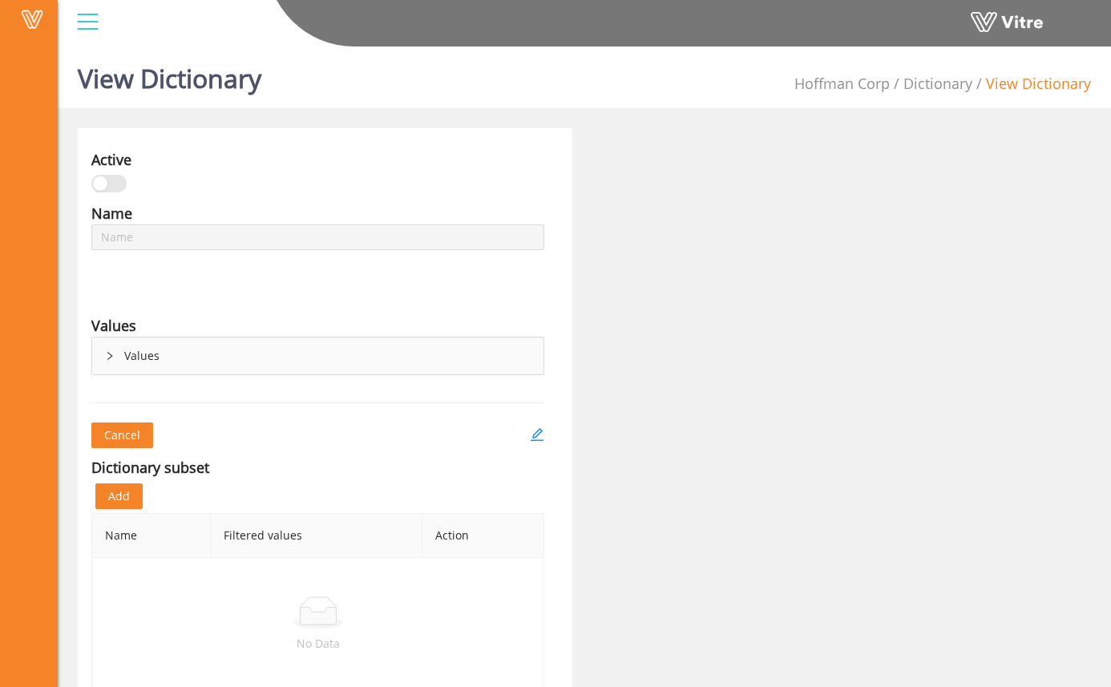
type input "SBO At-Risk Behavior or Condition"
click at [117, 357] on div "Values" at bounding box center [317, 355] width 451 height 37
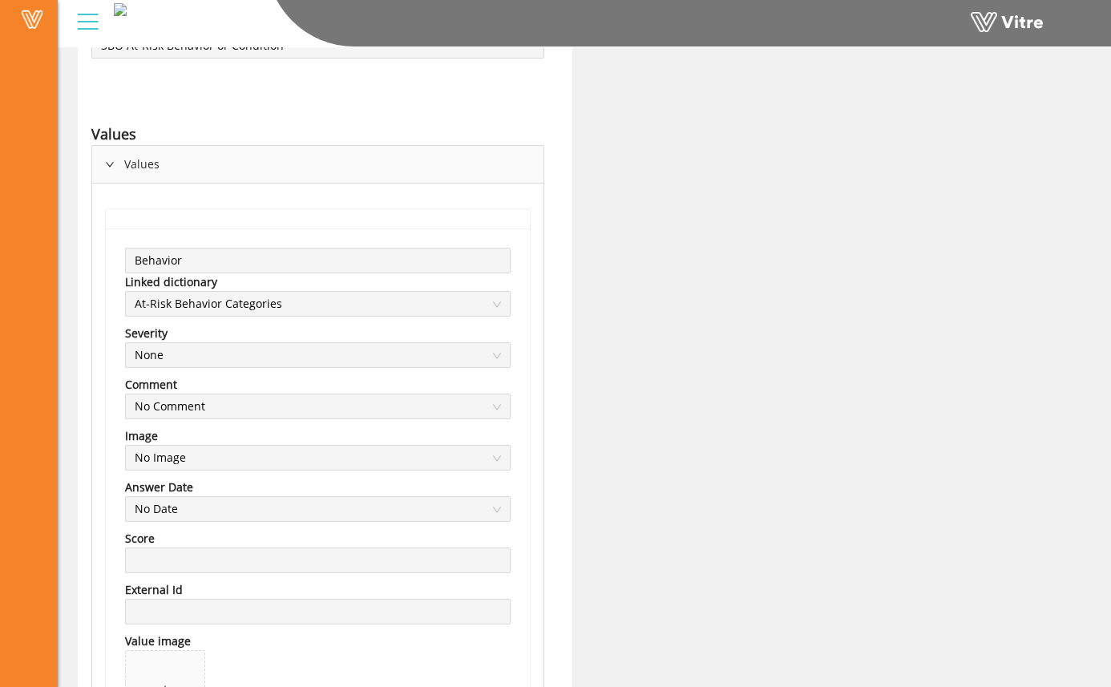
scroll to position [194, 0]
drag, startPoint x: 272, startPoint y: 300, endPoint x: 152, endPoint y: 290, distance: 120.6
click at [152, 290] on span "At-Risk Behavior Categories" at bounding box center [318, 301] width 366 height 24
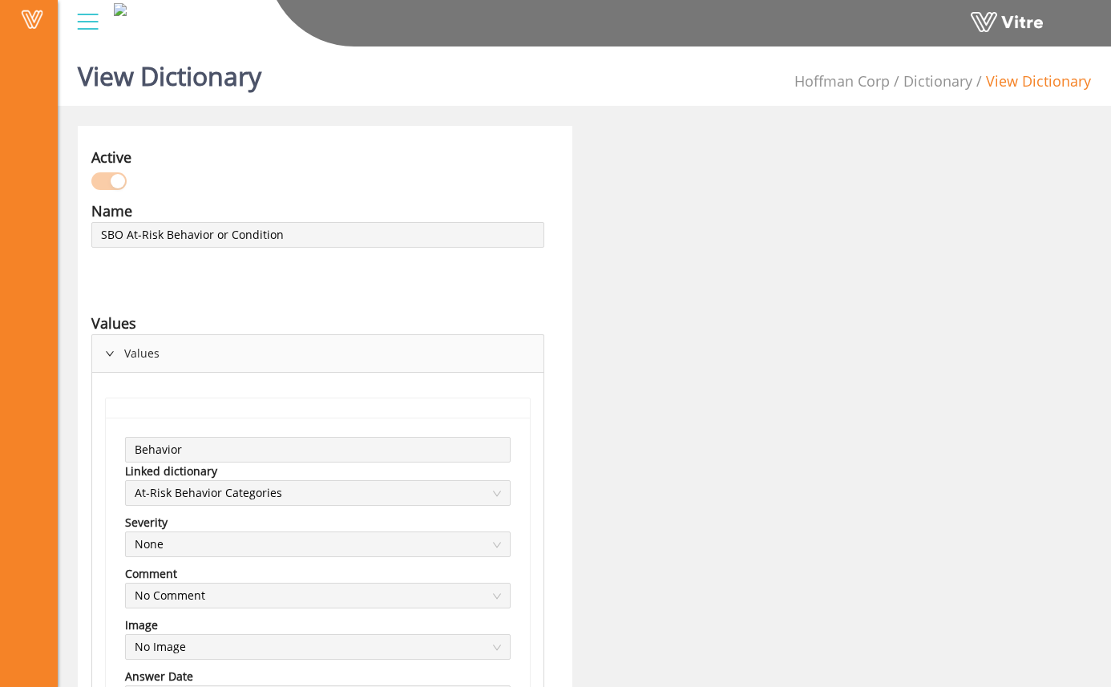
scroll to position [0, 0]
click at [940, 85] on link "Dictionary" at bounding box center [937, 83] width 69 height 19
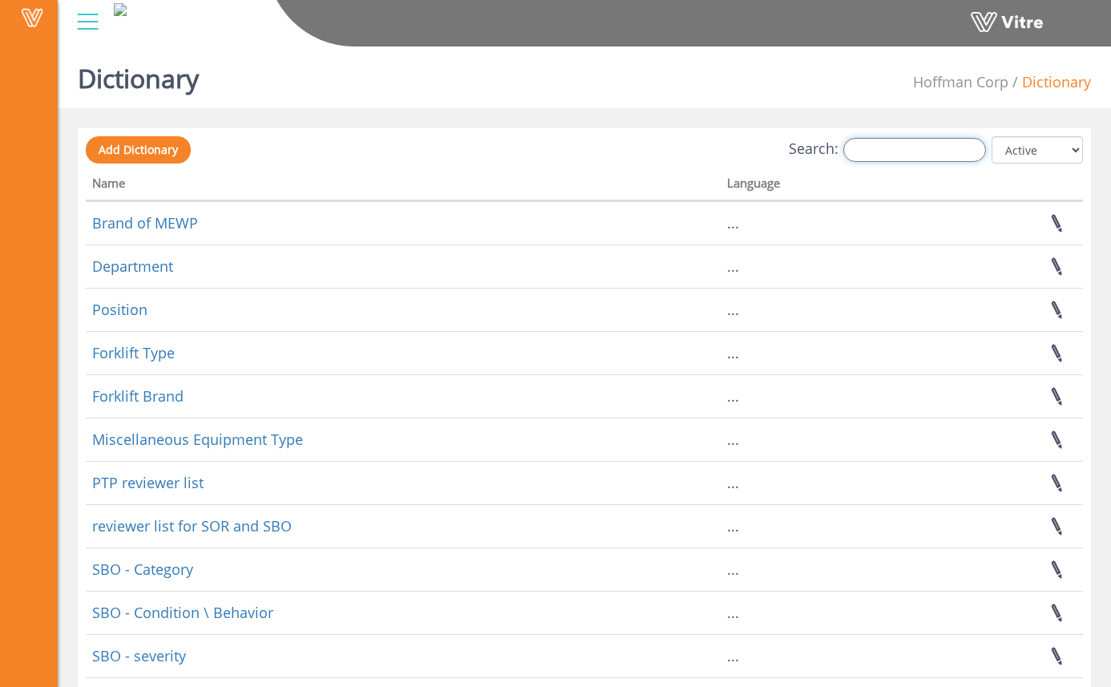
click at [902, 150] on input "Search:" at bounding box center [914, 150] width 143 height 24
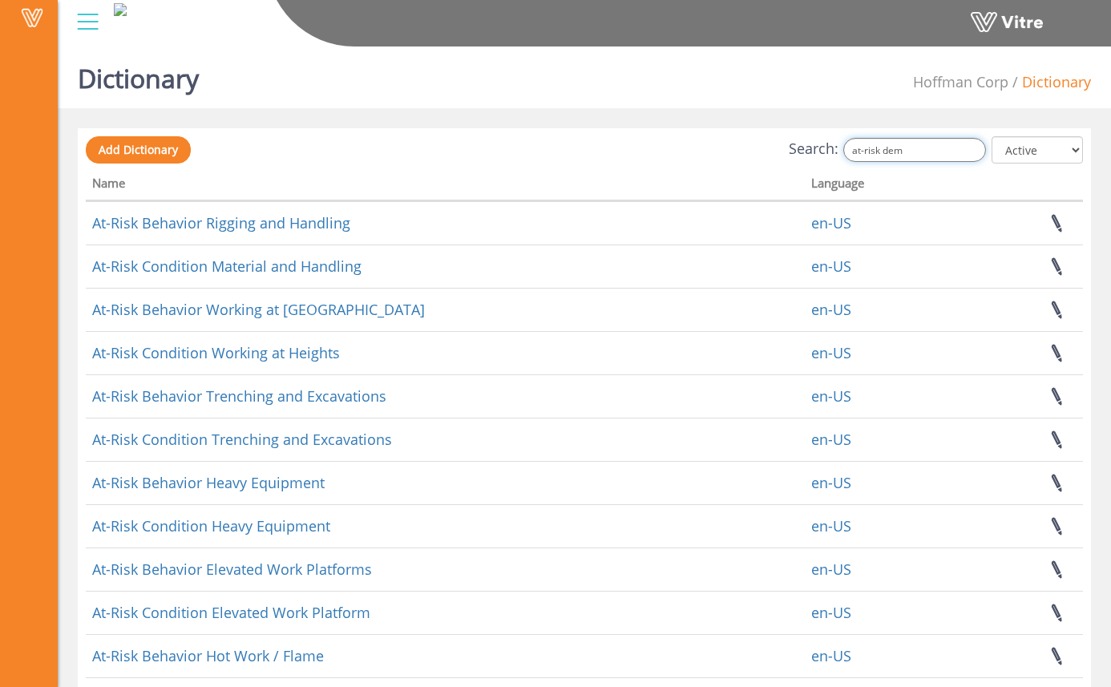
type input "at-risk demo"
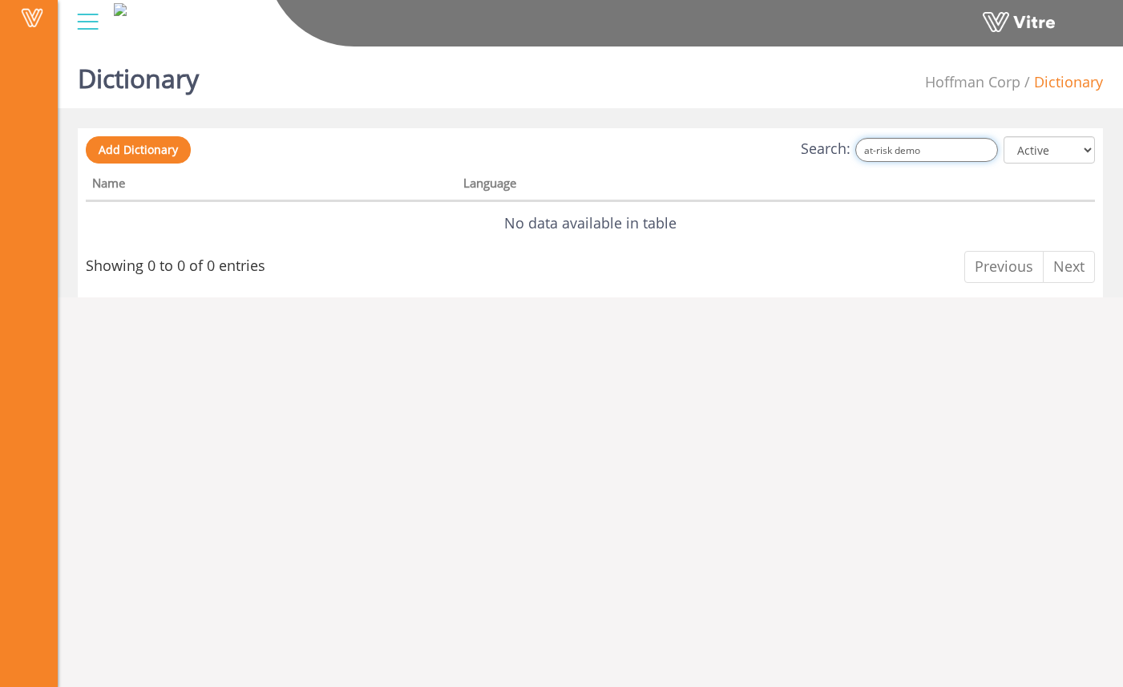
drag, startPoint x: 951, startPoint y: 152, endPoint x: 862, endPoint y: 151, distance: 89.0
click at [862, 151] on label "Search: at-risk demo" at bounding box center [899, 150] width 197 height 24
click at [943, 151] on input "at-risk demo" at bounding box center [926, 150] width 143 height 24
drag, startPoint x: 898, startPoint y: 151, endPoint x: 801, endPoint y: 140, distance: 97.5
click at [801, 140] on div "Search: at-risk demo All Active Not Active" at bounding box center [590, 151] width 1009 height 30
